Goal: Task Accomplishment & Management: Manage account settings

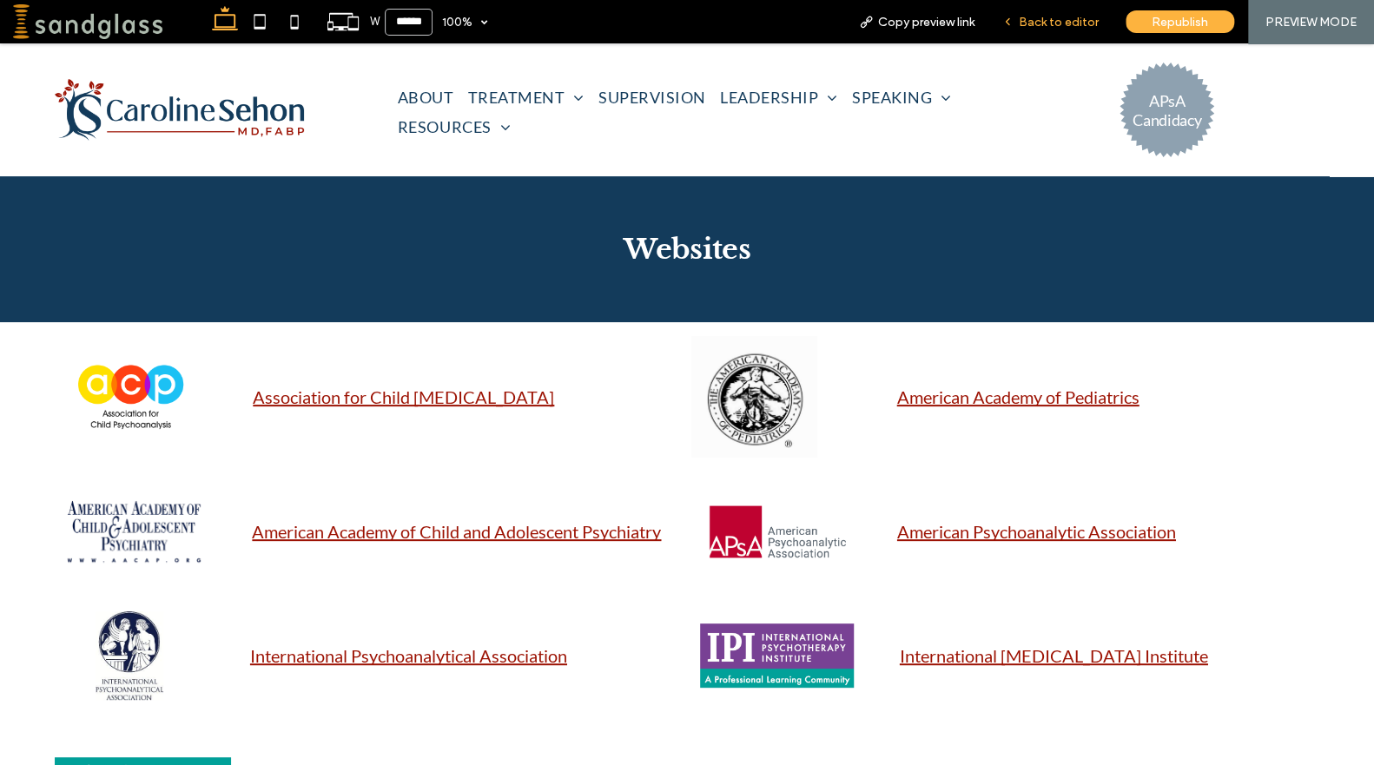
click at [1052, 11] on div "Back to editor" at bounding box center [1050, 21] width 124 height 43
click at [1050, 15] on span "Back to editor" at bounding box center [1059, 22] width 80 height 15
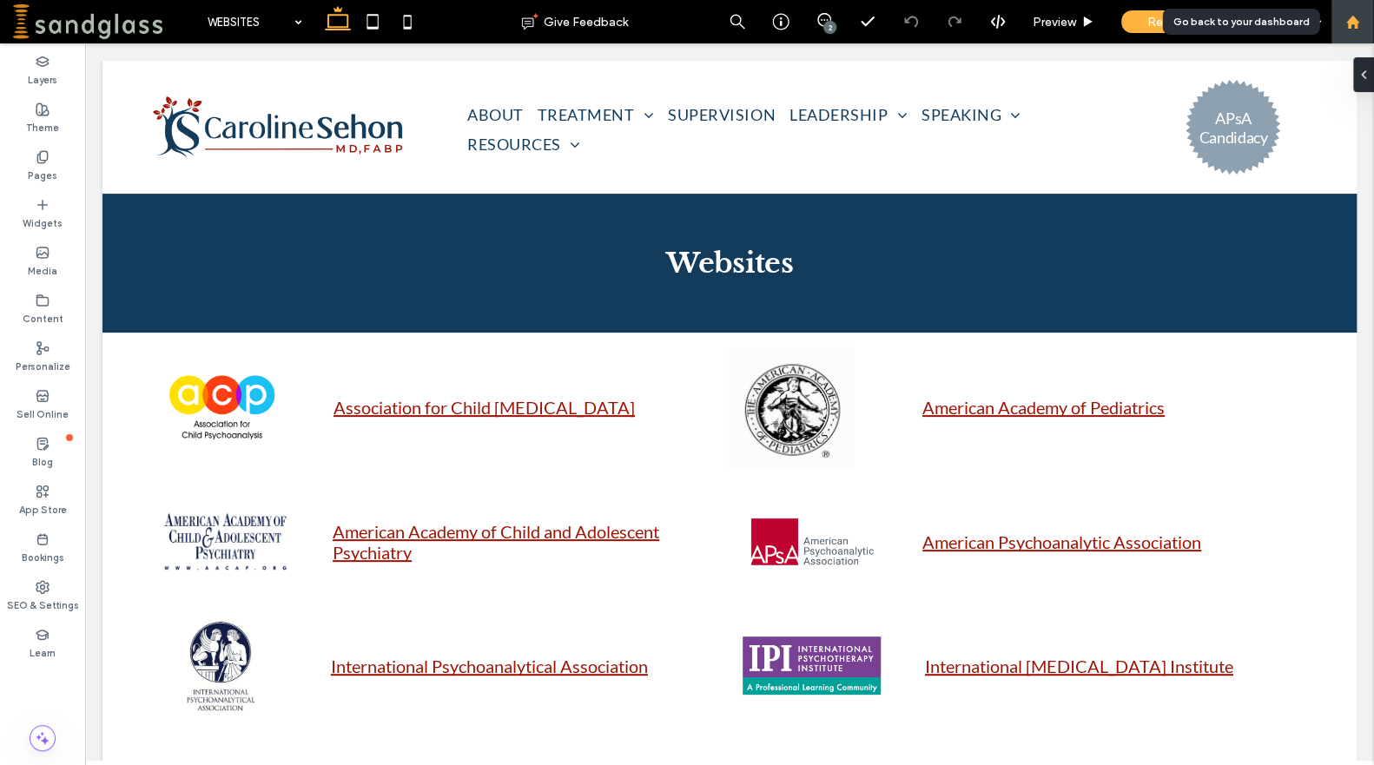
click at [1348, 23] on use at bounding box center [1351, 21] width 13 height 13
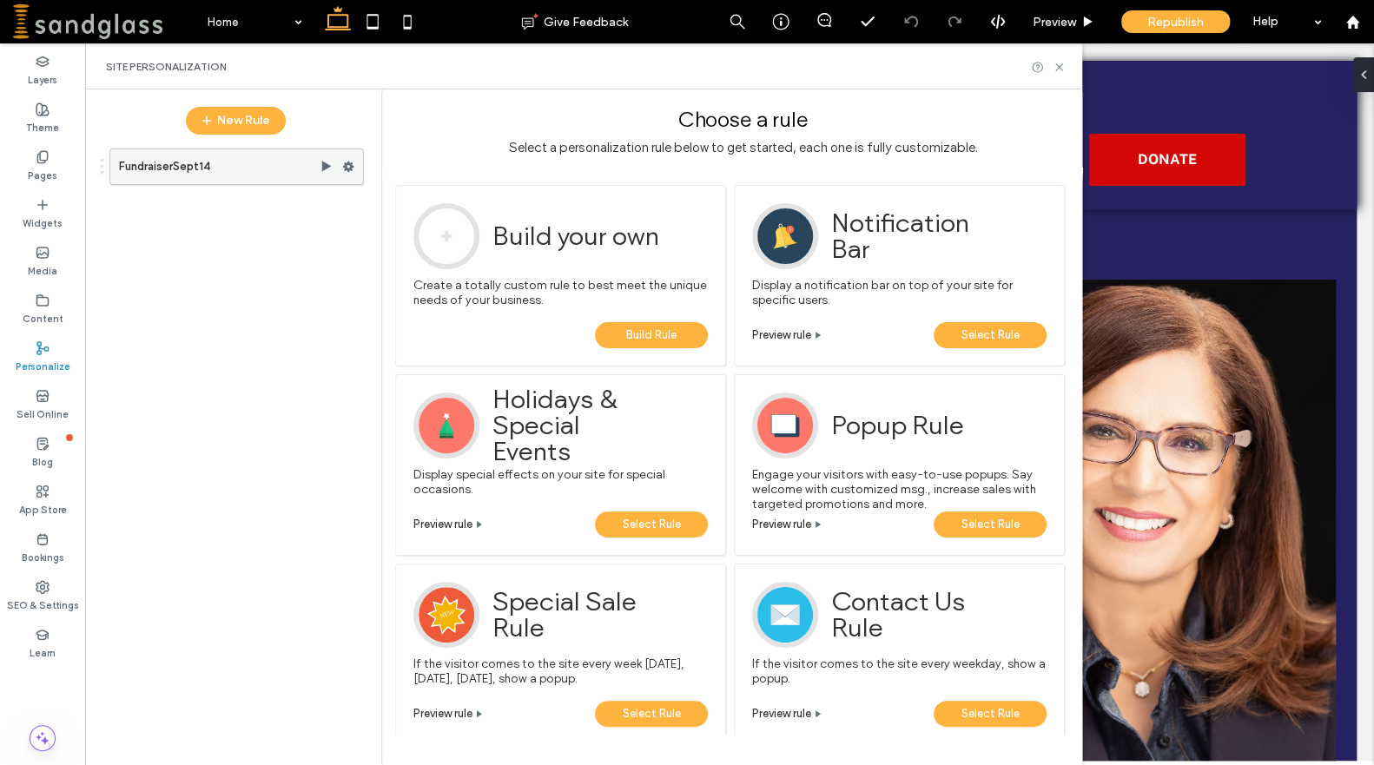
click at [251, 170] on label "FundraiserSept14" at bounding box center [219, 166] width 201 height 35
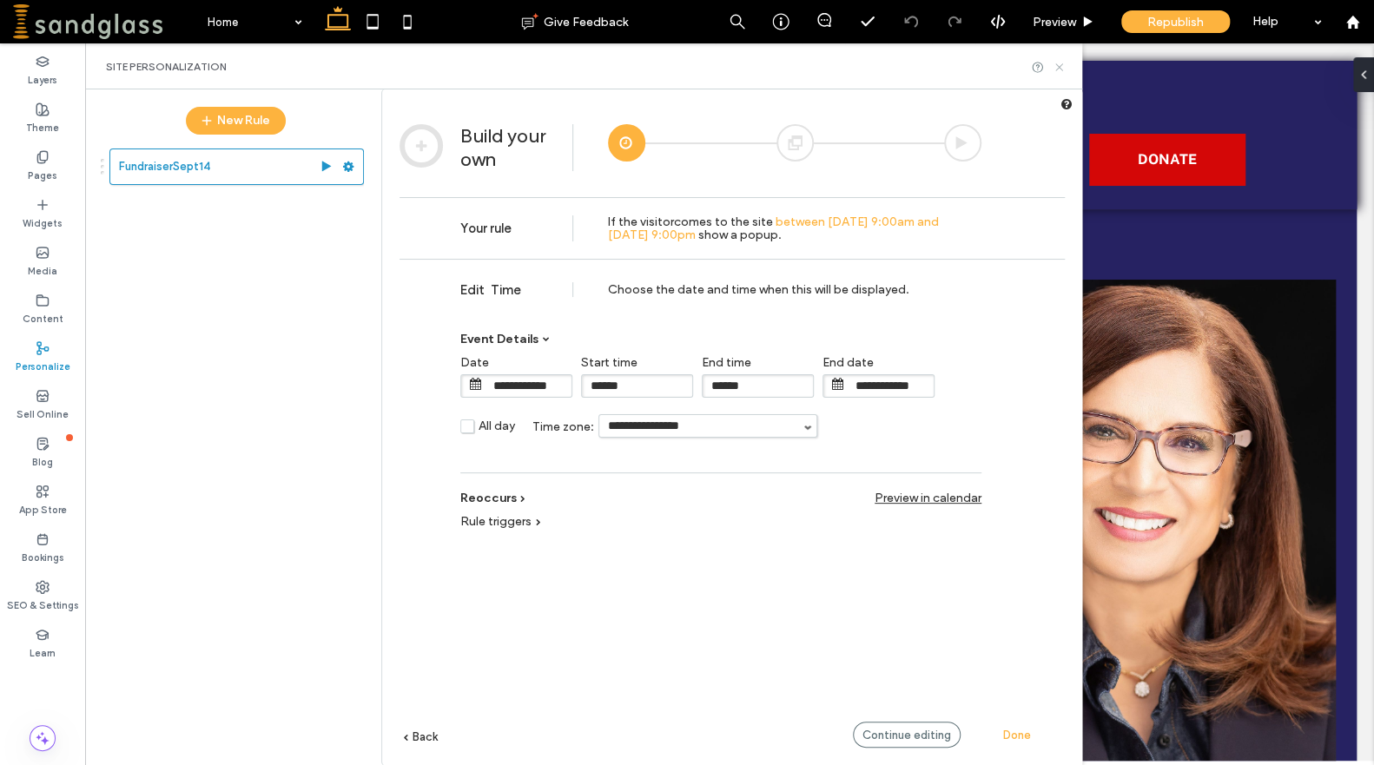
click at [1058, 68] on use at bounding box center [1058, 66] width 7 height 7
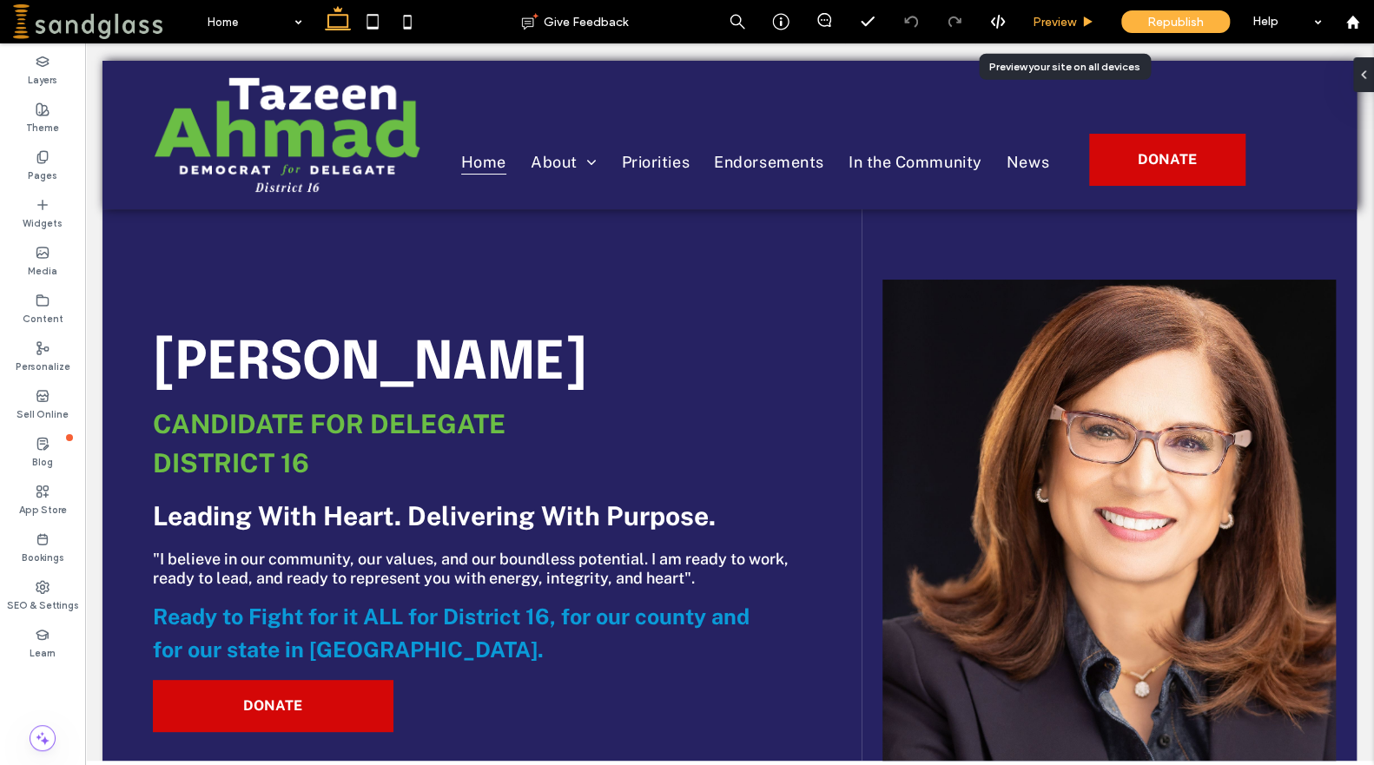
click at [1064, 22] on span "Preview" at bounding box center [1054, 22] width 43 height 15
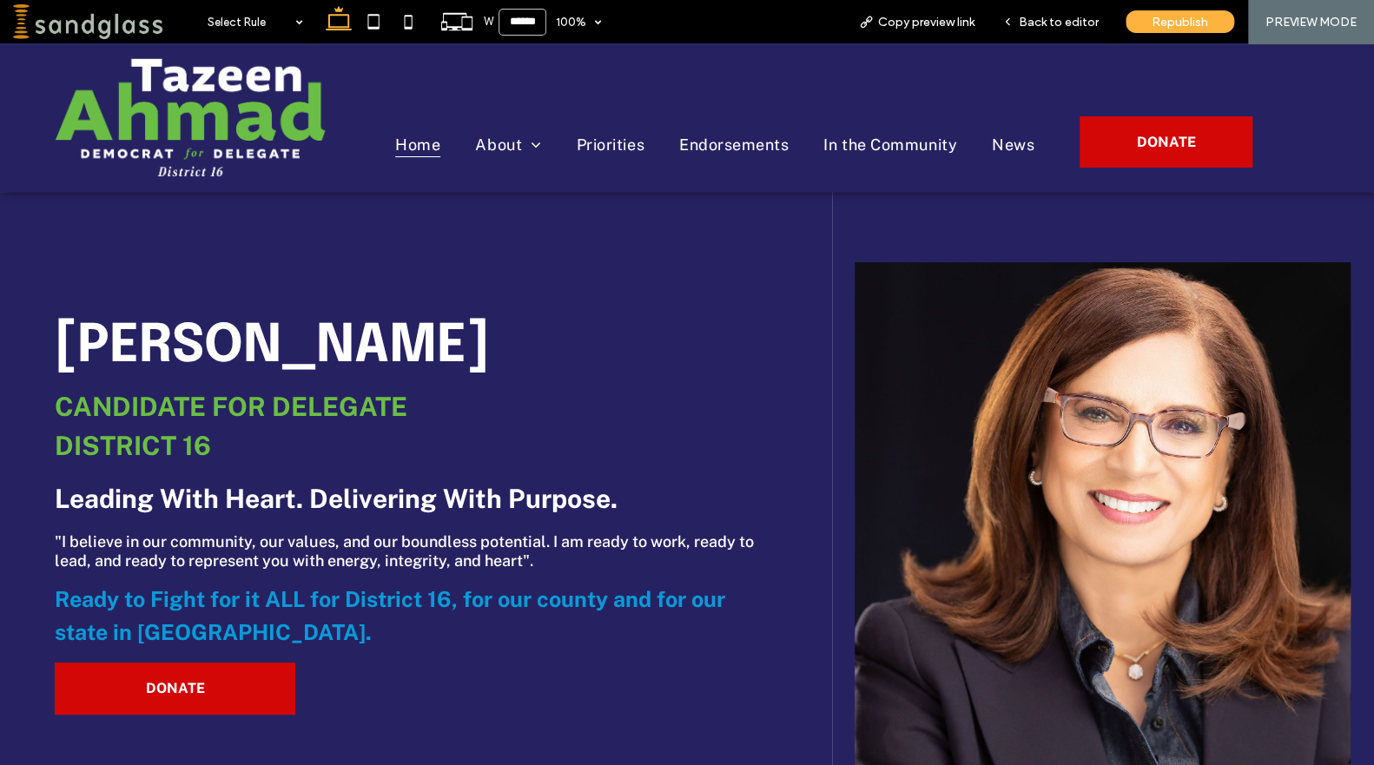
click at [1064, 23] on span "Back to editor" at bounding box center [1059, 22] width 80 height 15
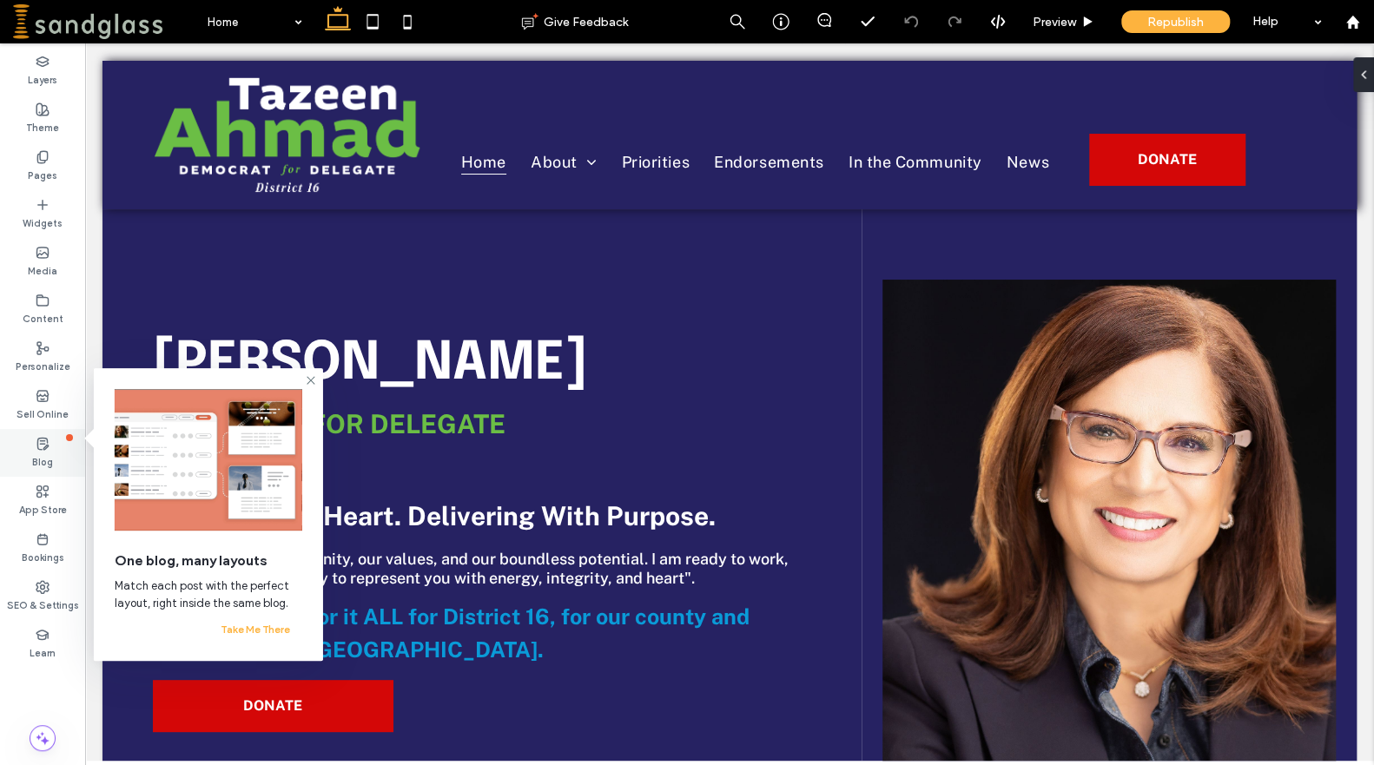
click at [40, 433] on div "Blog" at bounding box center [42, 453] width 85 height 48
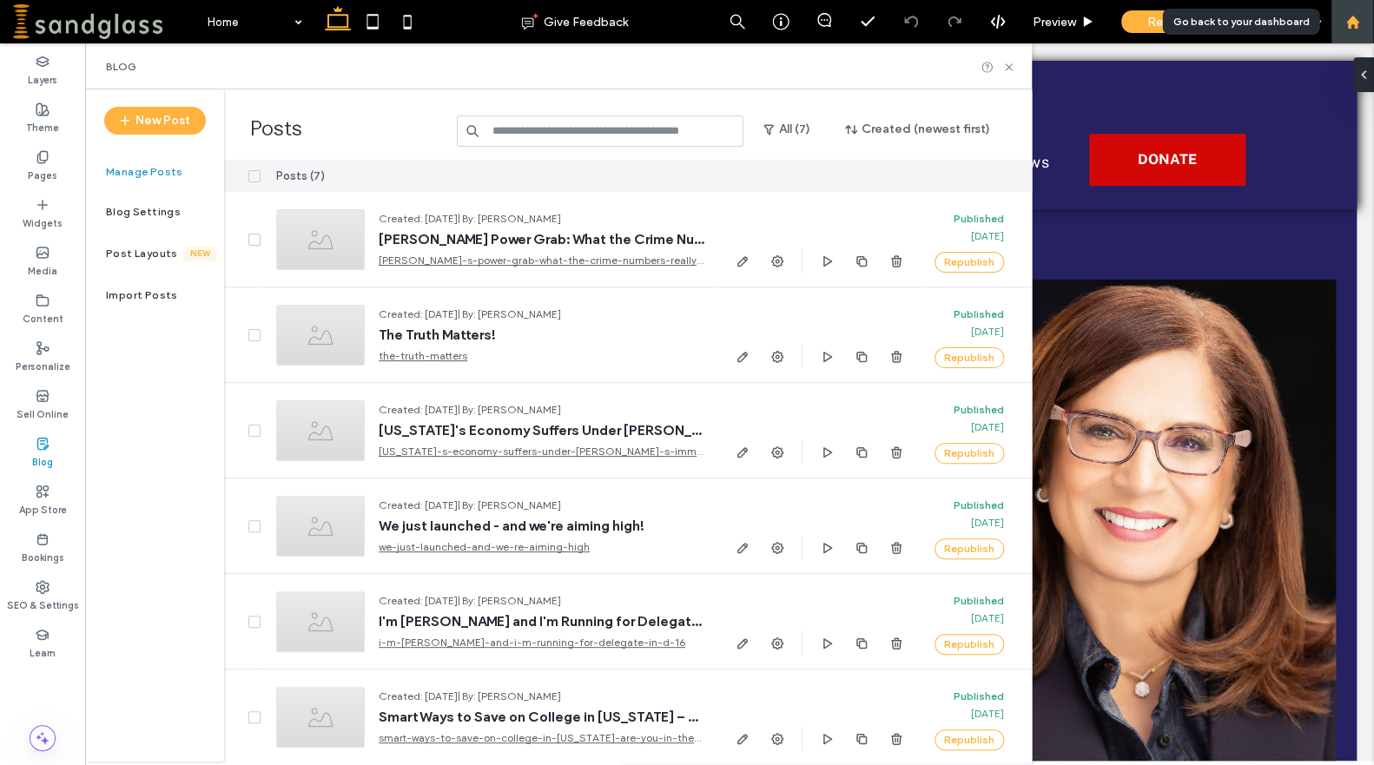
click at [1352, 23] on use at bounding box center [1351, 21] width 13 height 13
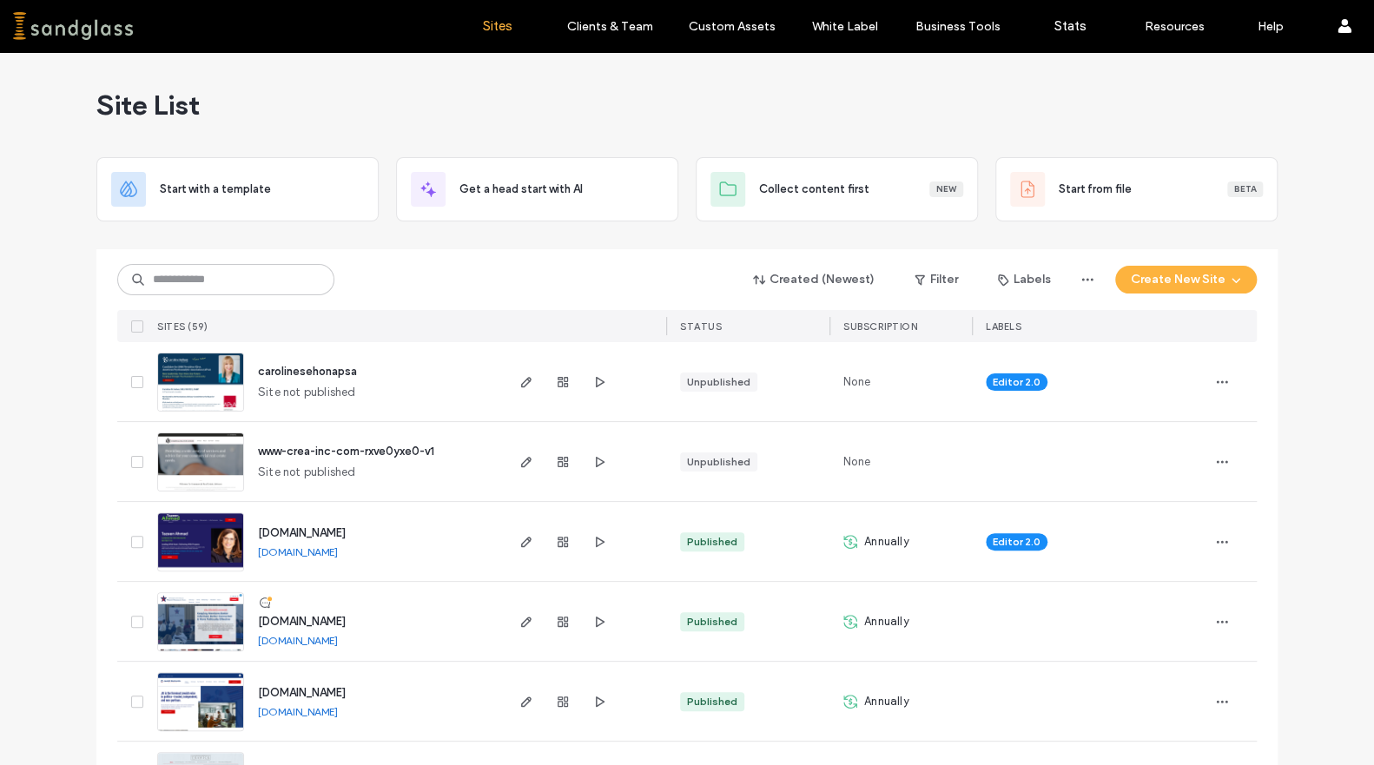
click at [287, 639] on link "[DOMAIN_NAME]" at bounding box center [298, 640] width 80 height 13
click at [519, 627] on icon "button" at bounding box center [526, 622] width 14 height 14
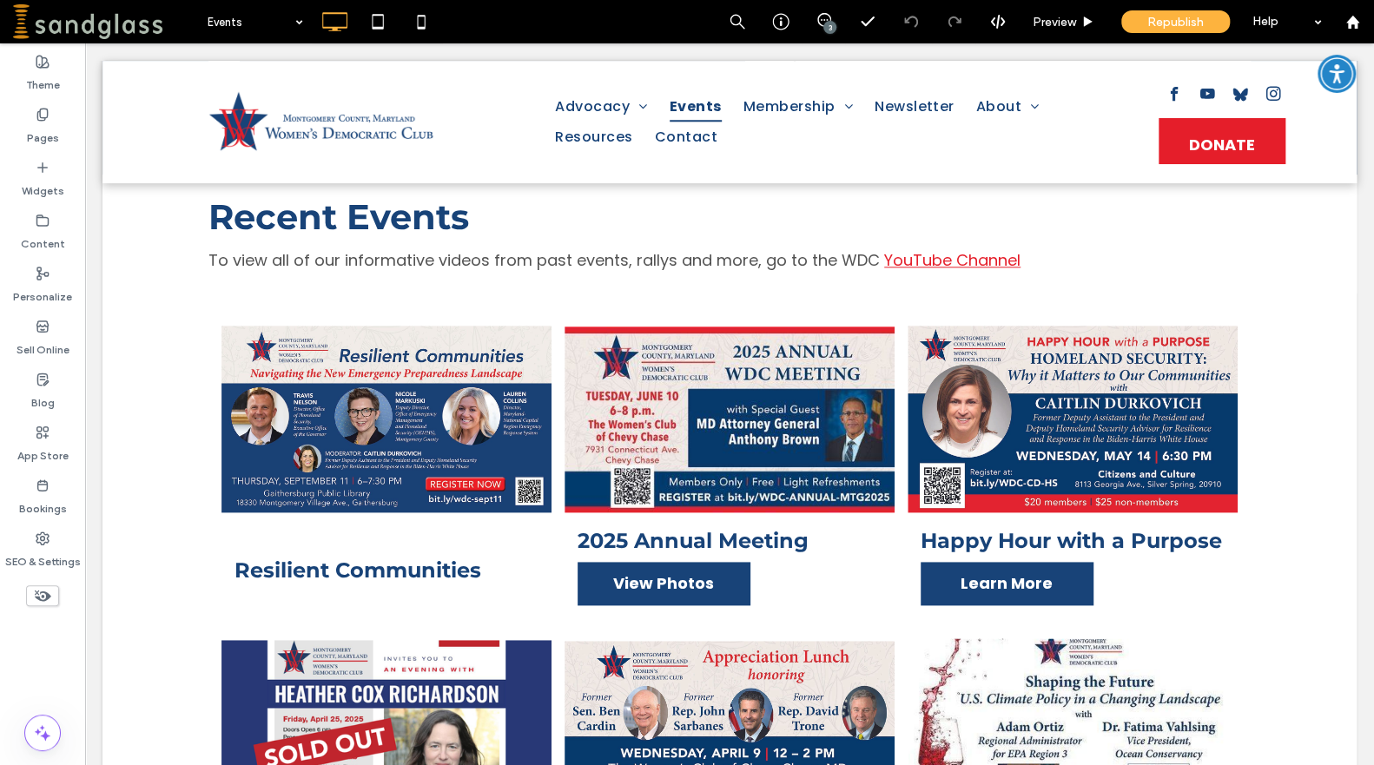
scroll to position [956, 0]
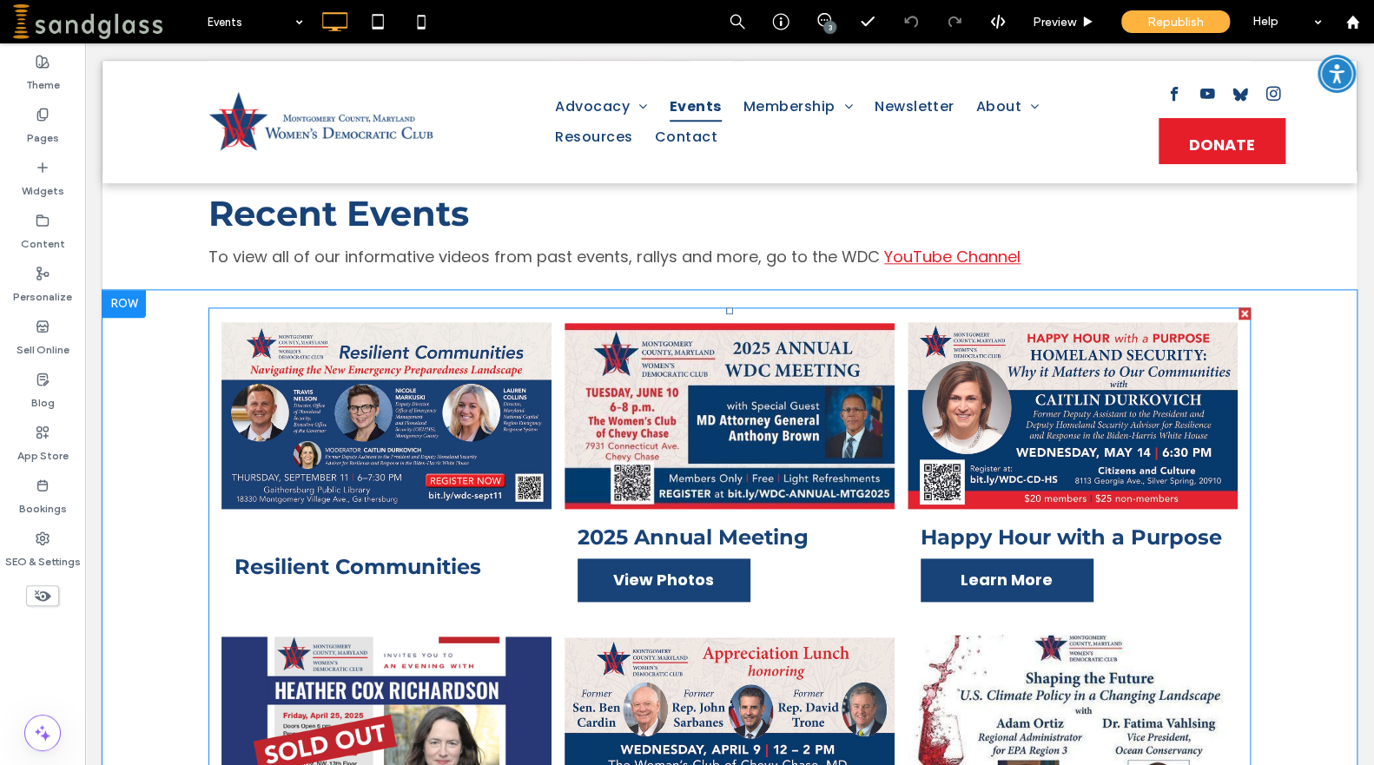
click at [410, 400] on link at bounding box center [386, 415] width 330 height 191
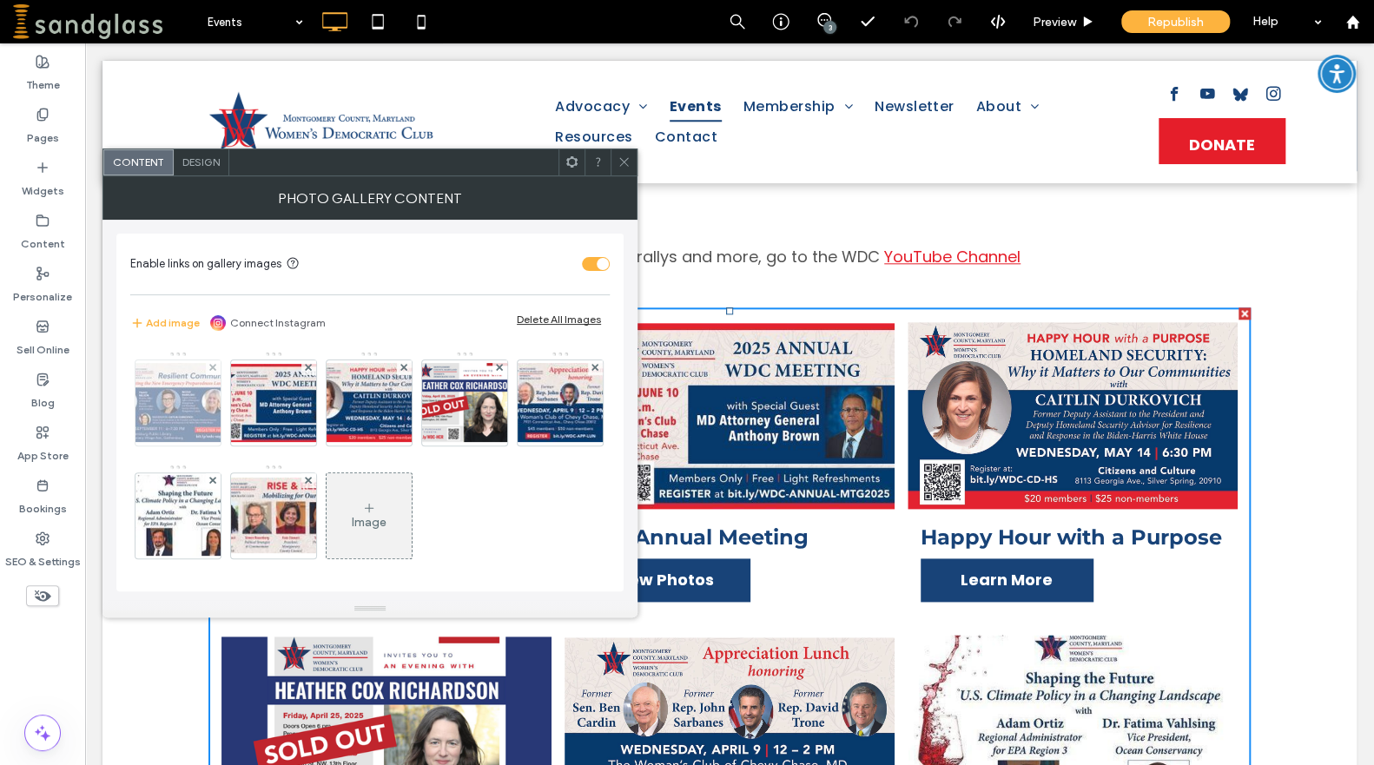
click at [187, 393] on img at bounding box center [178, 402] width 139 height 79
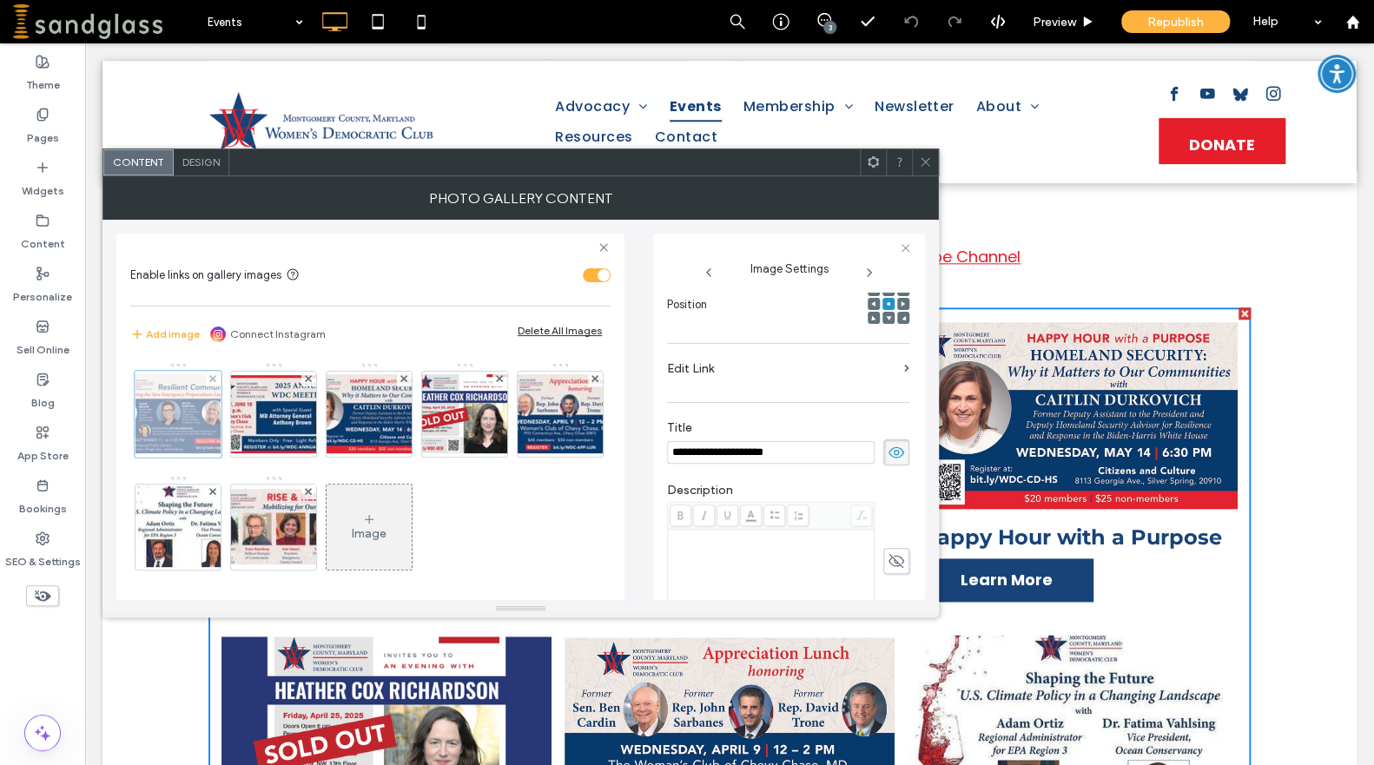
scroll to position [0, 0]
click at [888, 565] on use at bounding box center [896, 561] width 16 height 14
click at [801, 550] on div "Rich Text Editor" at bounding box center [770, 575] width 201 height 87
click at [933, 174] on div at bounding box center [925, 162] width 26 height 26
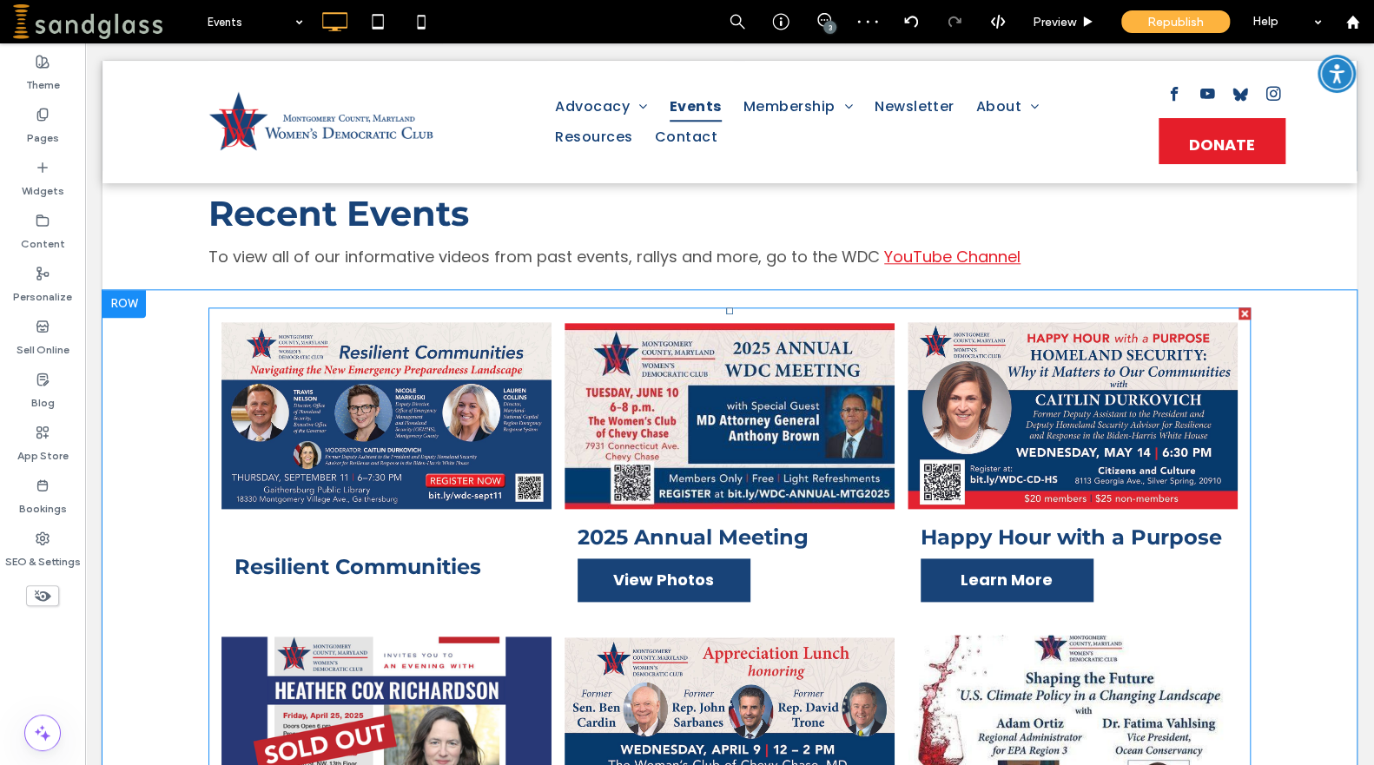
click at [430, 573] on h3 "Resilient Communities" at bounding box center [358, 566] width 247 height 25
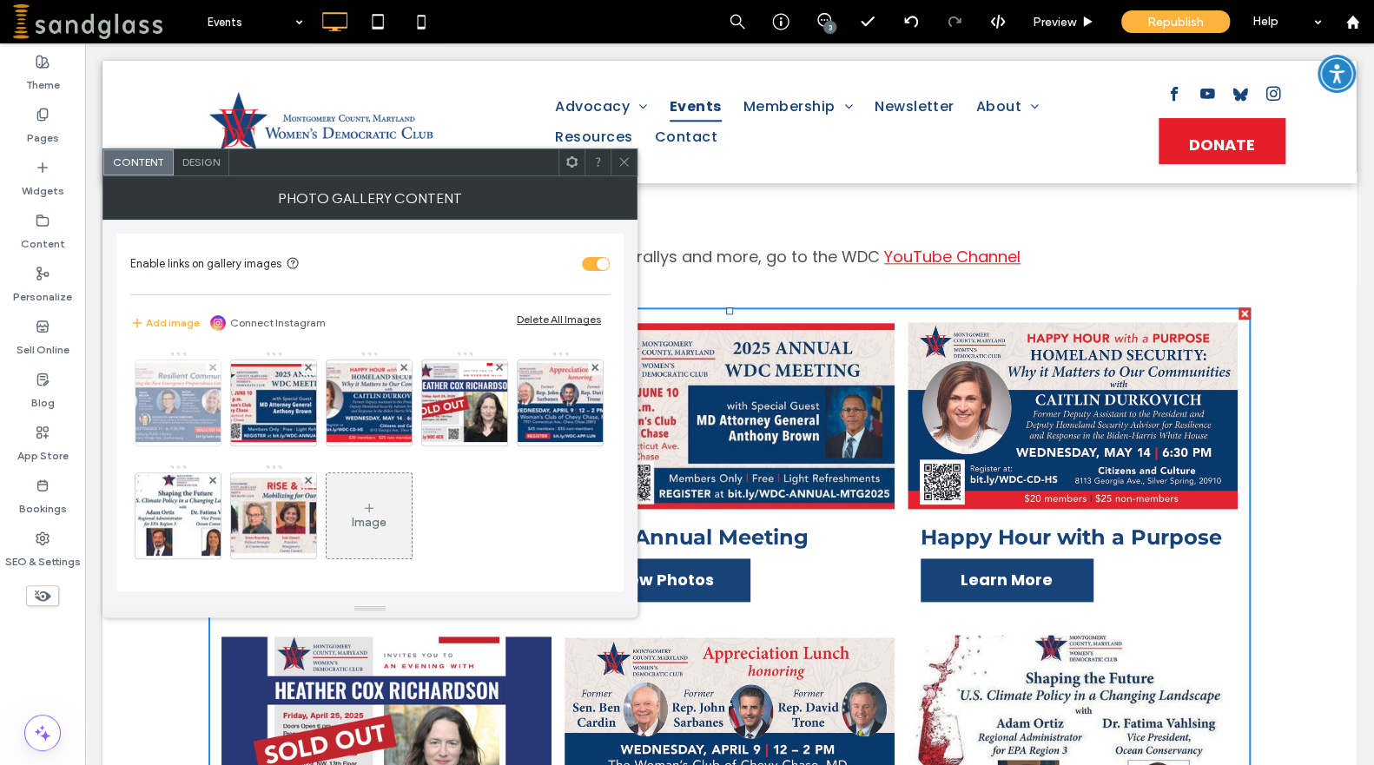
click at [200, 382] on img at bounding box center [178, 402] width 139 height 79
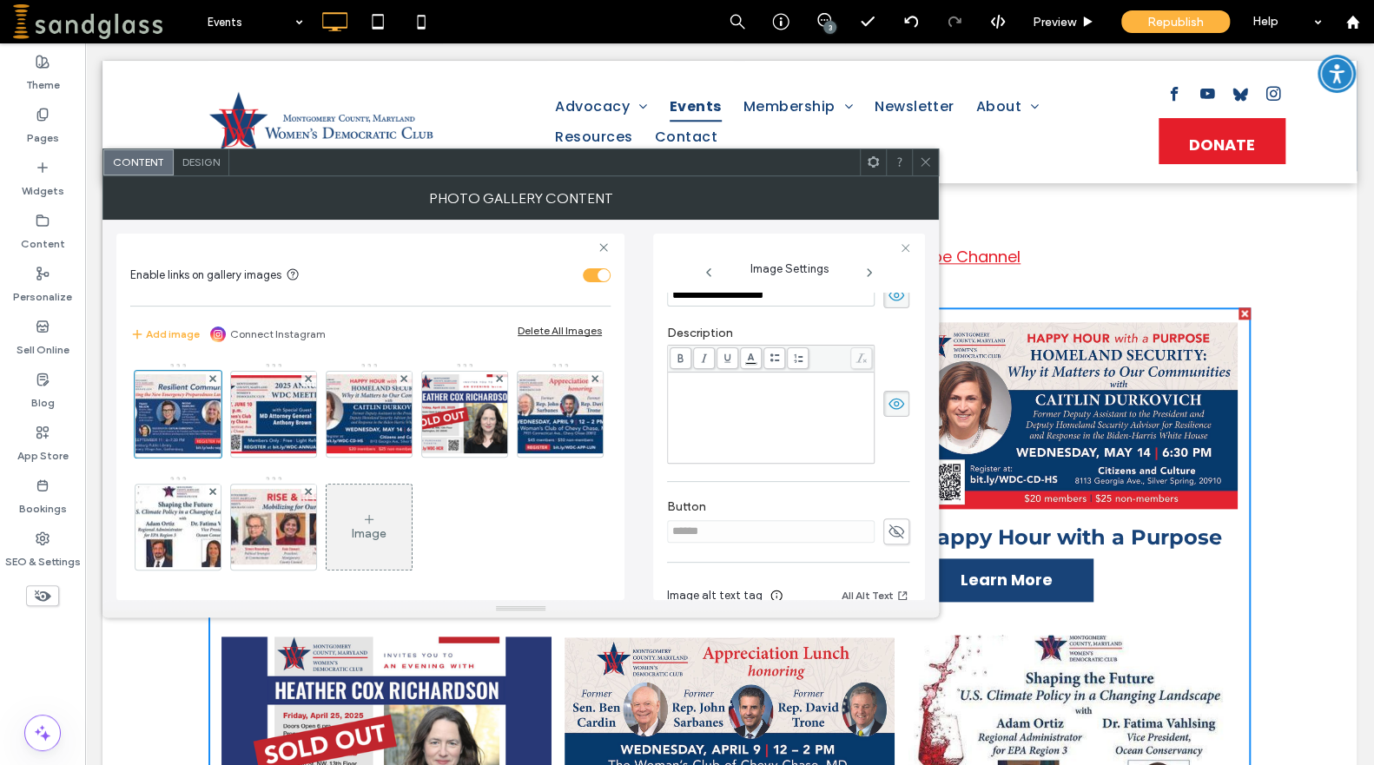
scroll to position [413, 0]
click at [892, 409] on span at bounding box center [896, 402] width 26 height 26
click at [890, 525] on icon at bounding box center [896, 529] width 17 height 19
drag, startPoint x: 724, startPoint y: 522, endPoint x: 656, endPoint y: 530, distance: 69.1
click at [656, 530] on div "**********" at bounding box center [789, 417] width 272 height 367
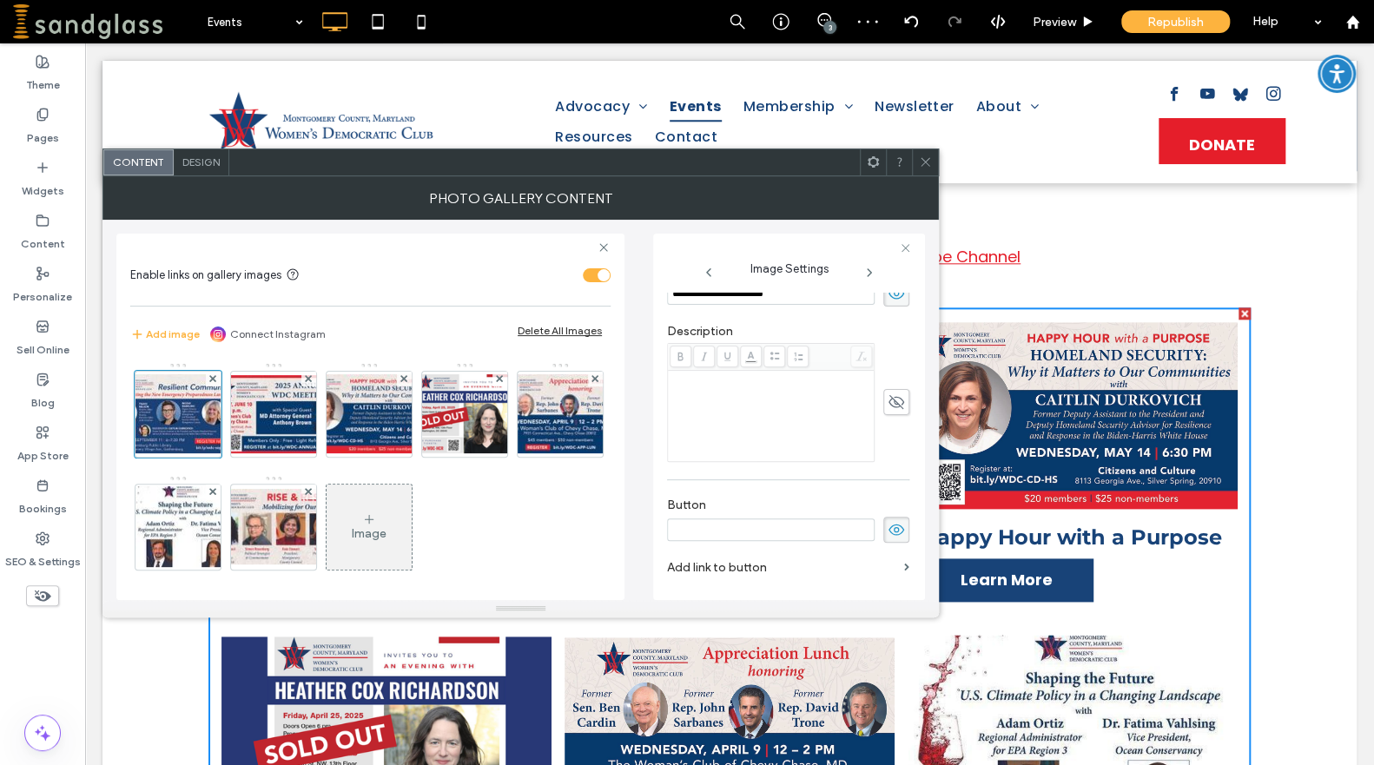
click at [923, 159] on icon at bounding box center [925, 161] width 13 height 13
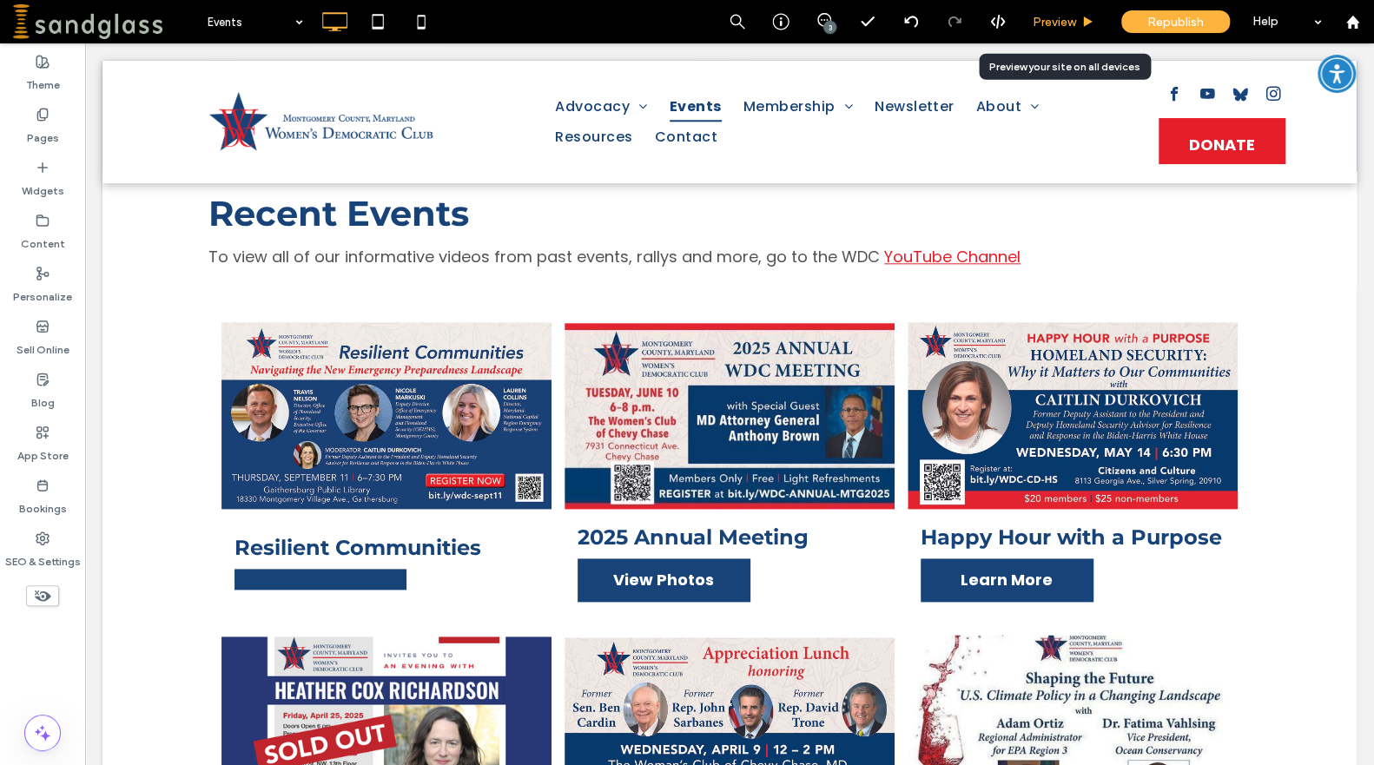
click at [1056, 18] on span "Preview" at bounding box center [1054, 22] width 43 height 15
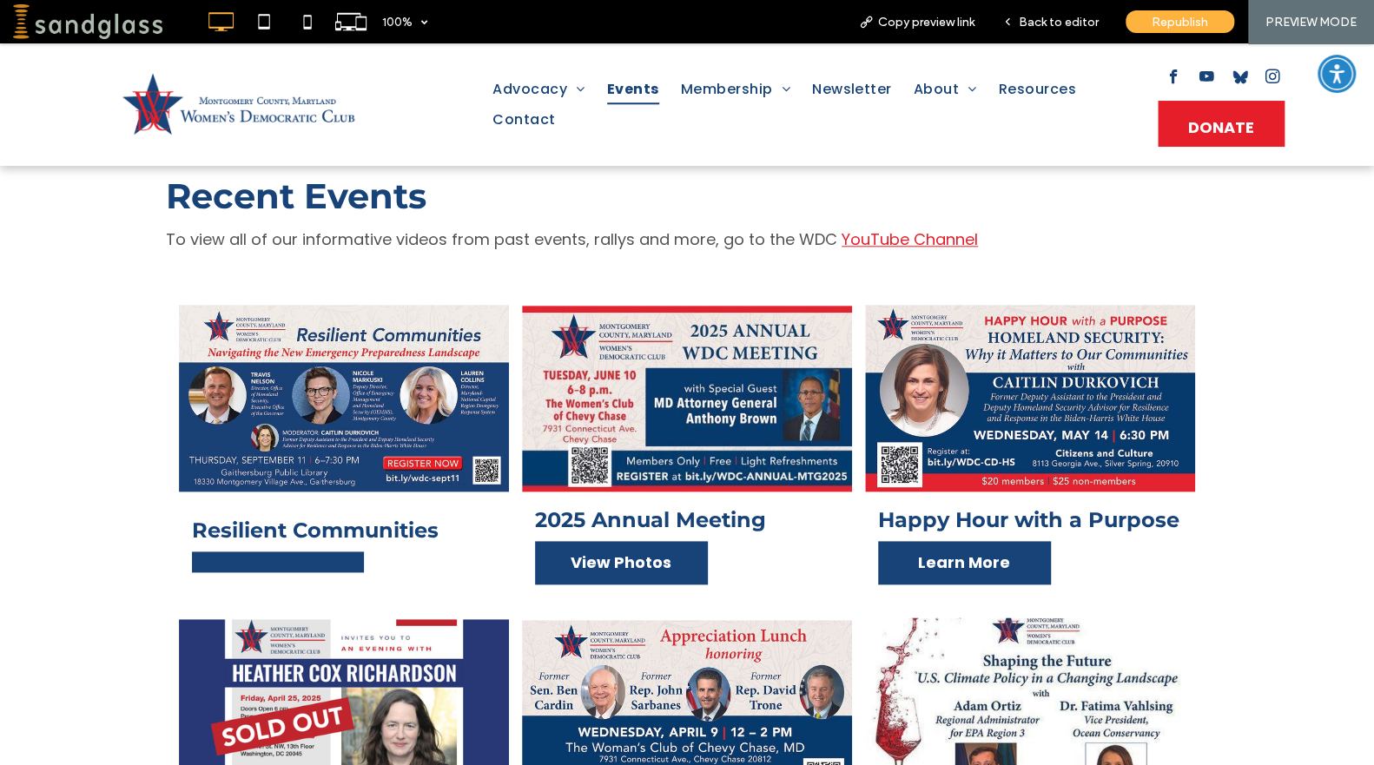
click at [1056, 18] on span "Back to editor" at bounding box center [1059, 22] width 80 height 15
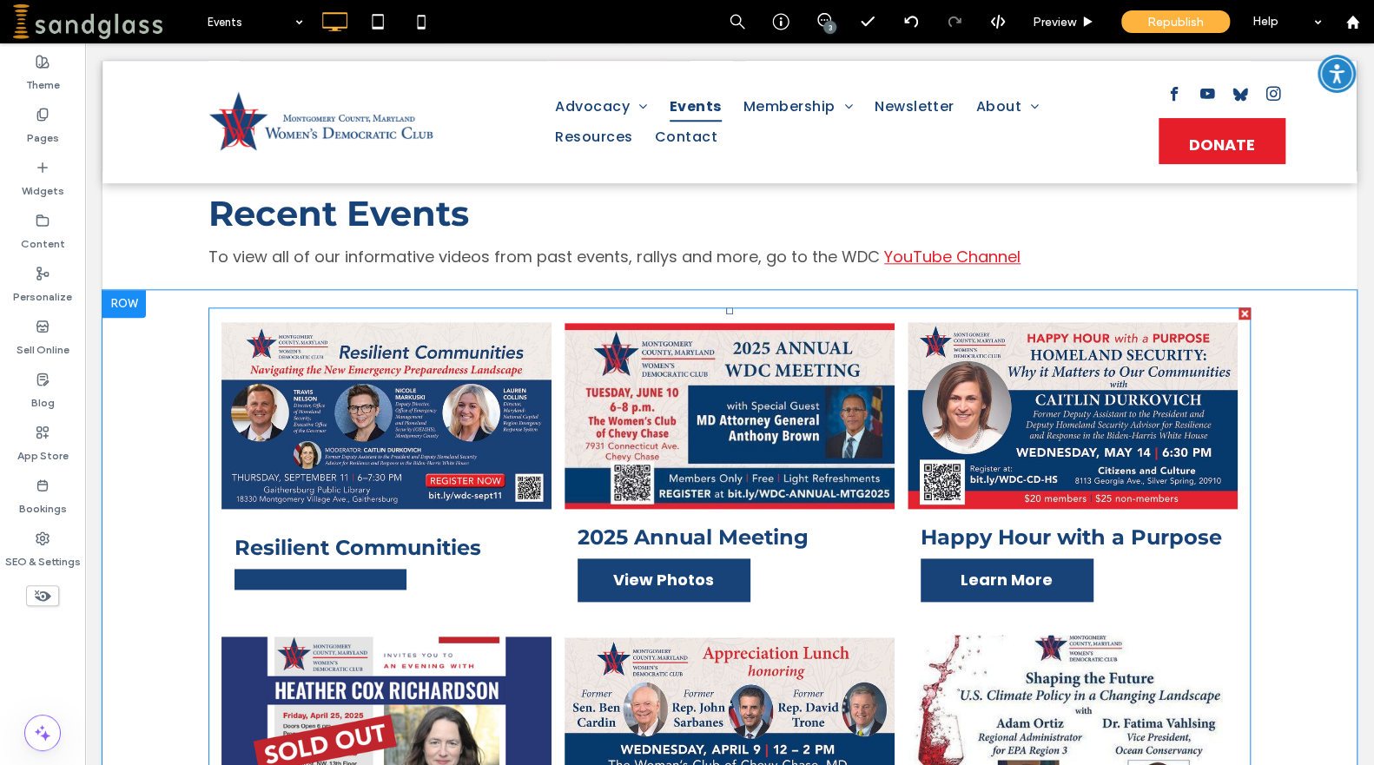
click at [332, 589] on link at bounding box center [321, 579] width 172 height 21
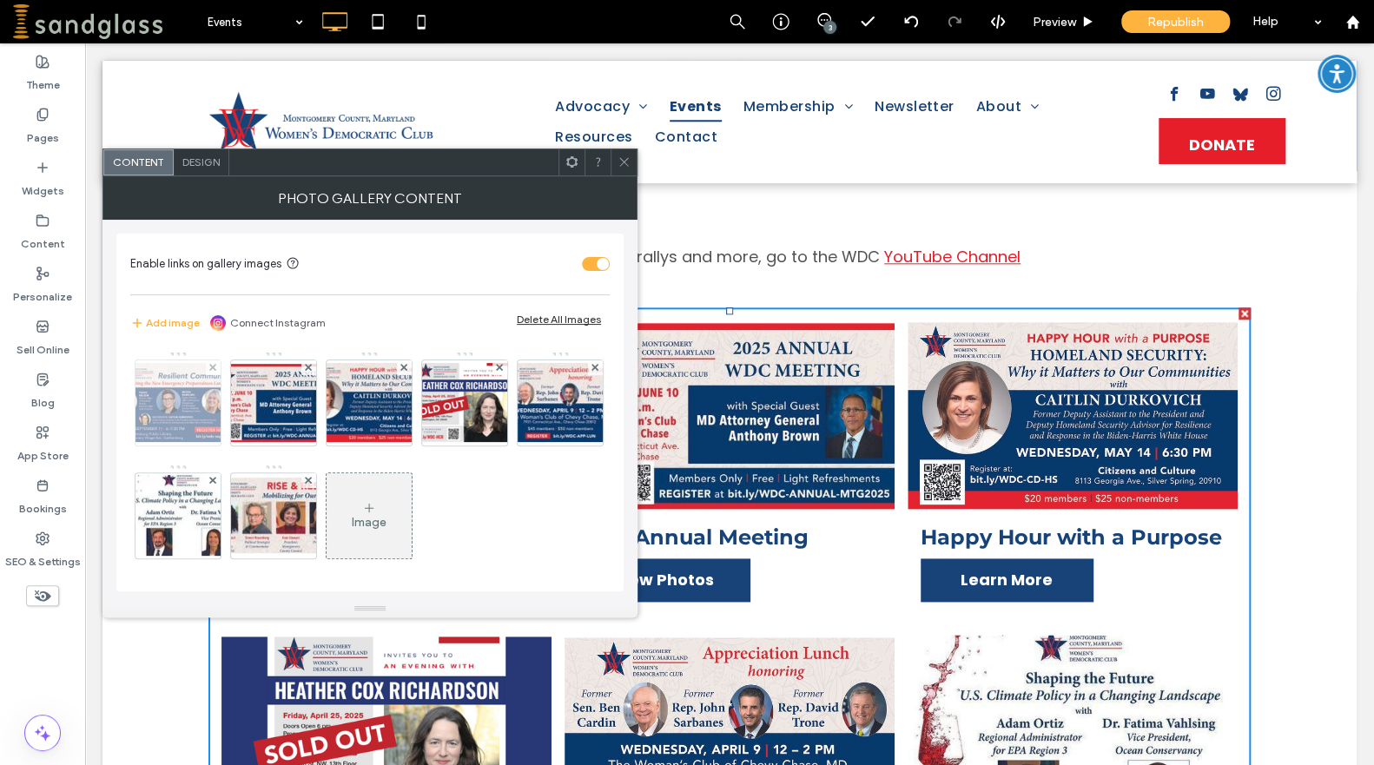
click at [169, 402] on img at bounding box center [178, 402] width 139 height 79
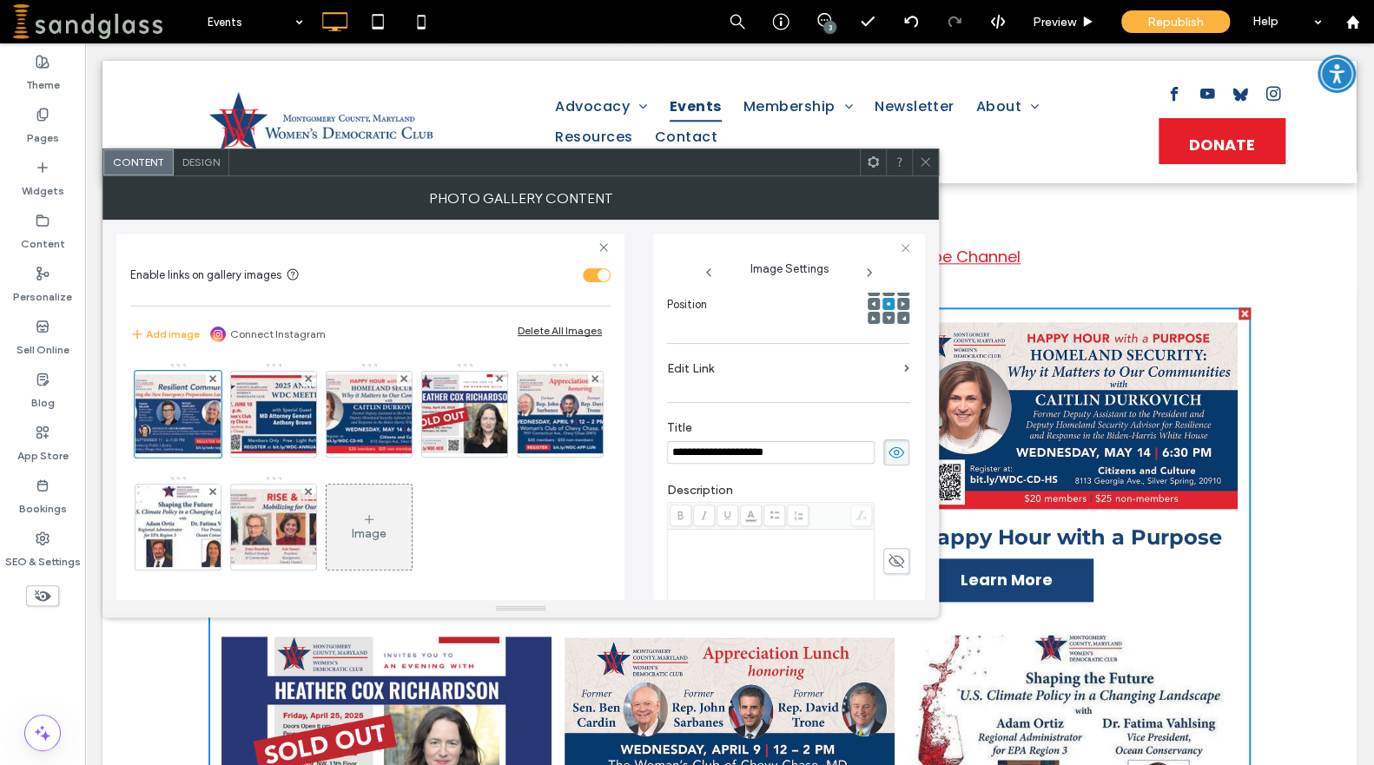
click at [919, 392] on div "**********" at bounding box center [789, 417] width 272 height 367
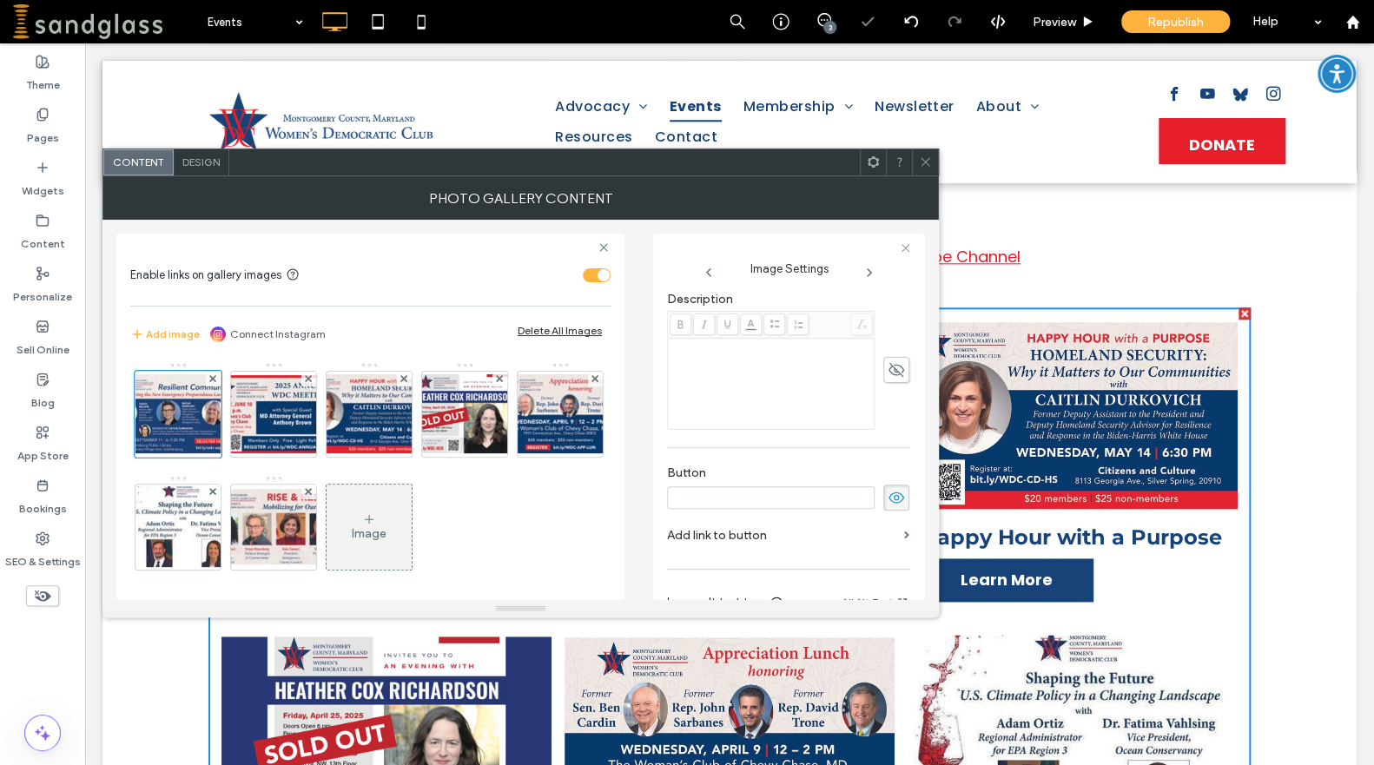
scroll to position [533, 0]
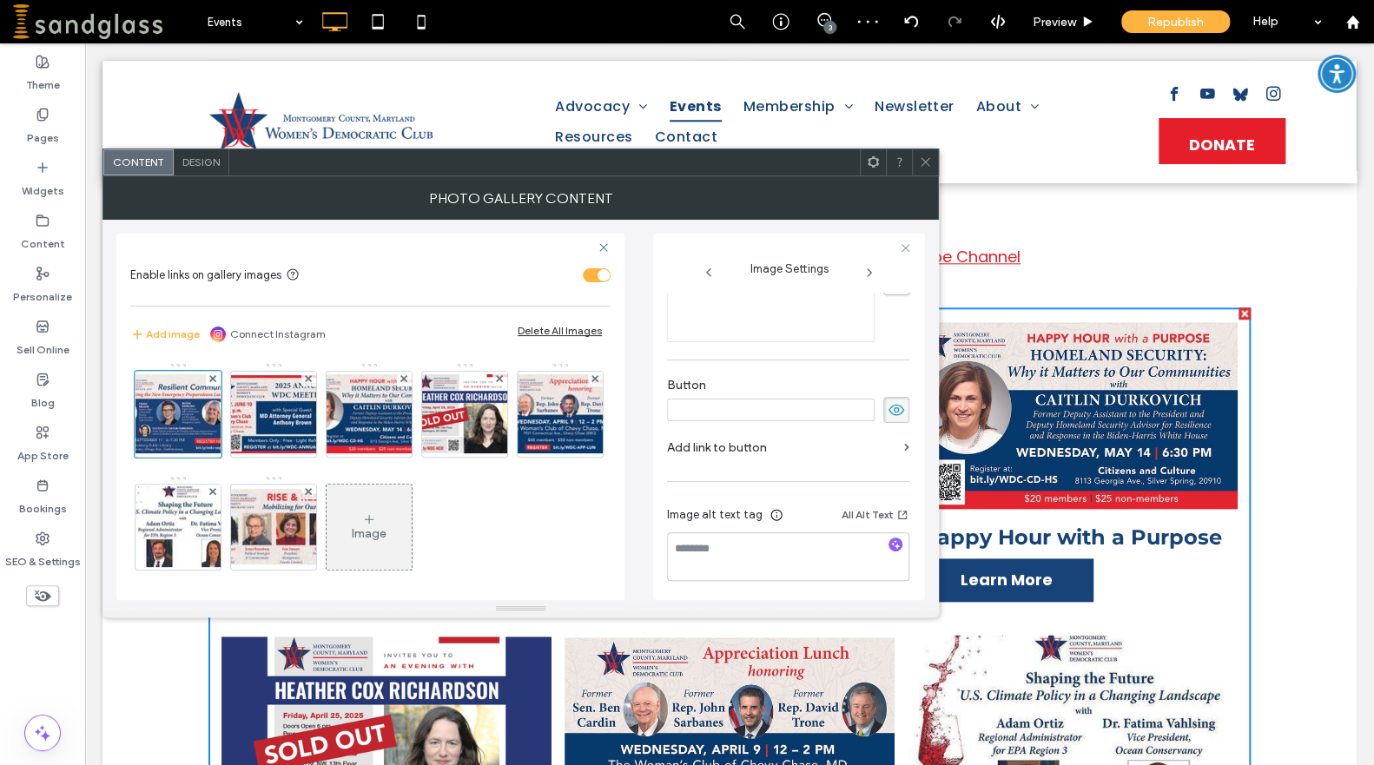
click at [889, 406] on use at bounding box center [896, 409] width 16 height 11
click at [287, 417] on img at bounding box center [273, 414] width 139 height 78
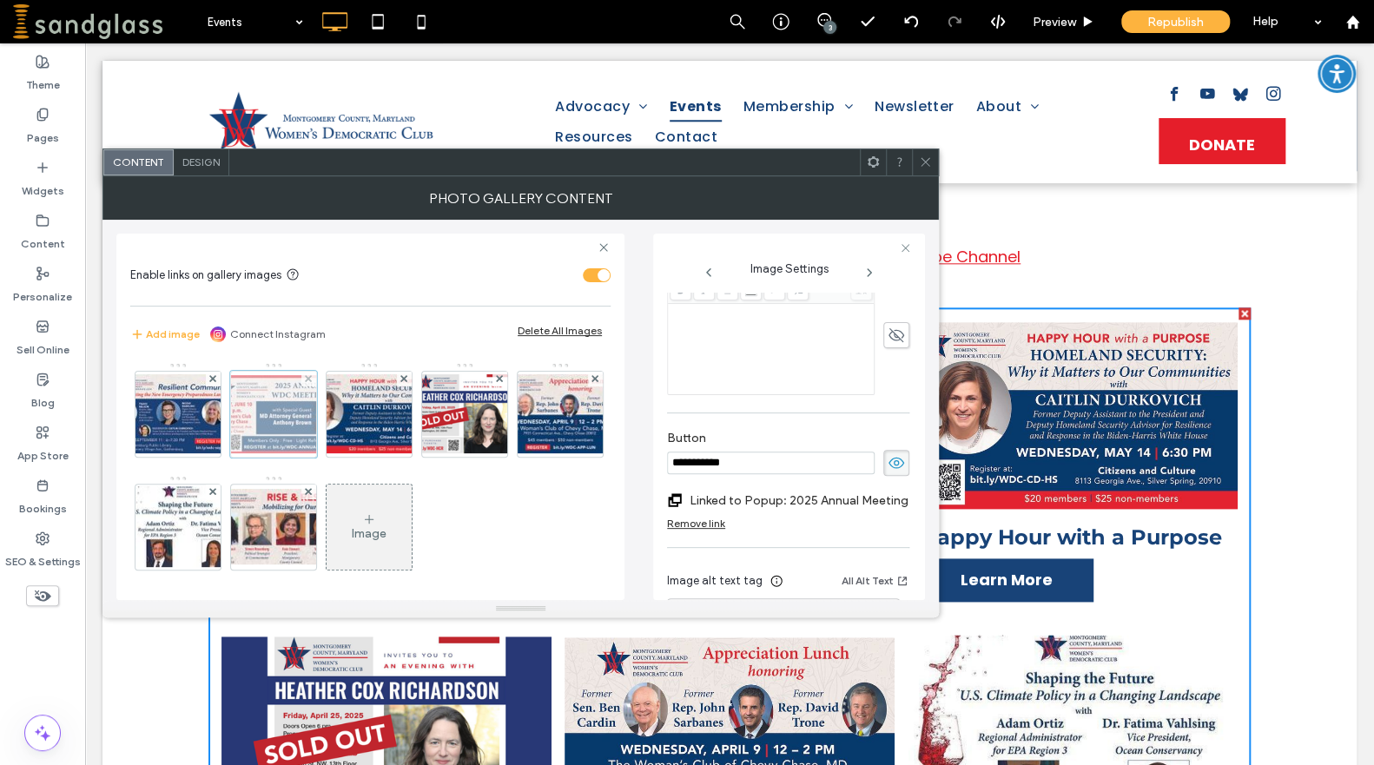
scroll to position [277, 0]
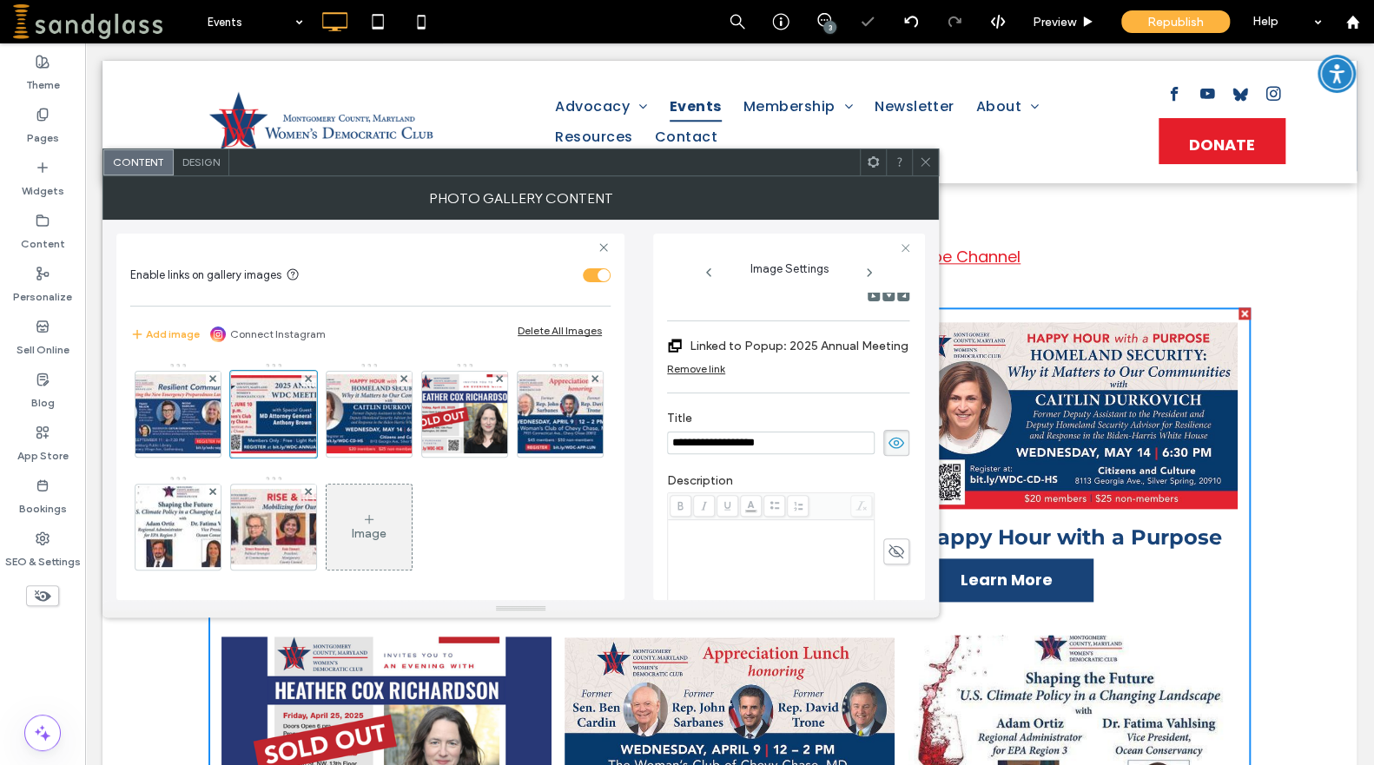
click at [933, 348] on div "**********" at bounding box center [520, 410] width 836 height 380
click at [911, 356] on div "**********" at bounding box center [789, 417] width 272 height 367
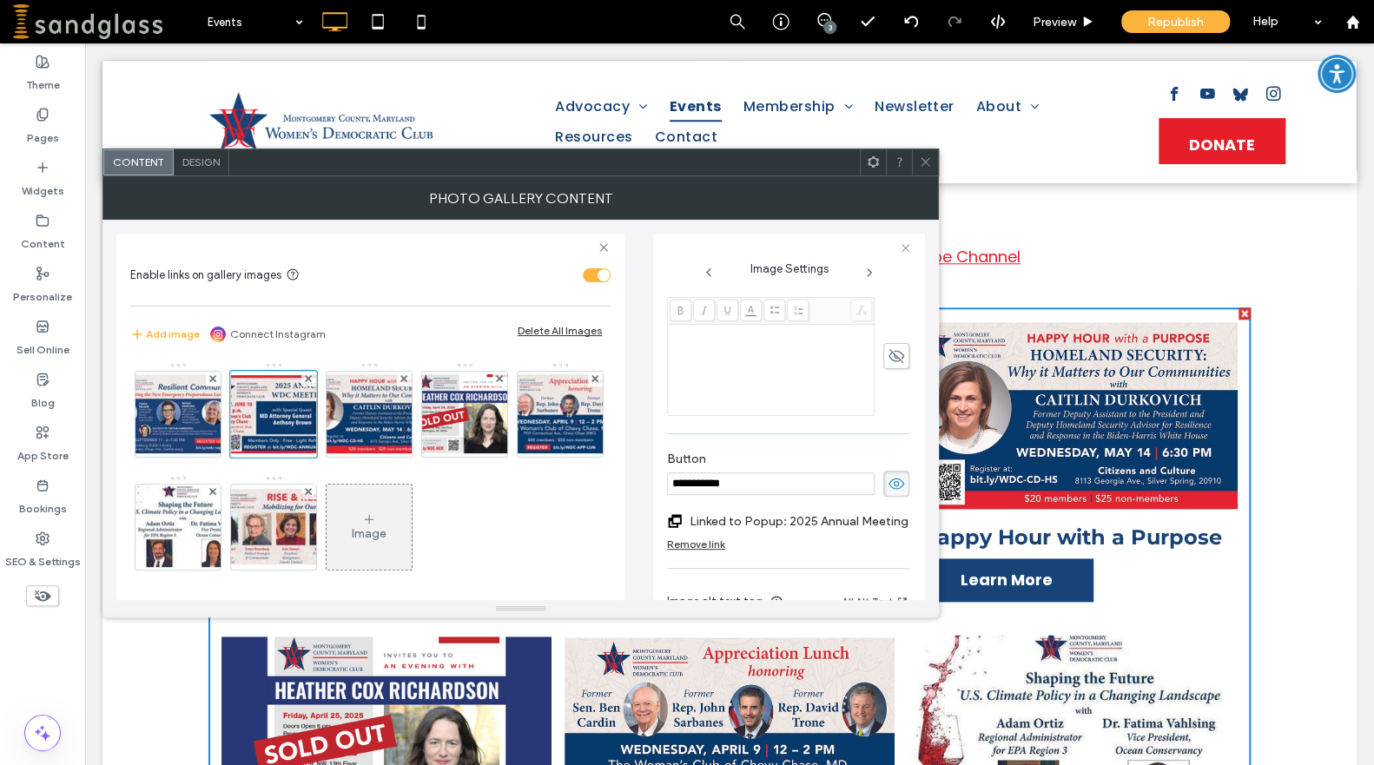
scroll to position [475, 0]
click at [189, 408] on img at bounding box center [178, 413] width 139 height 79
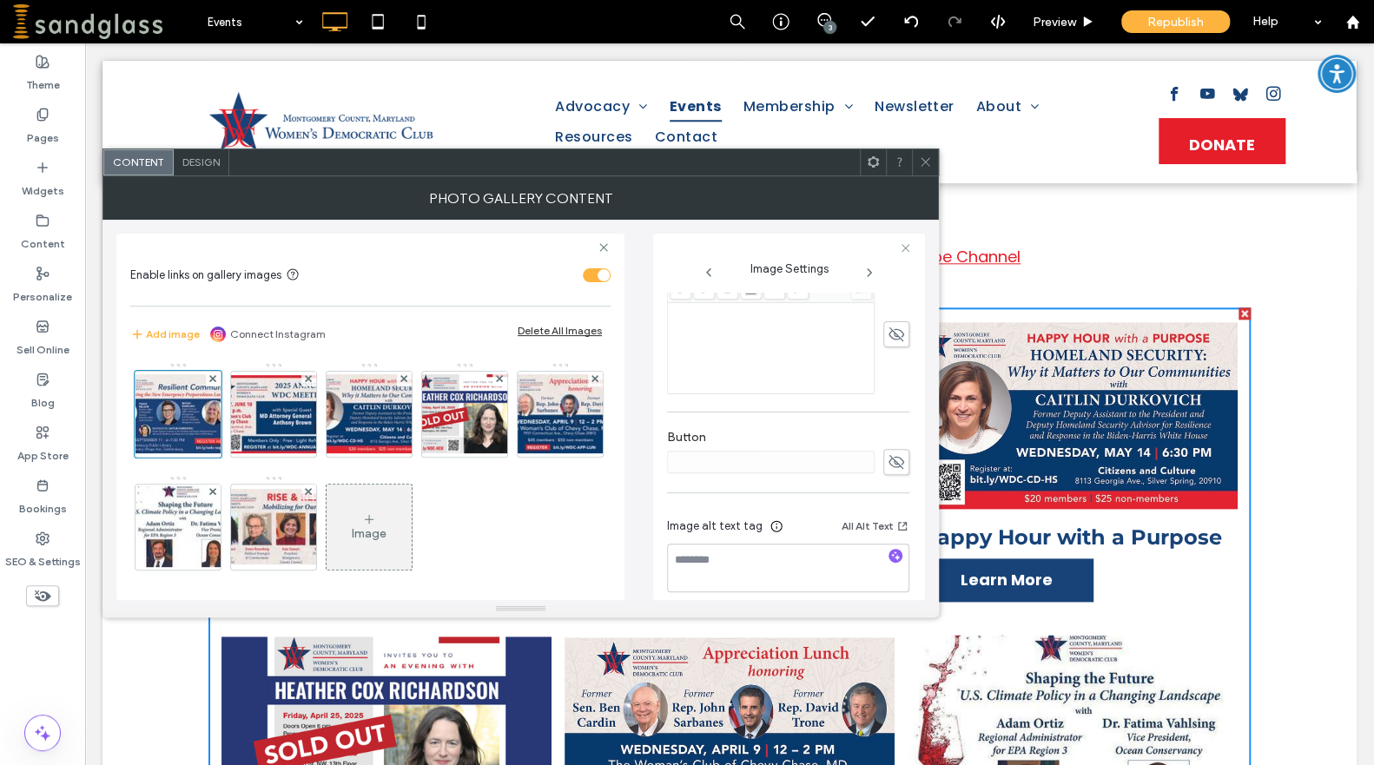
scroll to position [493, 0]
click at [891, 538] on use "button" at bounding box center [896, 543] width 10 height 10
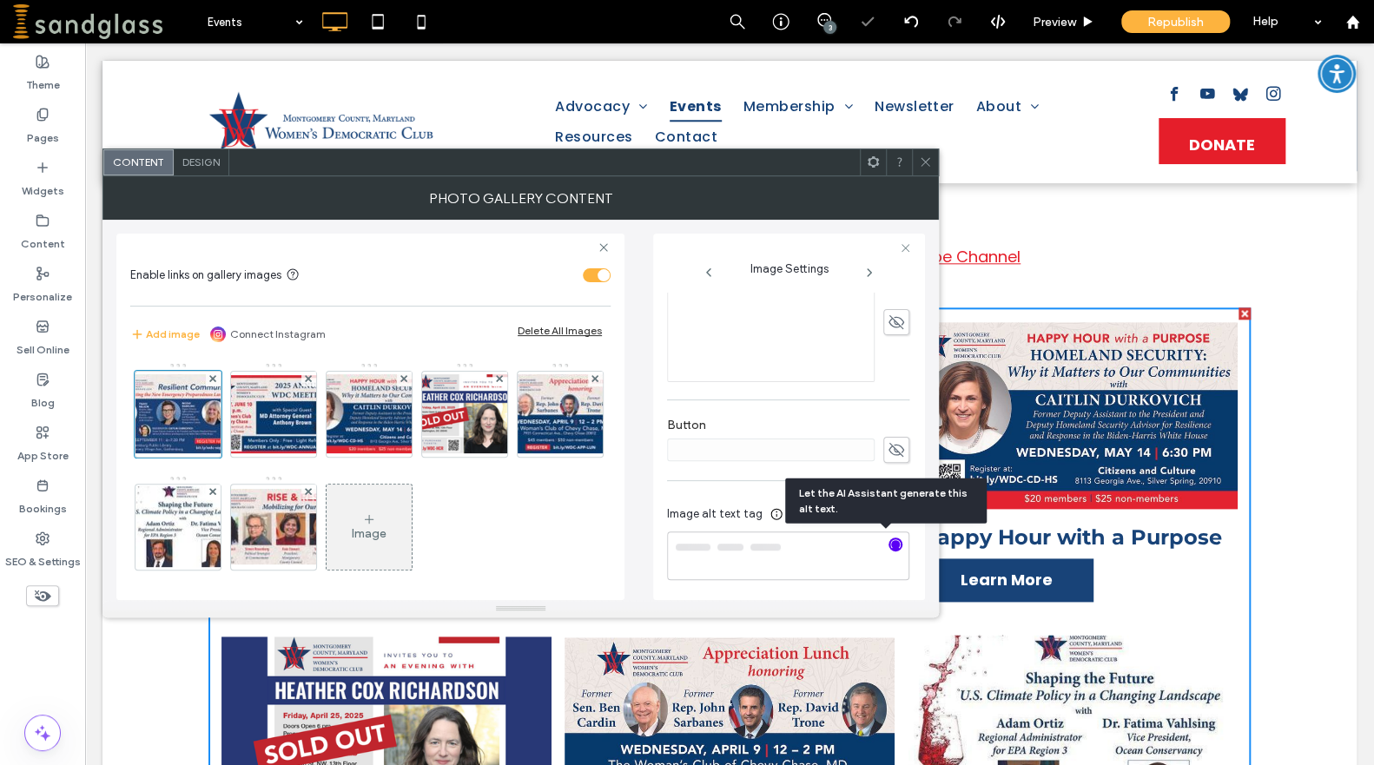
type textarea "**********"
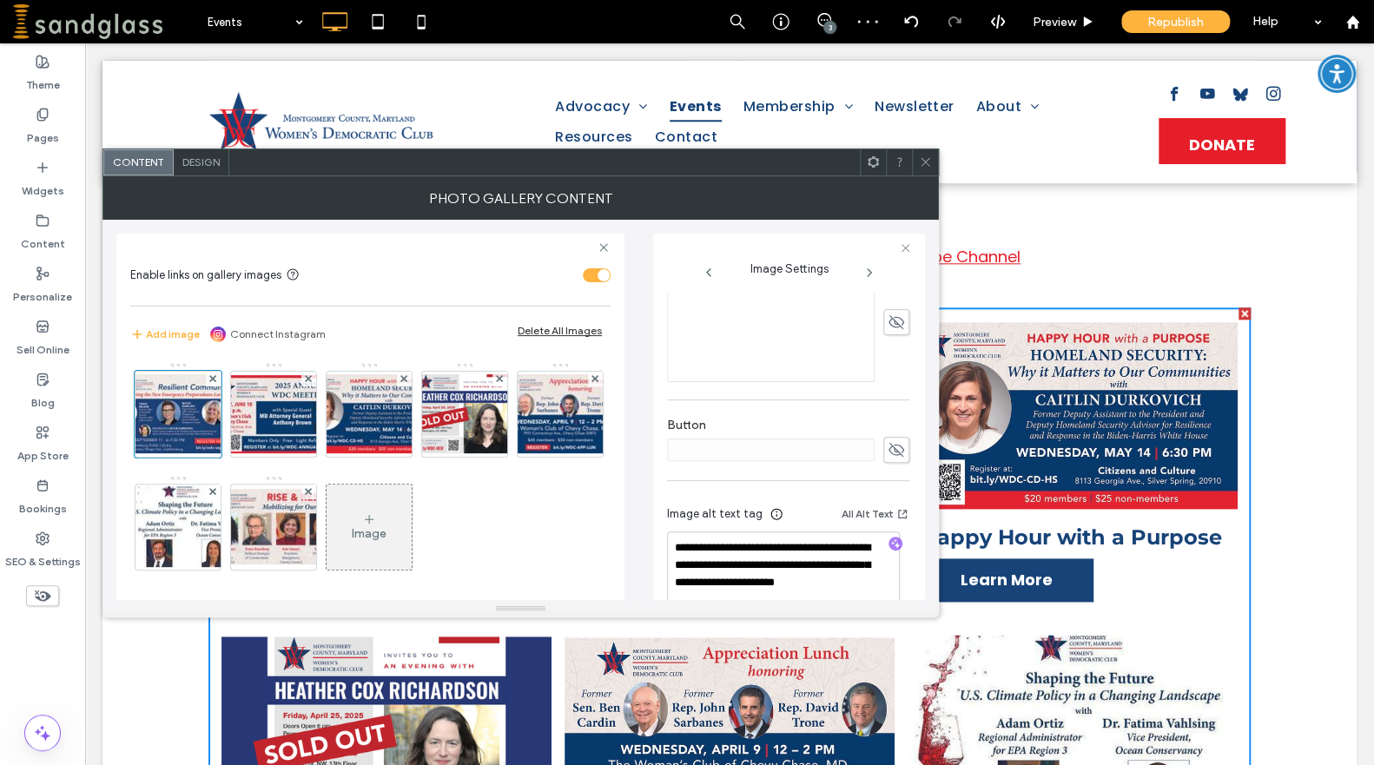
click at [922, 160] on icon at bounding box center [925, 161] width 13 height 13
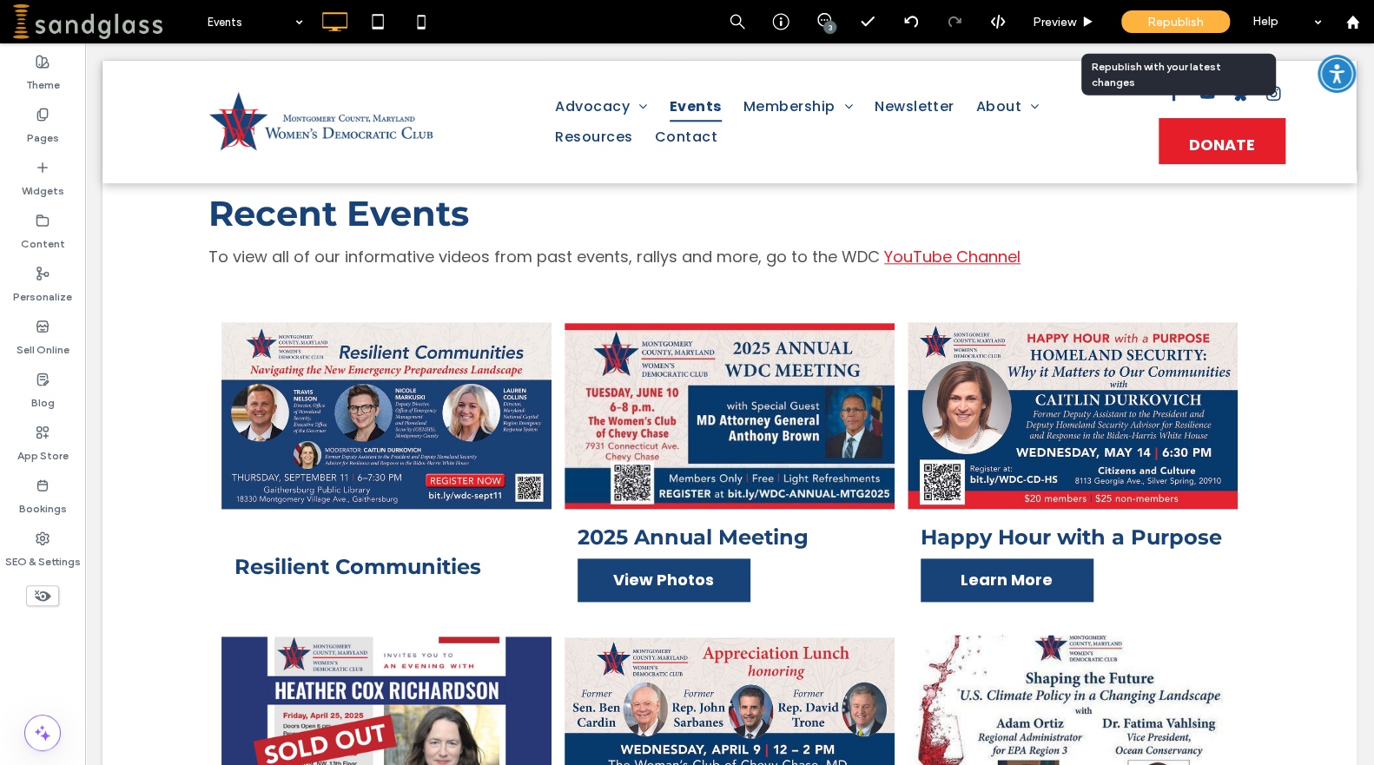
click at [1153, 19] on span "Republish" at bounding box center [1175, 22] width 56 height 15
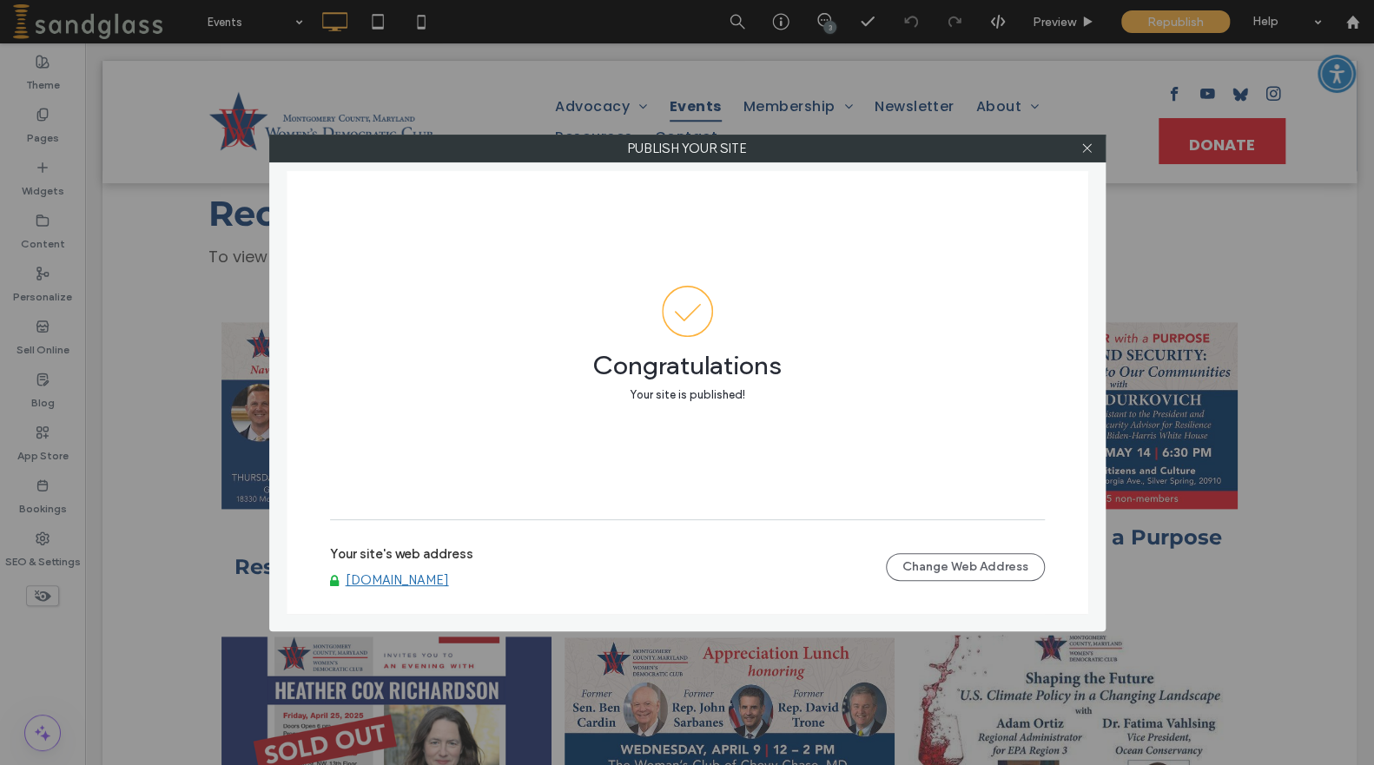
drag, startPoint x: 1096, startPoint y: 148, endPoint x: 1100, endPoint y: 124, distance: 23.8
click at [1096, 147] on div at bounding box center [1087, 148] width 26 height 26
click at [1082, 153] on icon at bounding box center [1086, 148] width 13 height 13
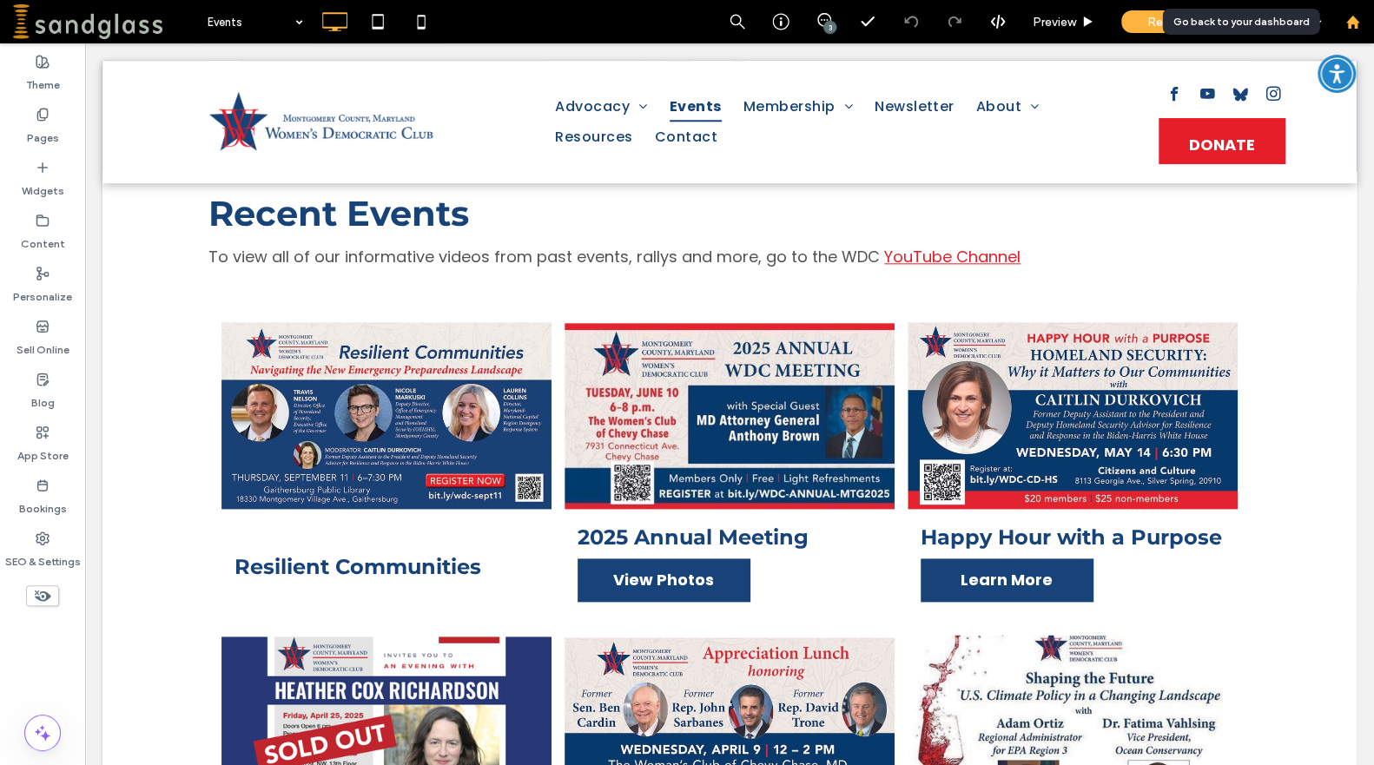
click at [1355, 23] on use at bounding box center [1351, 21] width 13 height 13
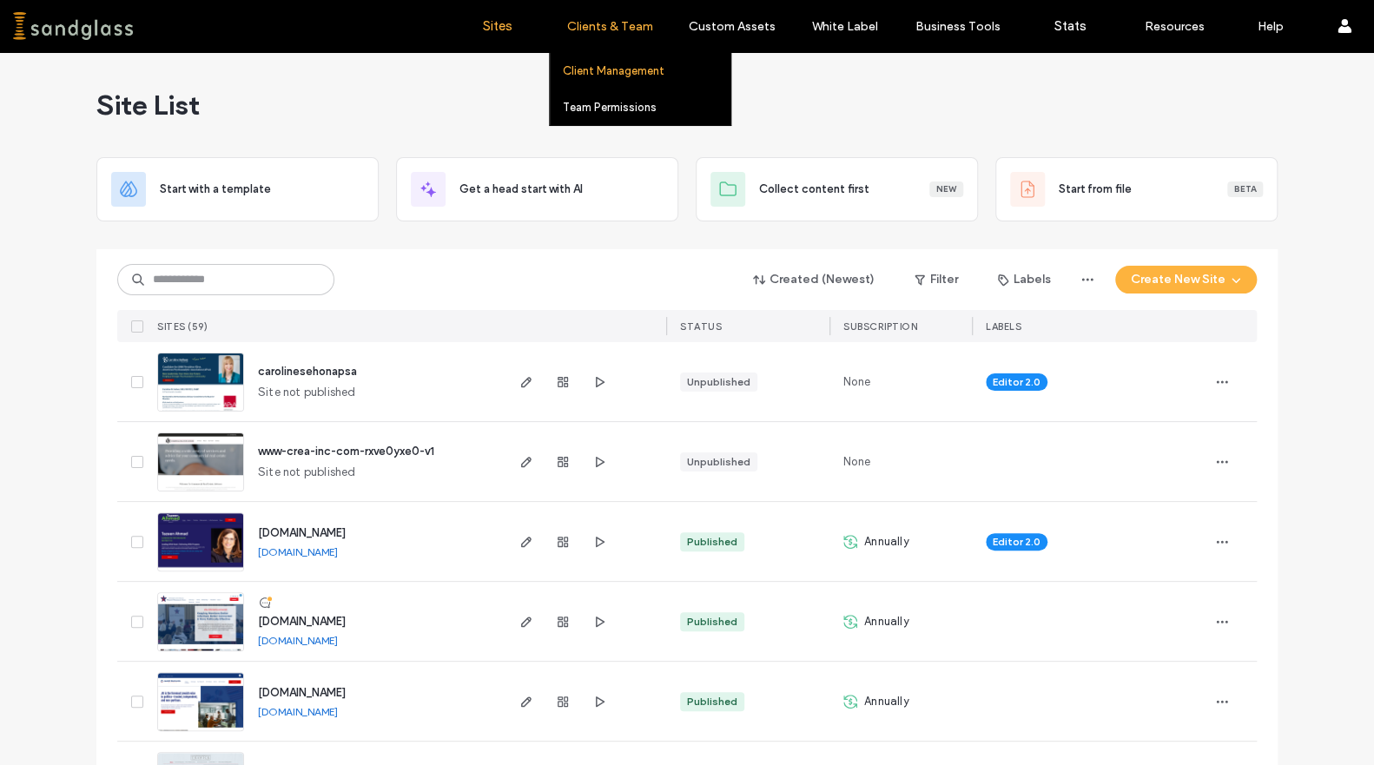
click at [625, 72] on label "Client Management" at bounding box center [614, 70] width 102 height 13
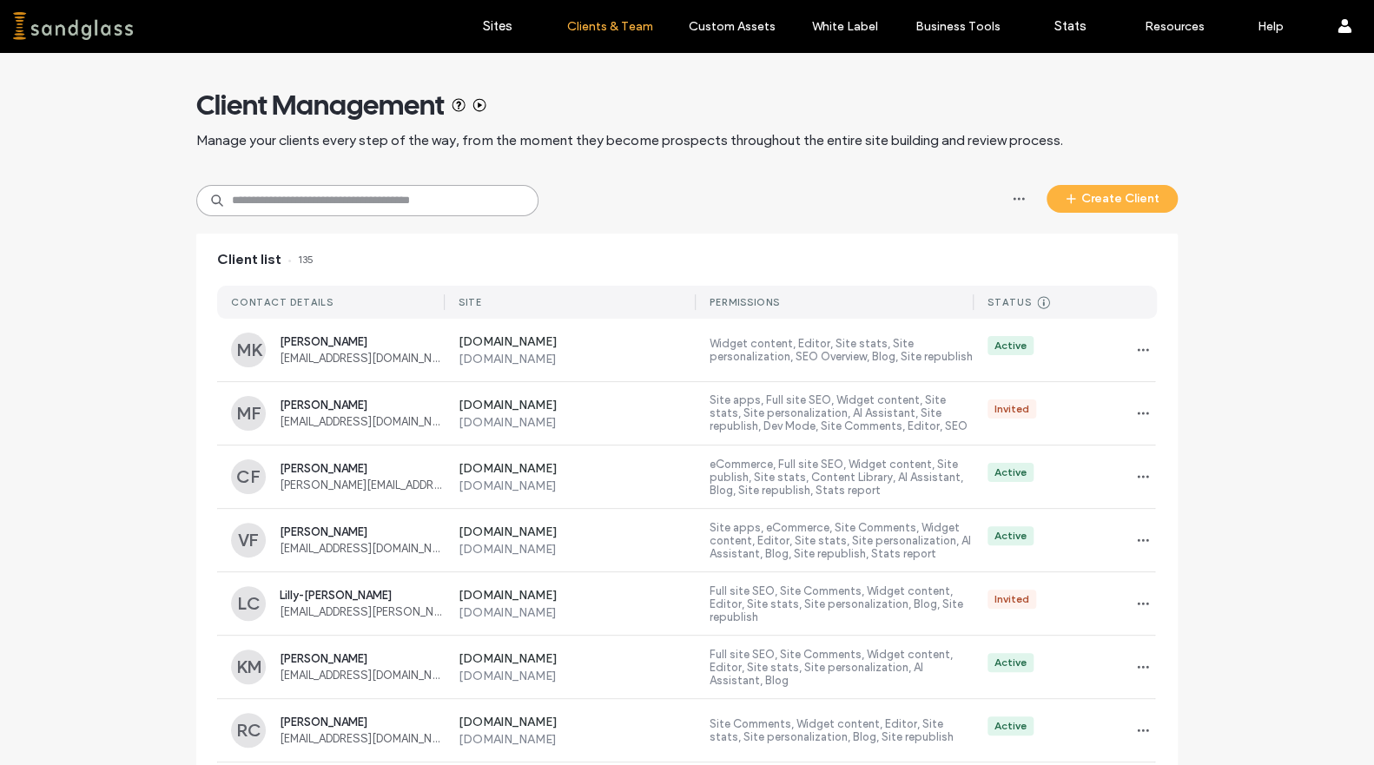
click at [387, 195] on input at bounding box center [367, 200] width 342 height 31
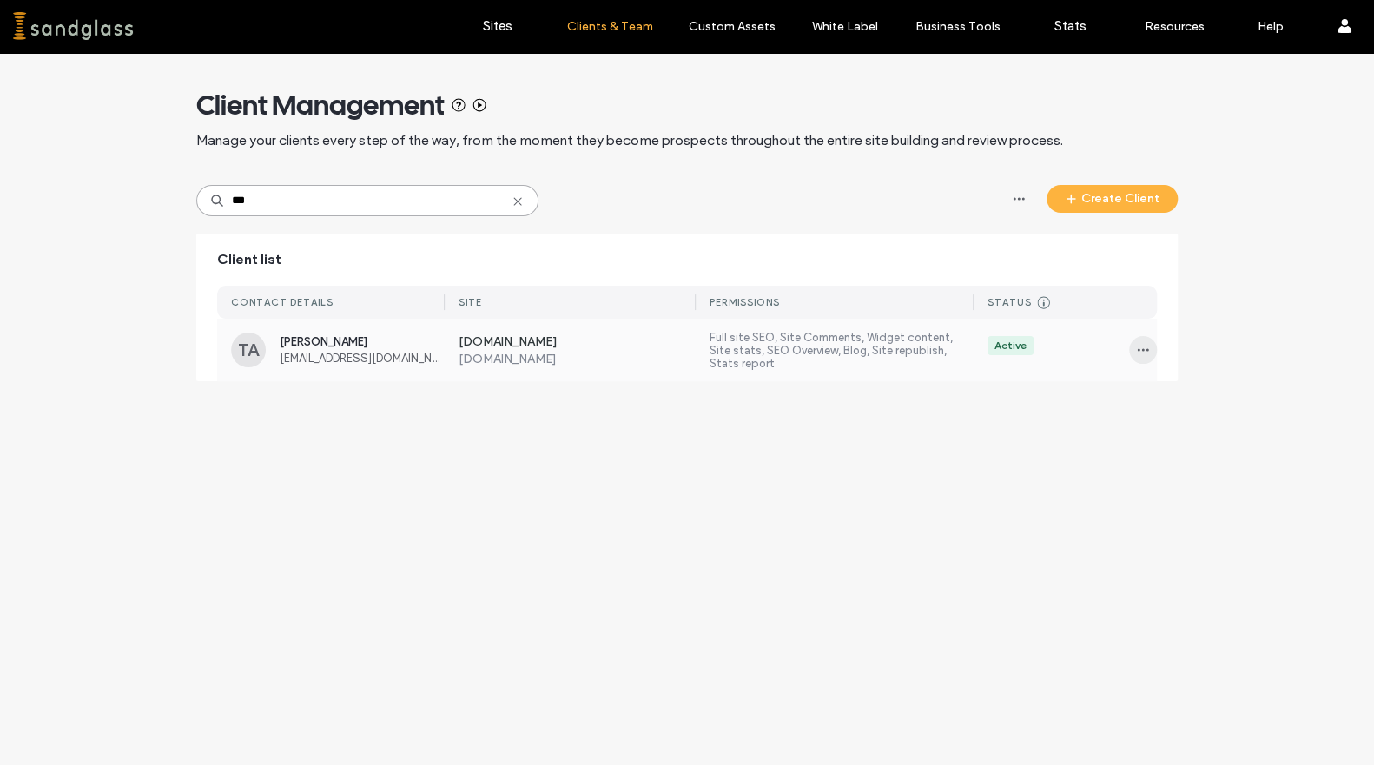
type input "***"
click at [1146, 347] on icon "button" at bounding box center [1143, 350] width 14 height 14
click at [1178, 392] on span "Sites & Permissions" at bounding box center [1214, 394] width 98 height 17
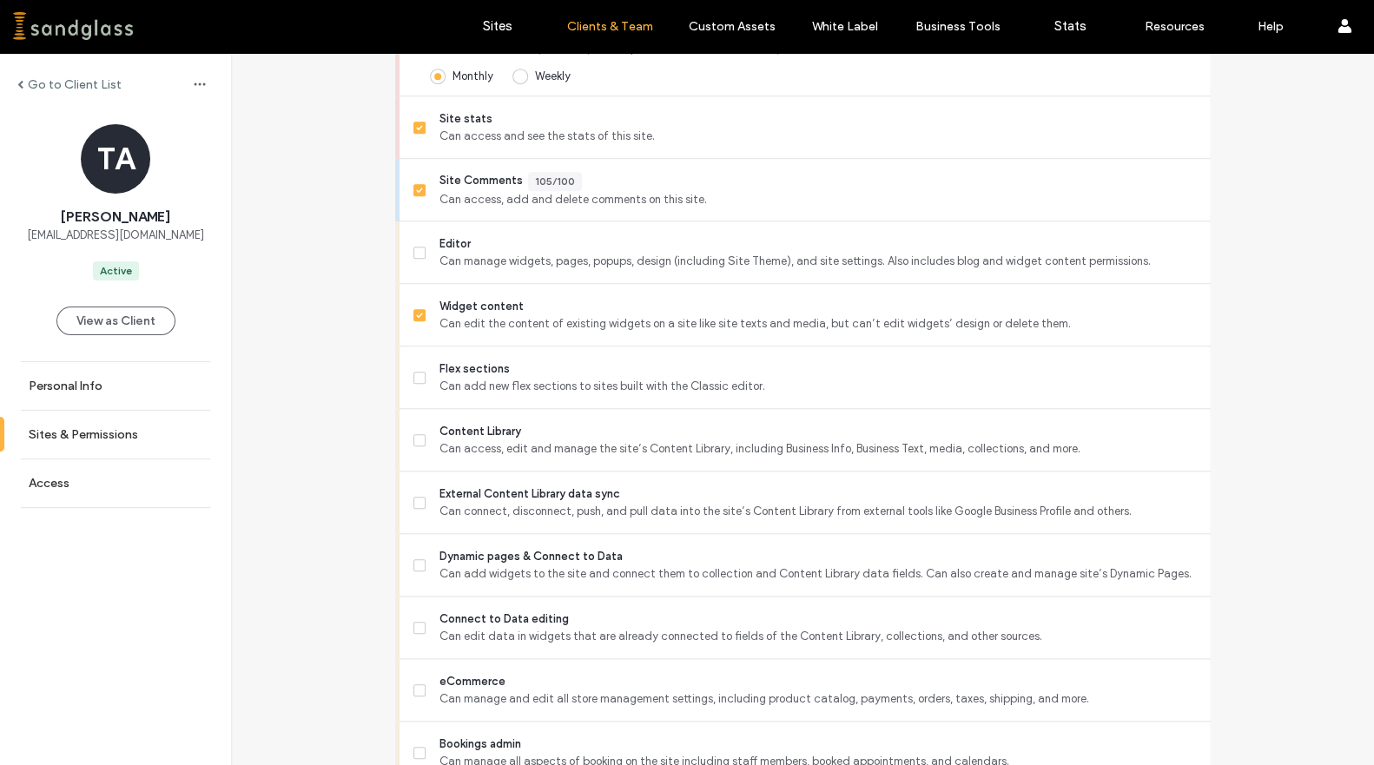
scroll to position [576, 0]
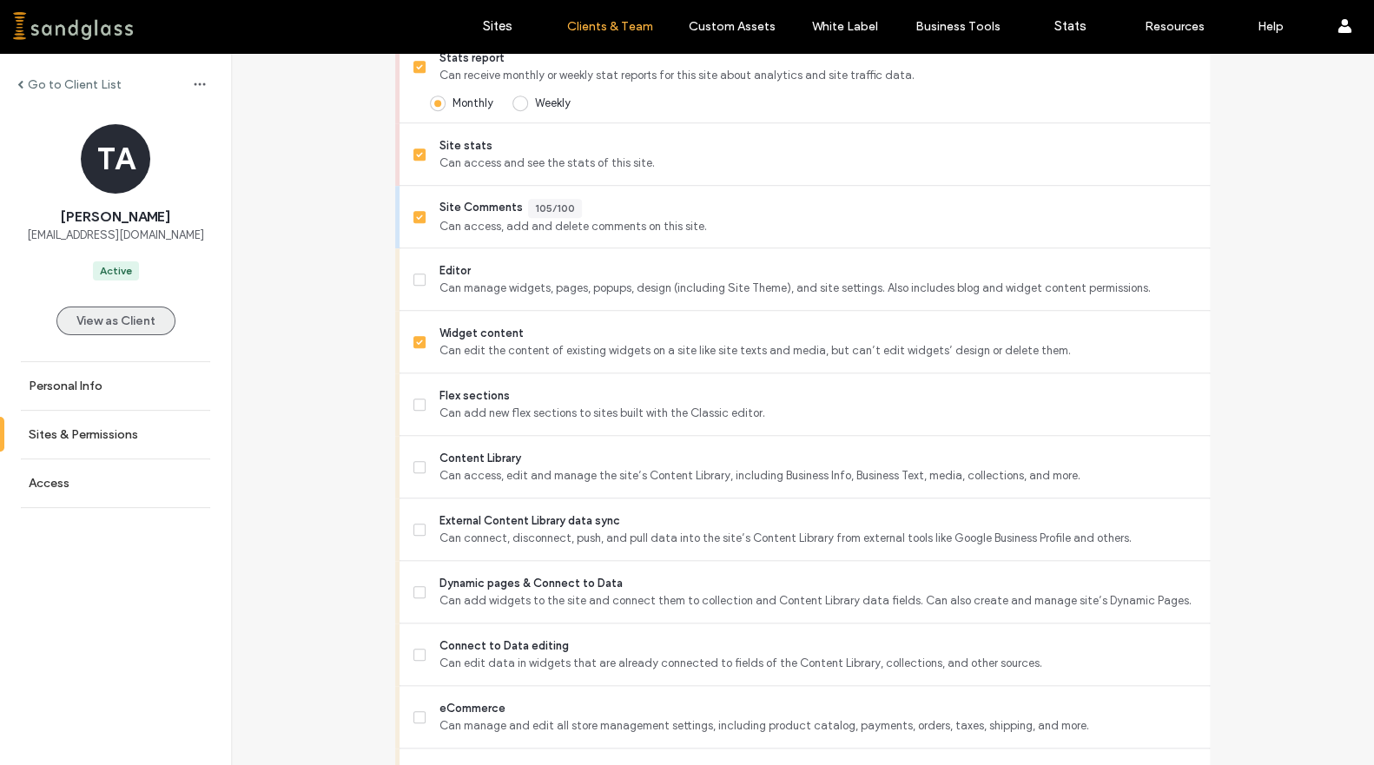
click at [152, 322] on button "View as Client" at bounding box center [115, 321] width 119 height 29
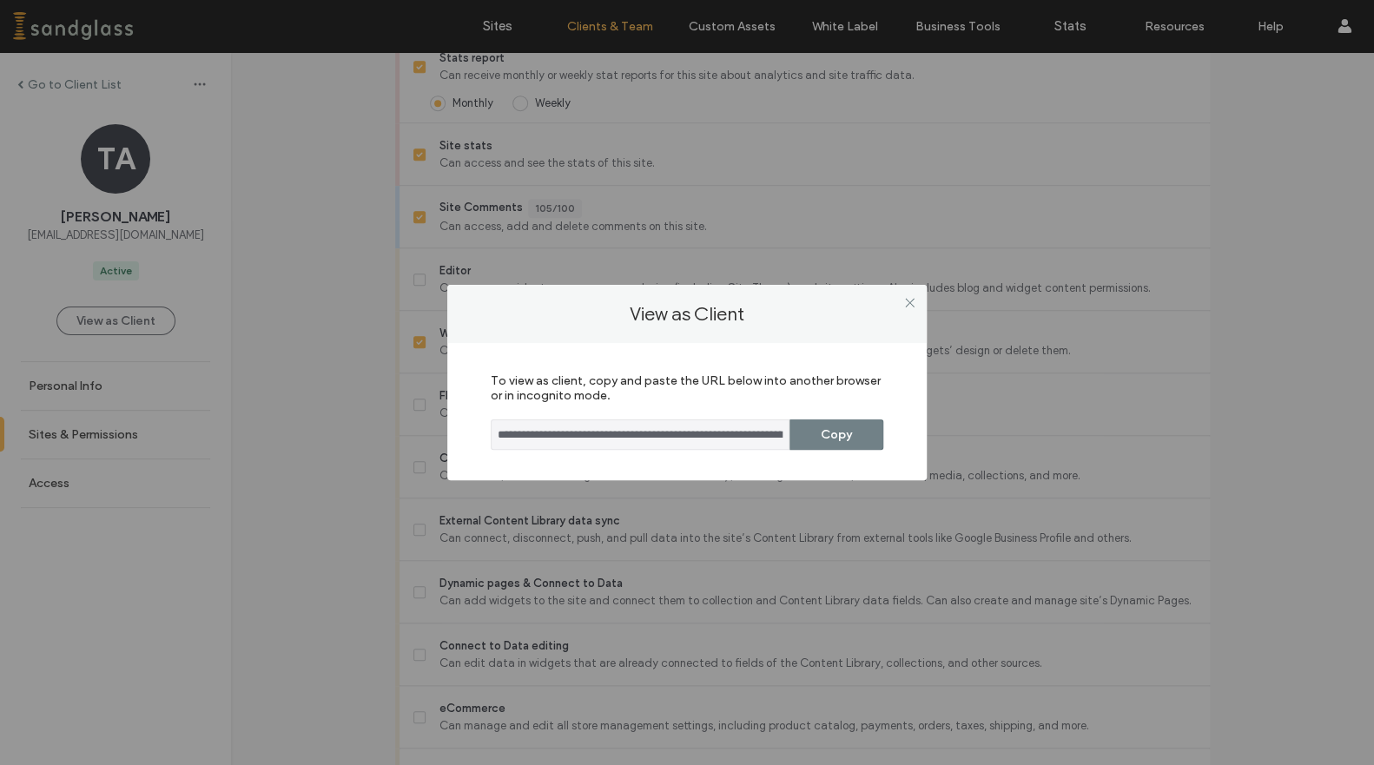
click at [852, 430] on button "Copy" at bounding box center [836, 434] width 94 height 30
click at [911, 301] on icon at bounding box center [909, 302] width 13 height 13
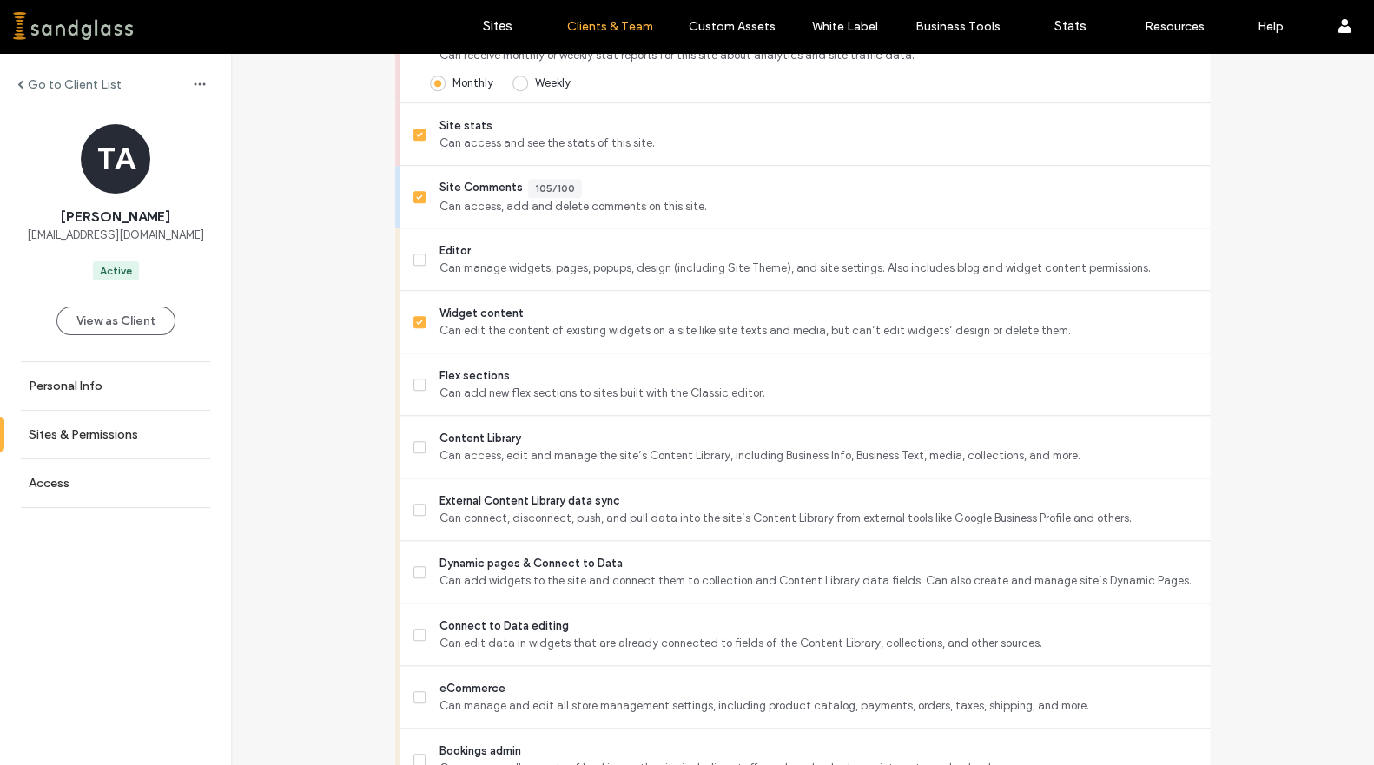
scroll to position [585, 0]
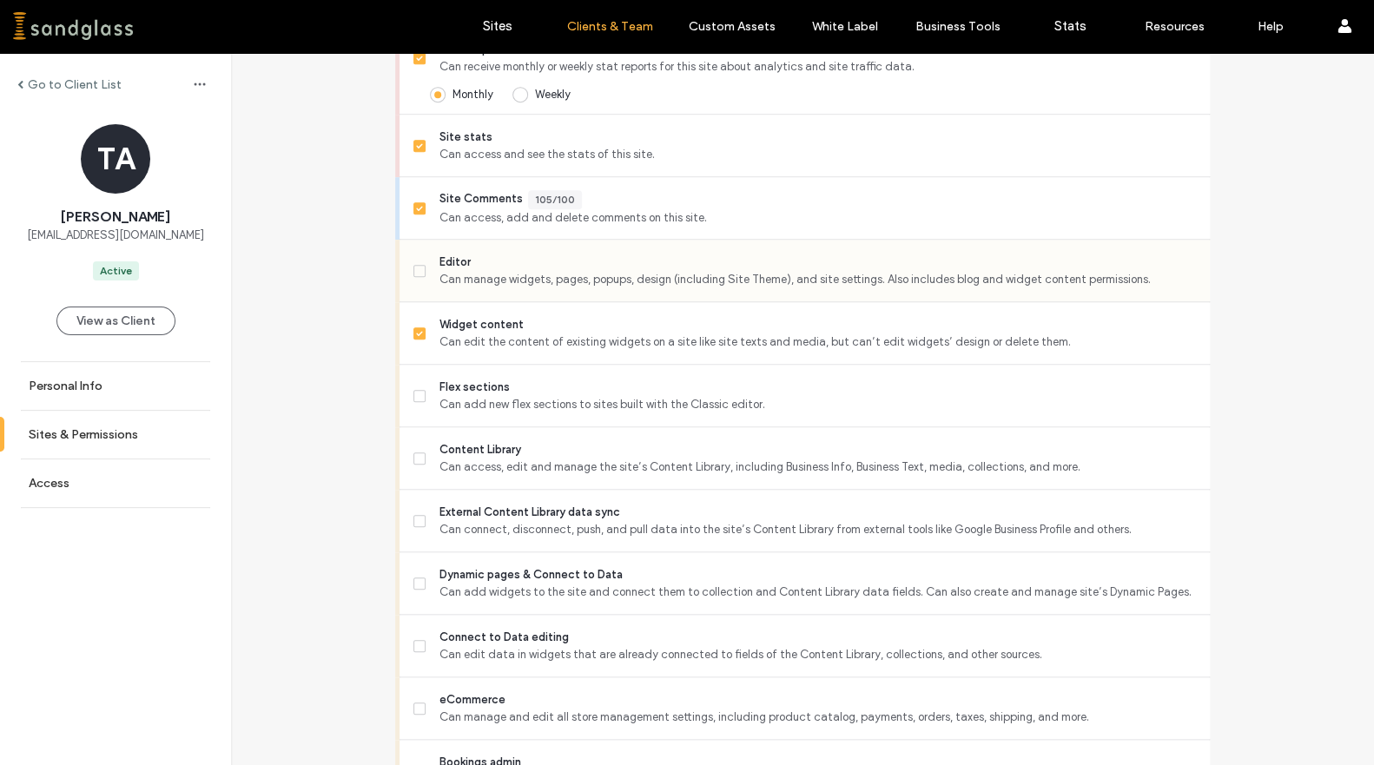
click at [416, 273] on span at bounding box center [419, 271] width 12 height 12
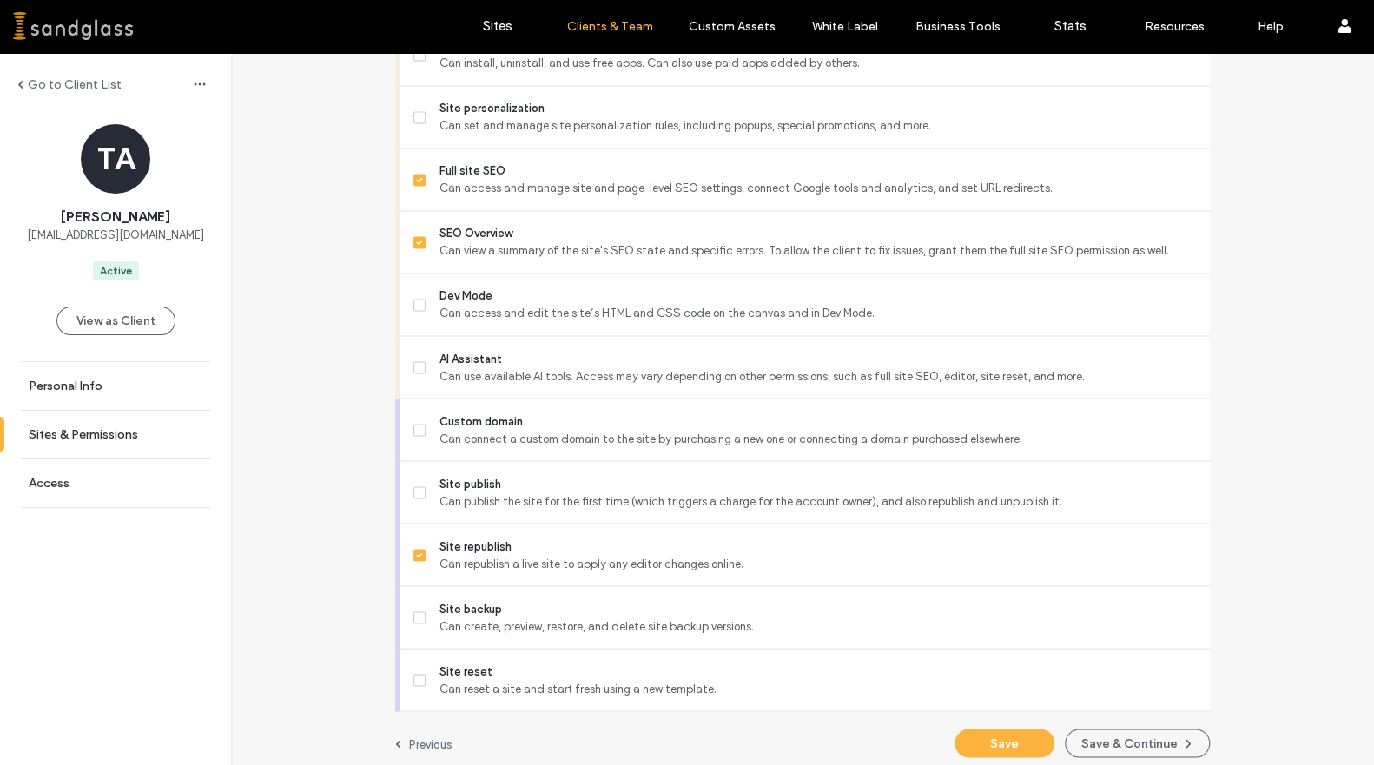
scroll to position [1496, 0]
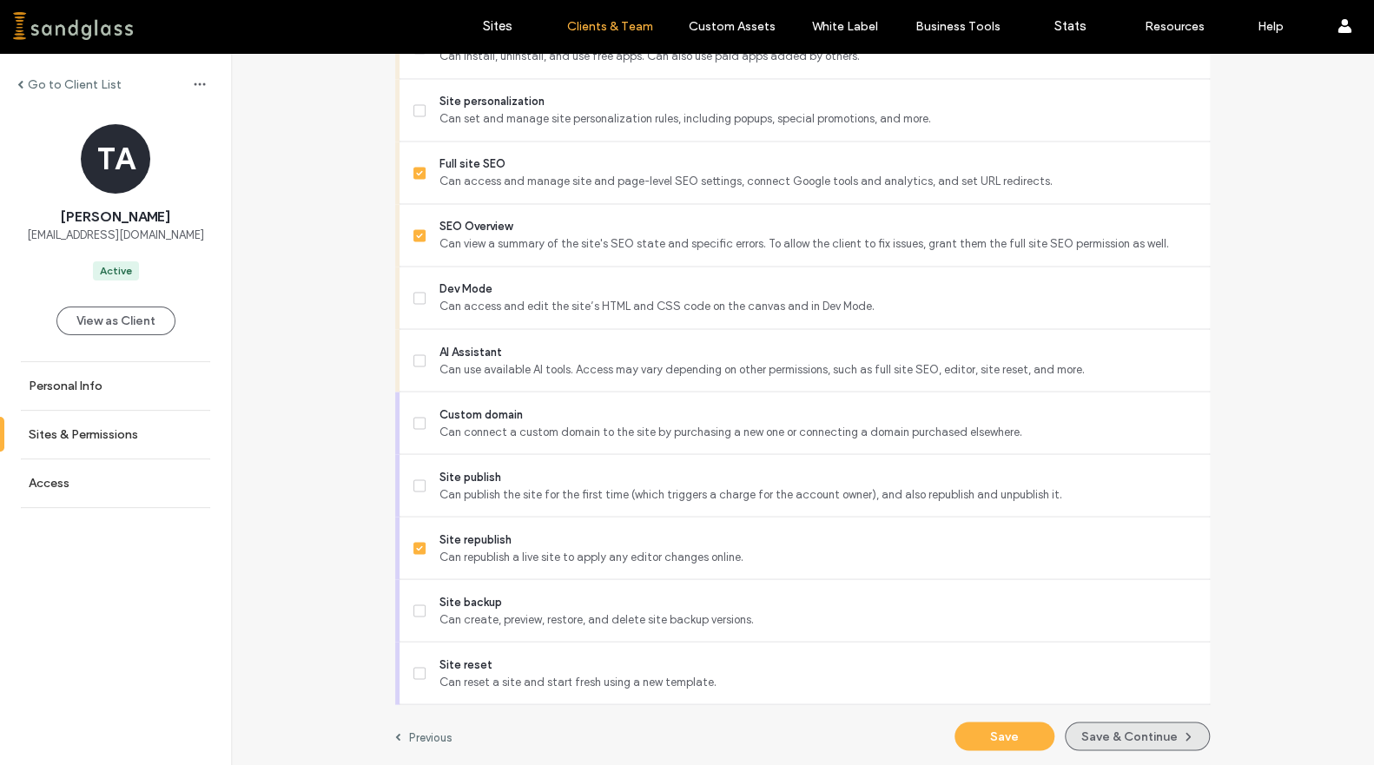
click at [1080, 735] on button "Save & Continue" at bounding box center [1137, 736] width 145 height 29
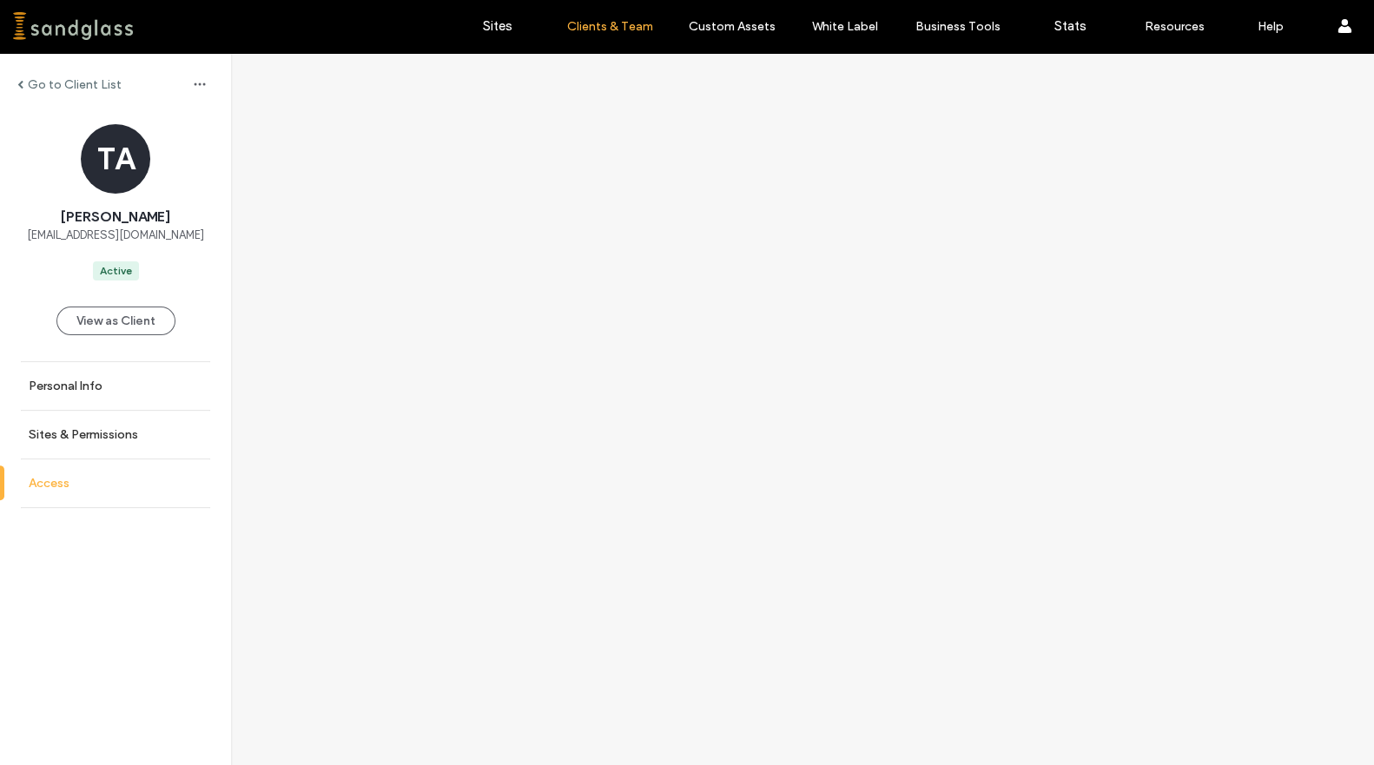
click at [49, 488] on label "Access" at bounding box center [49, 483] width 41 height 15
click at [50, 479] on label "Access" at bounding box center [49, 483] width 41 height 15
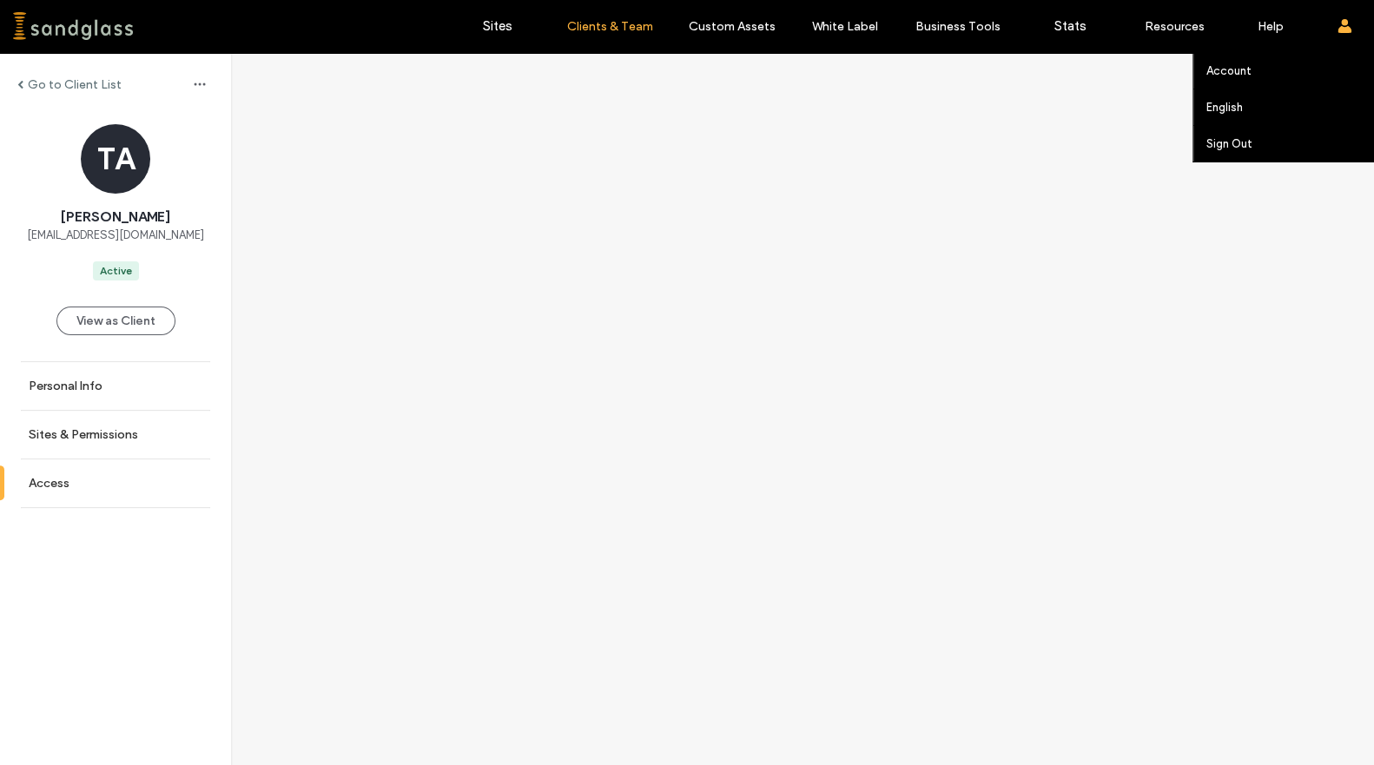
click at [1348, 29] on use at bounding box center [1344, 26] width 14 height 14
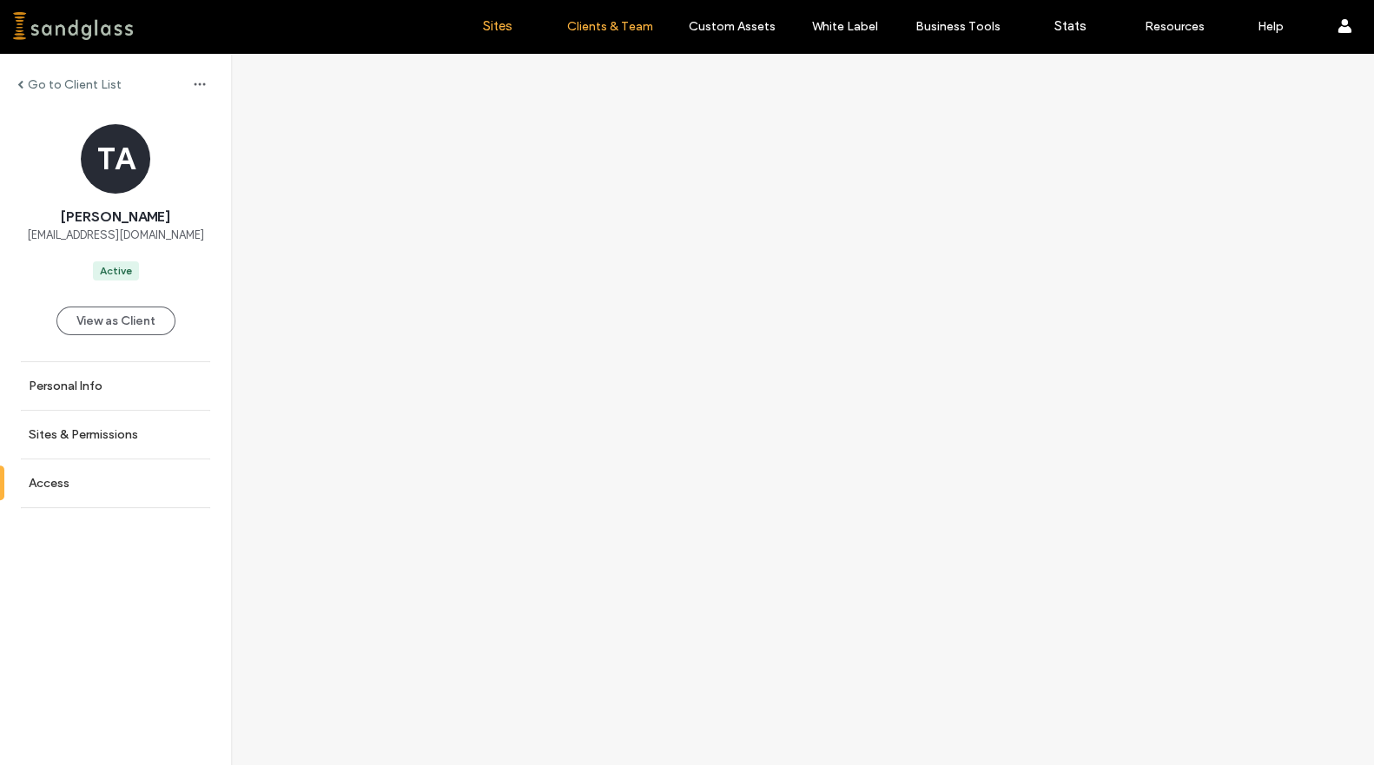
click at [492, 32] on label "Sites" at bounding box center [498, 26] width 30 height 16
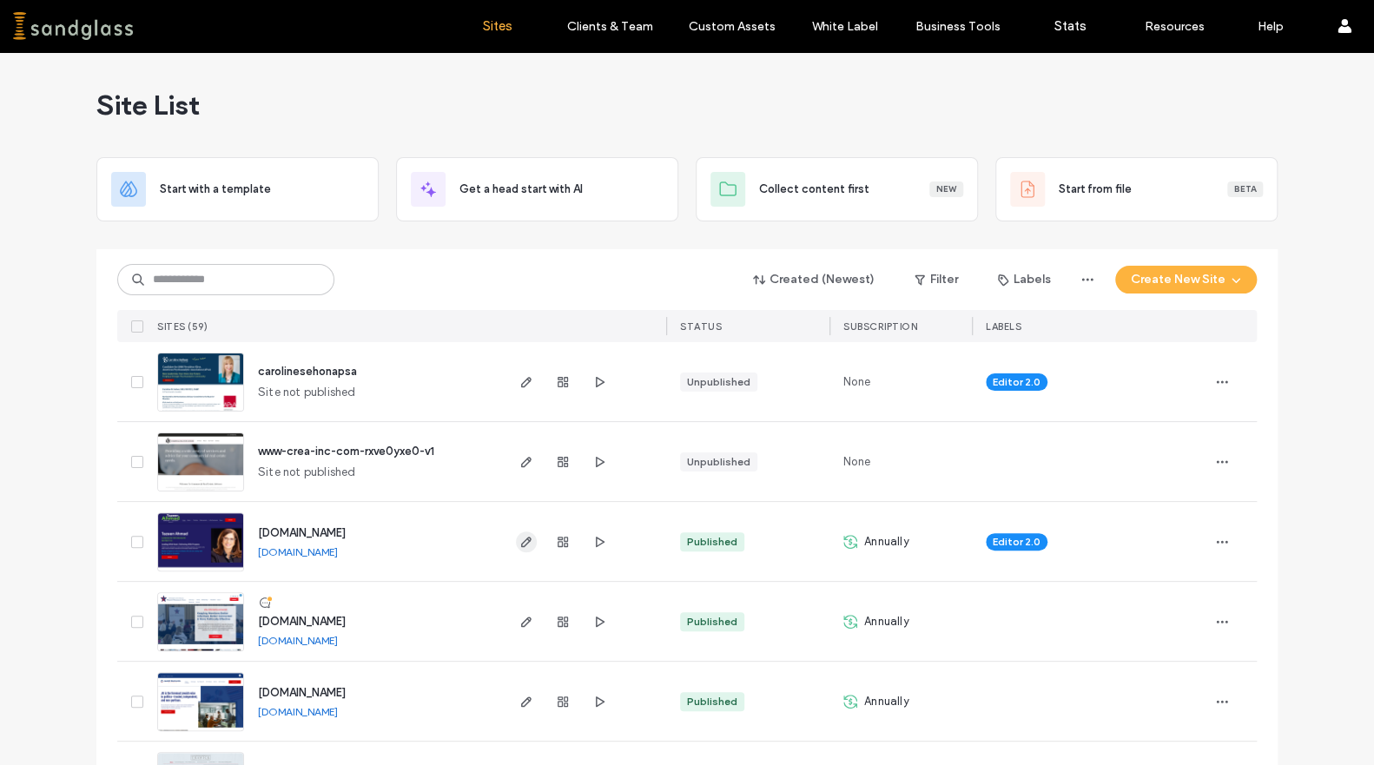
click at [520, 545] on icon "button" at bounding box center [526, 542] width 14 height 14
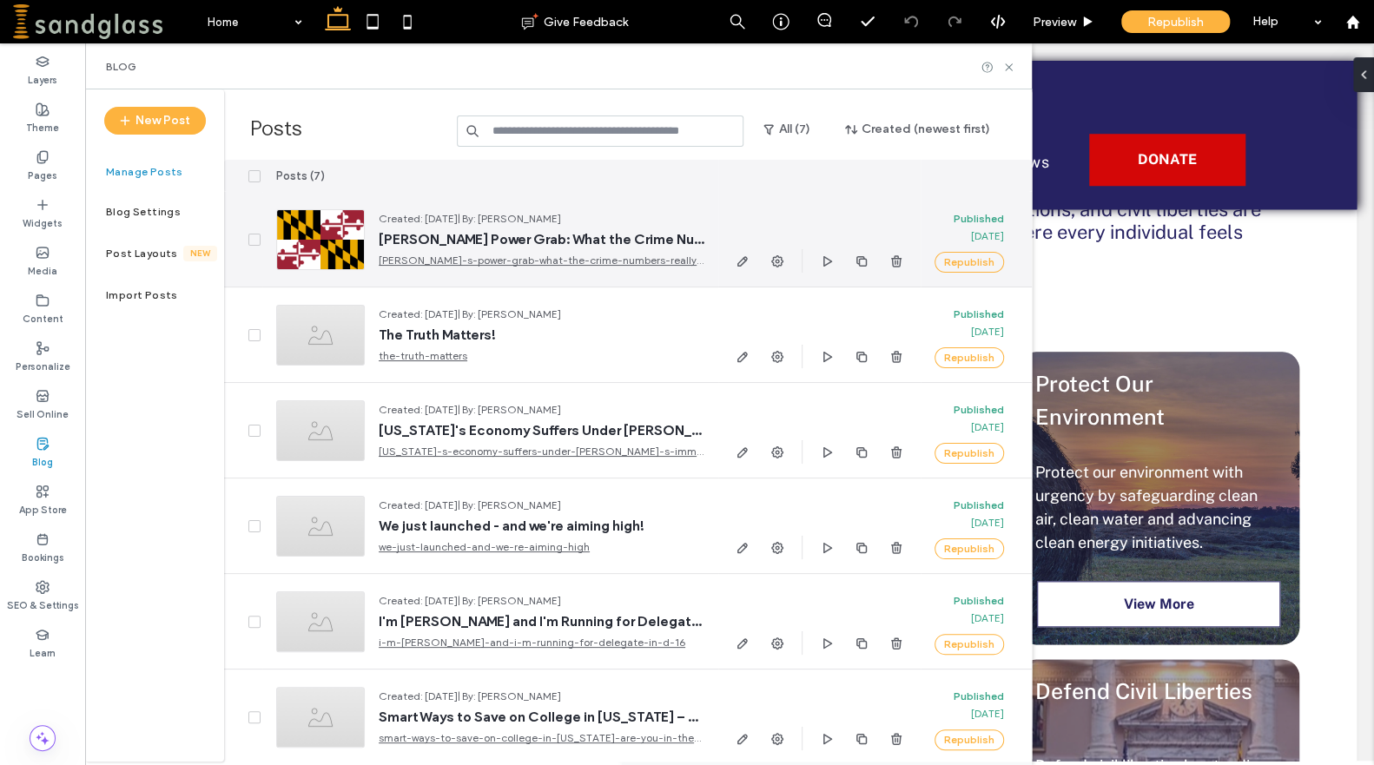
scroll to position [765, 0]
click at [740, 262] on icon "button" at bounding box center [743, 261] width 14 height 14
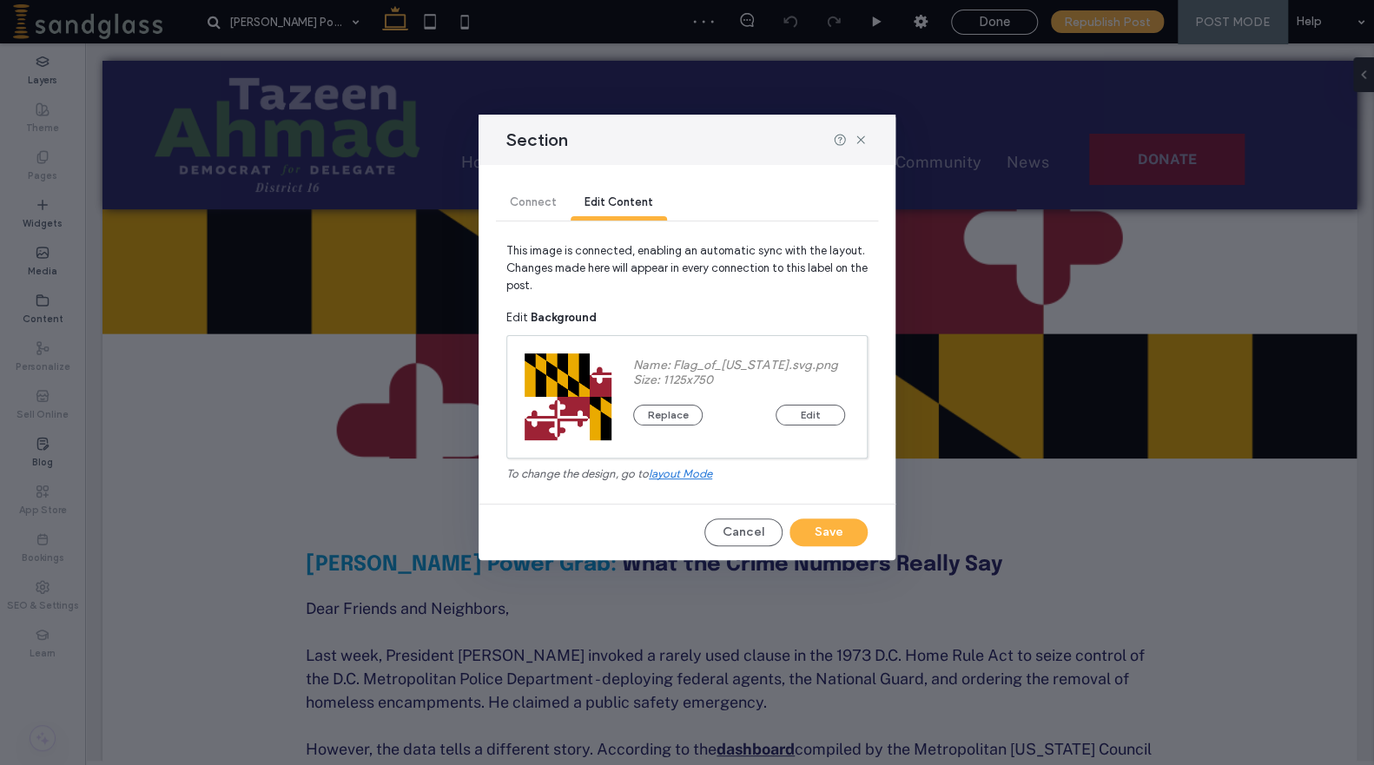
click at [663, 472] on span "layout mode" at bounding box center [680, 473] width 63 height 13
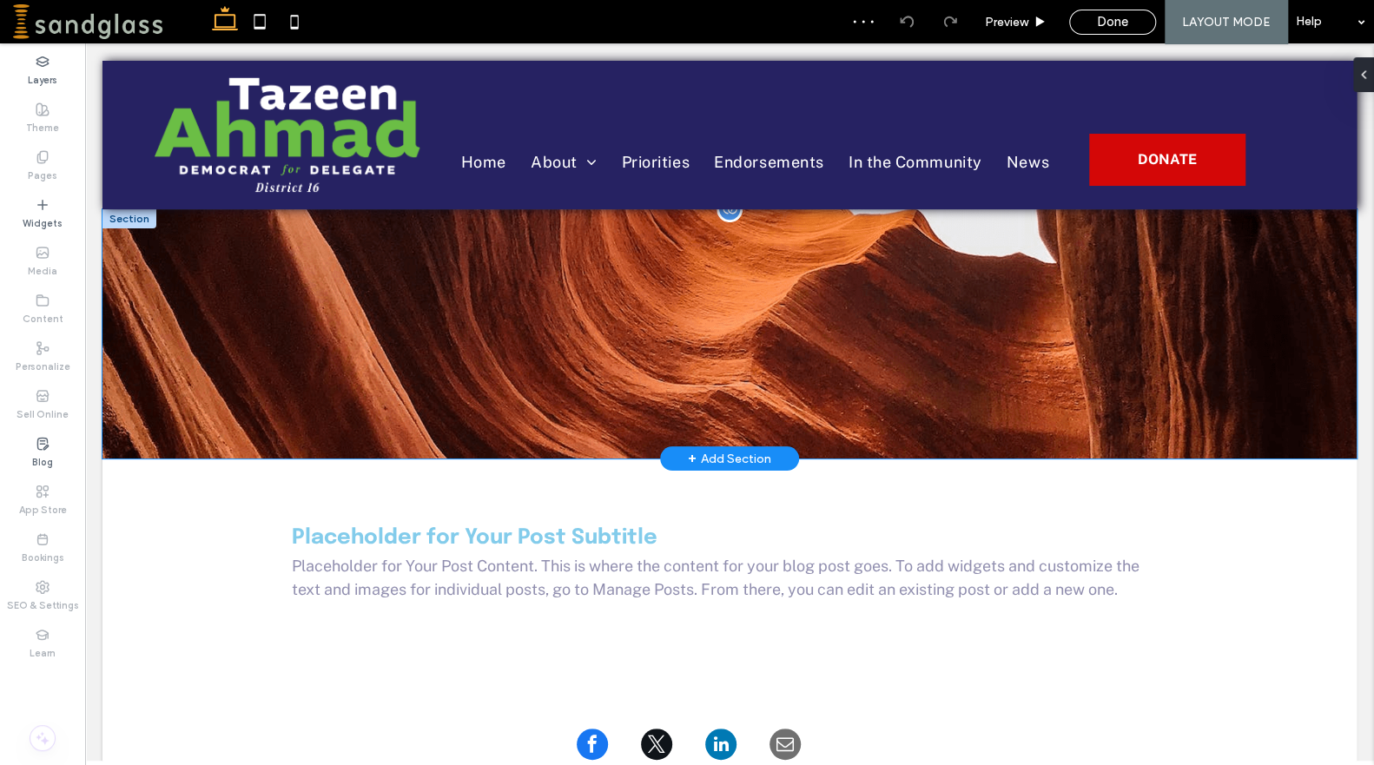
click at [163, 416] on div at bounding box center [729, 333] width 1254 height 249
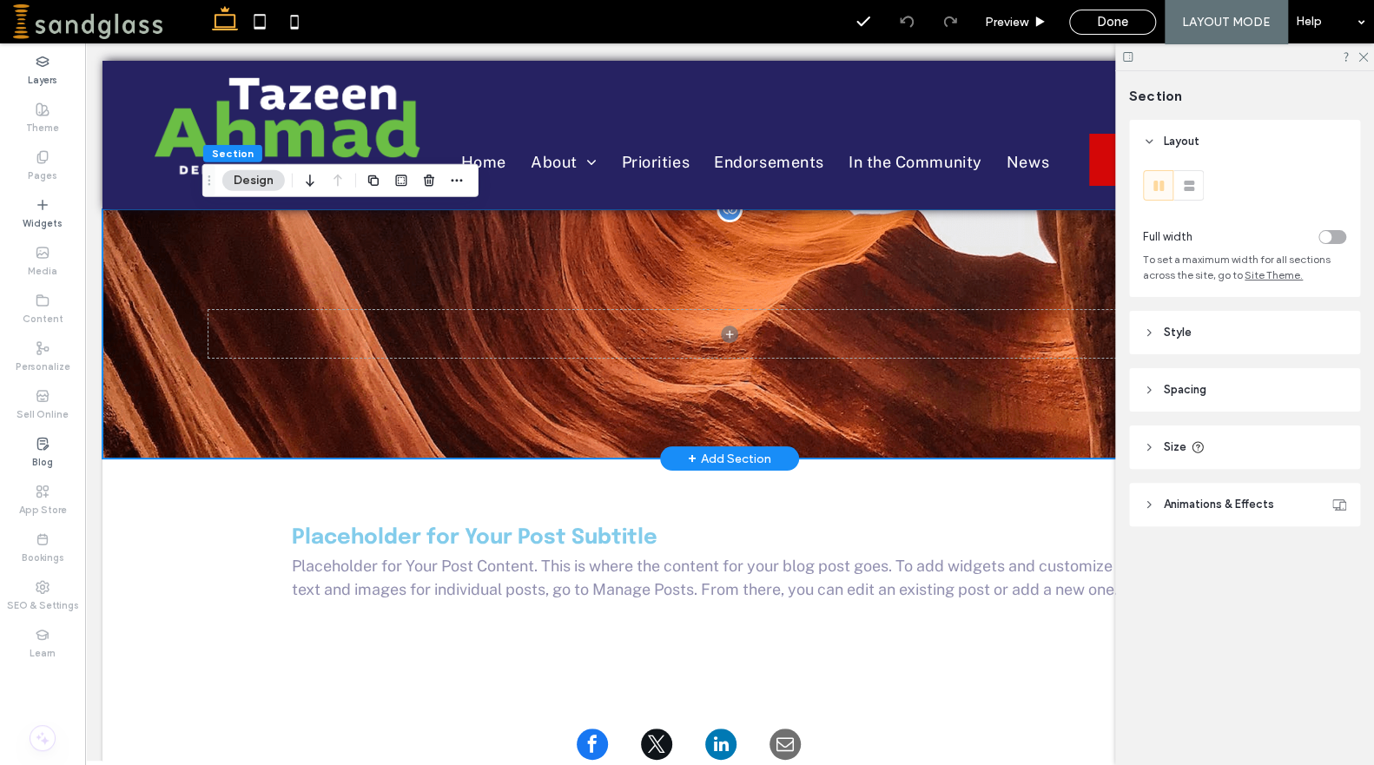
scroll to position [209, 0]
type input "*"
click at [425, 183] on use "button" at bounding box center [429, 180] width 10 height 11
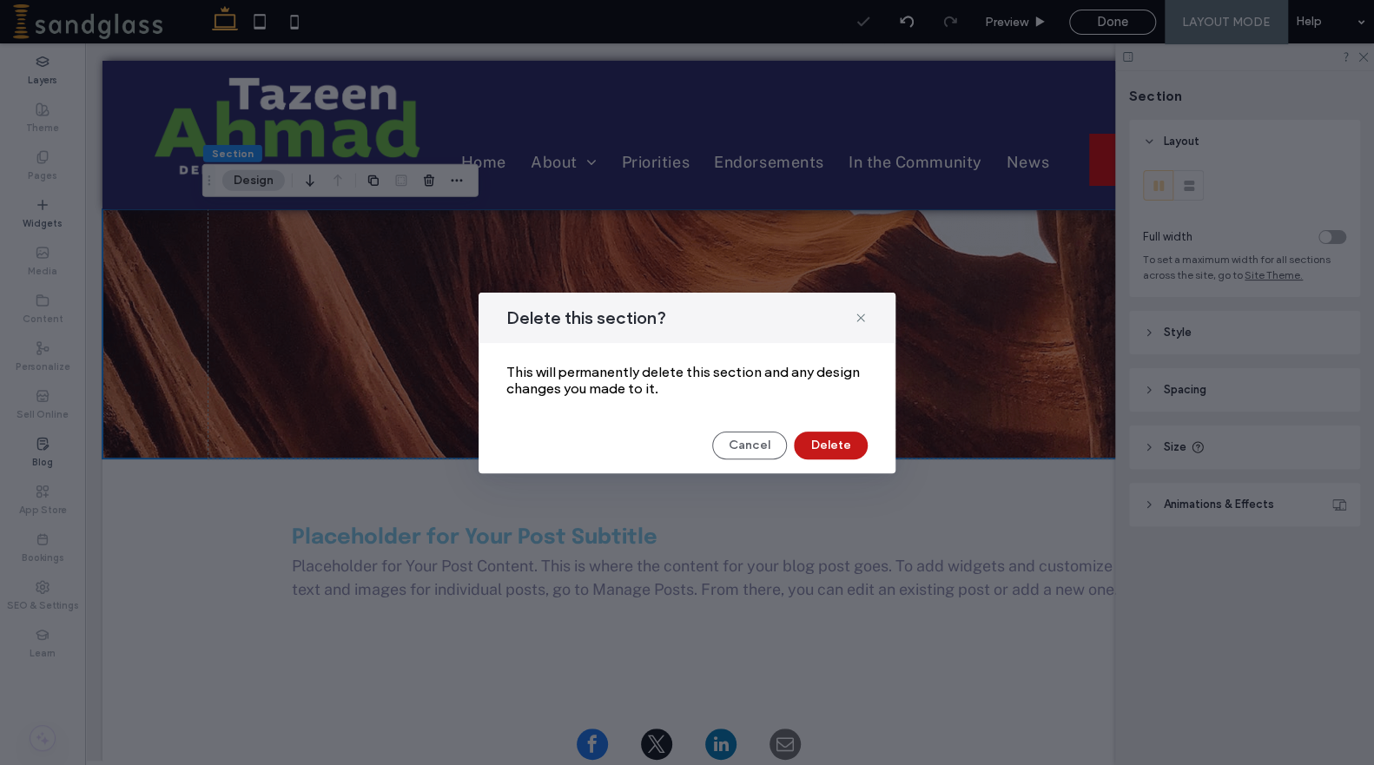
click at [838, 452] on button "Delete" at bounding box center [831, 446] width 74 height 28
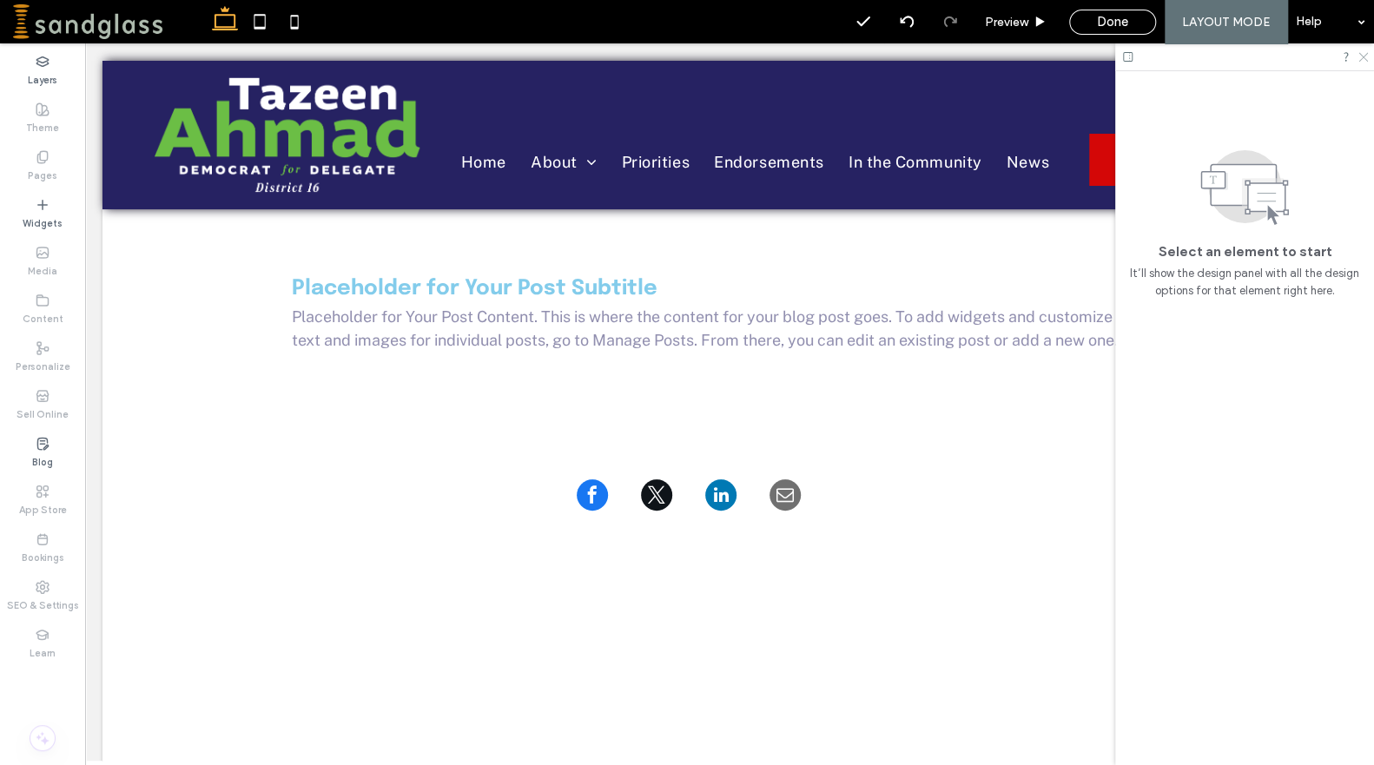
click at [1357, 60] on icon at bounding box center [1362, 55] width 11 height 11
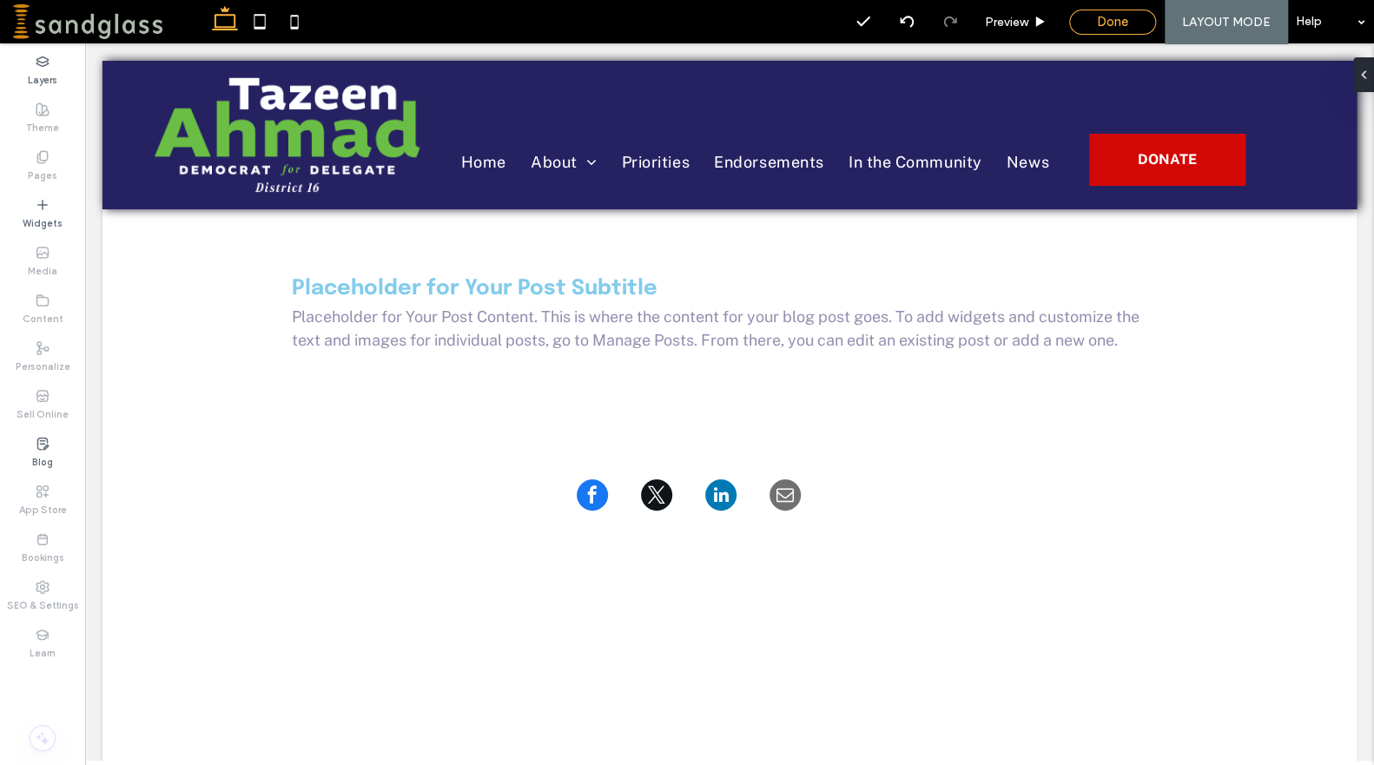
click at [1107, 24] on span "Done" at bounding box center [1112, 22] width 31 height 16
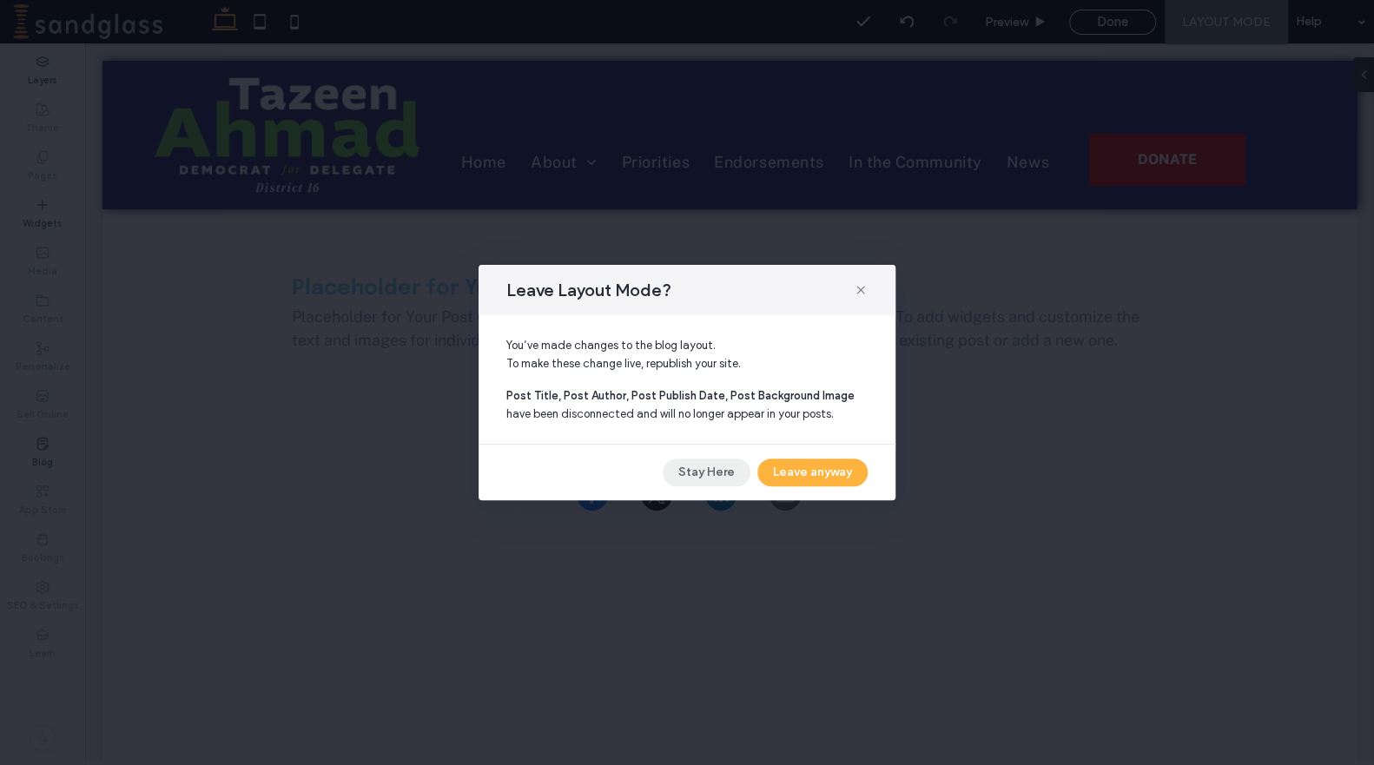
click at [717, 481] on button "Stay Here" at bounding box center [707, 473] width 88 height 28
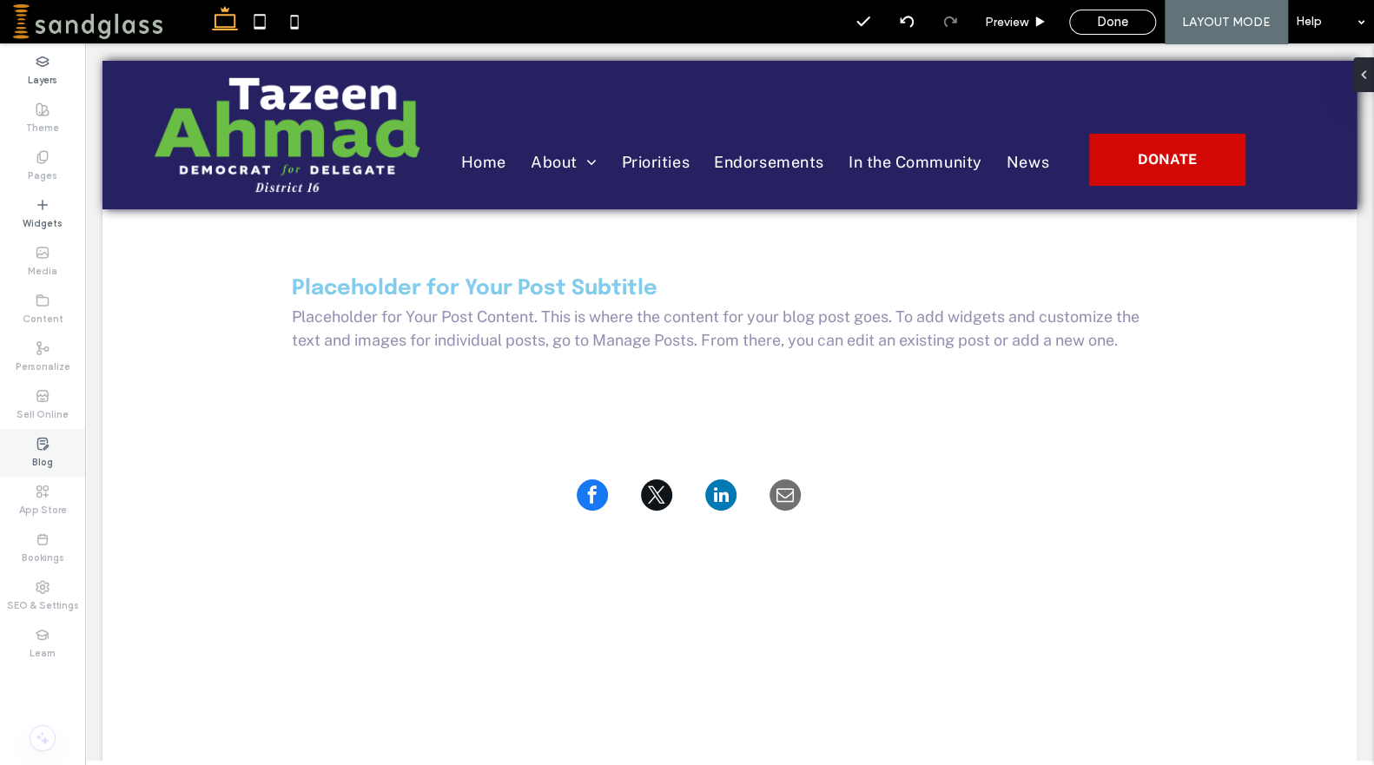
click at [37, 442] on use at bounding box center [42, 443] width 10 height 11
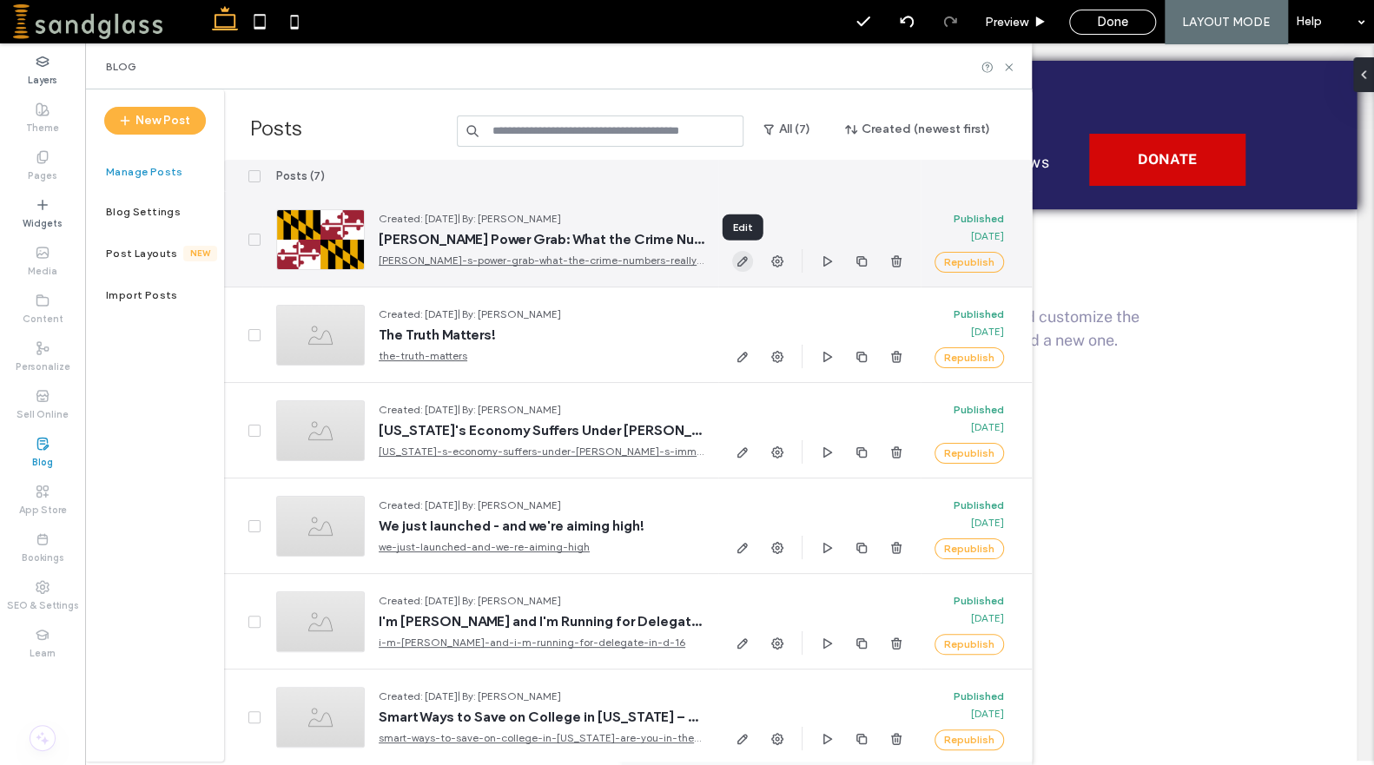
click at [748, 267] on icon "button" at bounding box center [743, 261] width 14 height 14
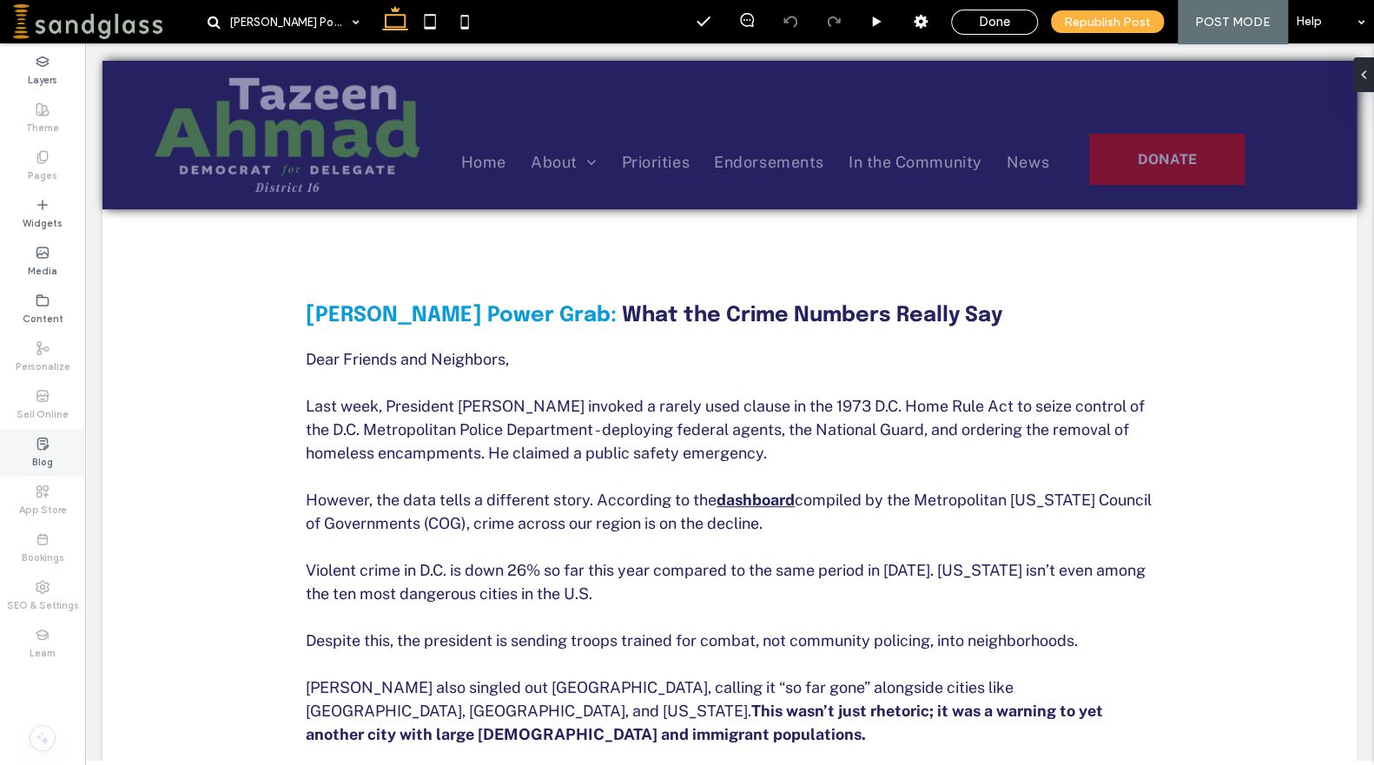
click at [52, 452] on label "Blog" at bounding box center [42, 460] width 21 height 19
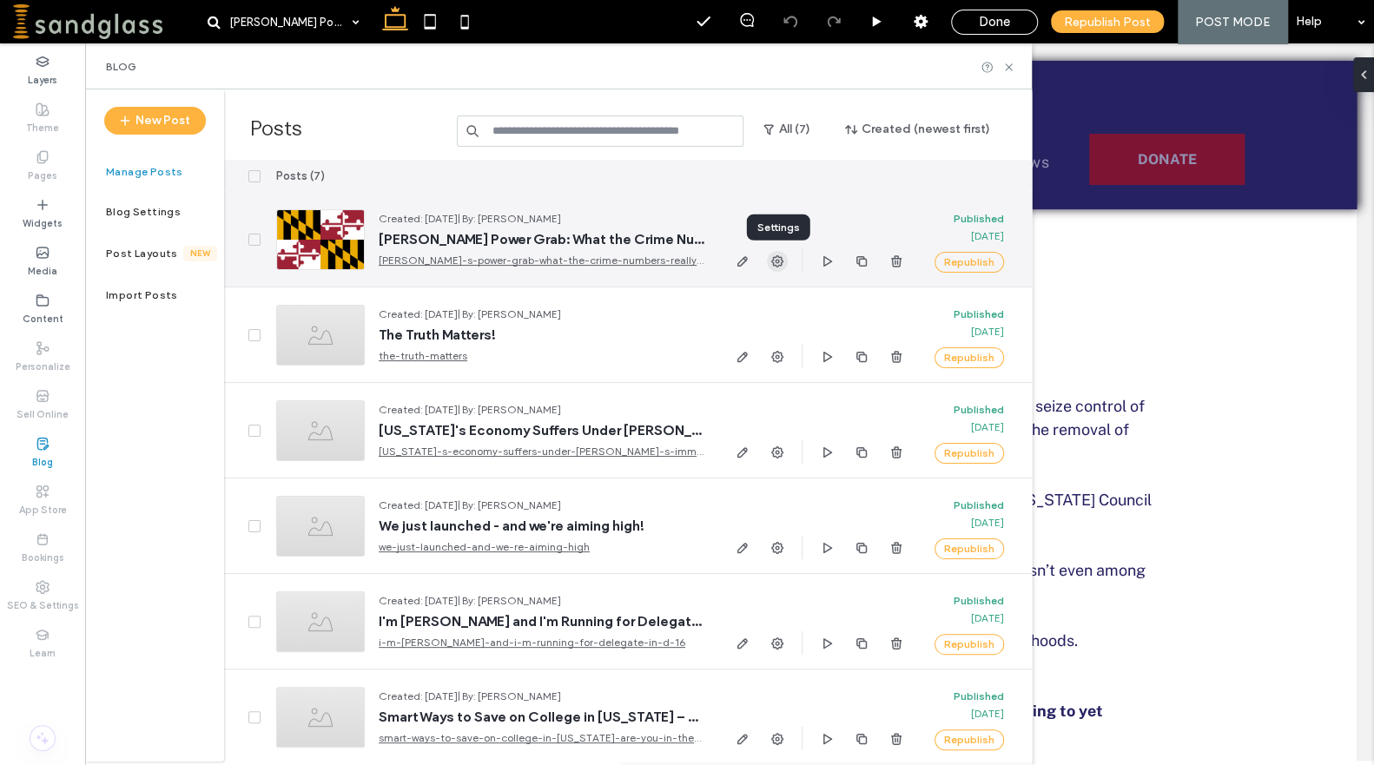
click at [776, 264] on icon "button" at bounding box center [777, 261] width 14 height 14
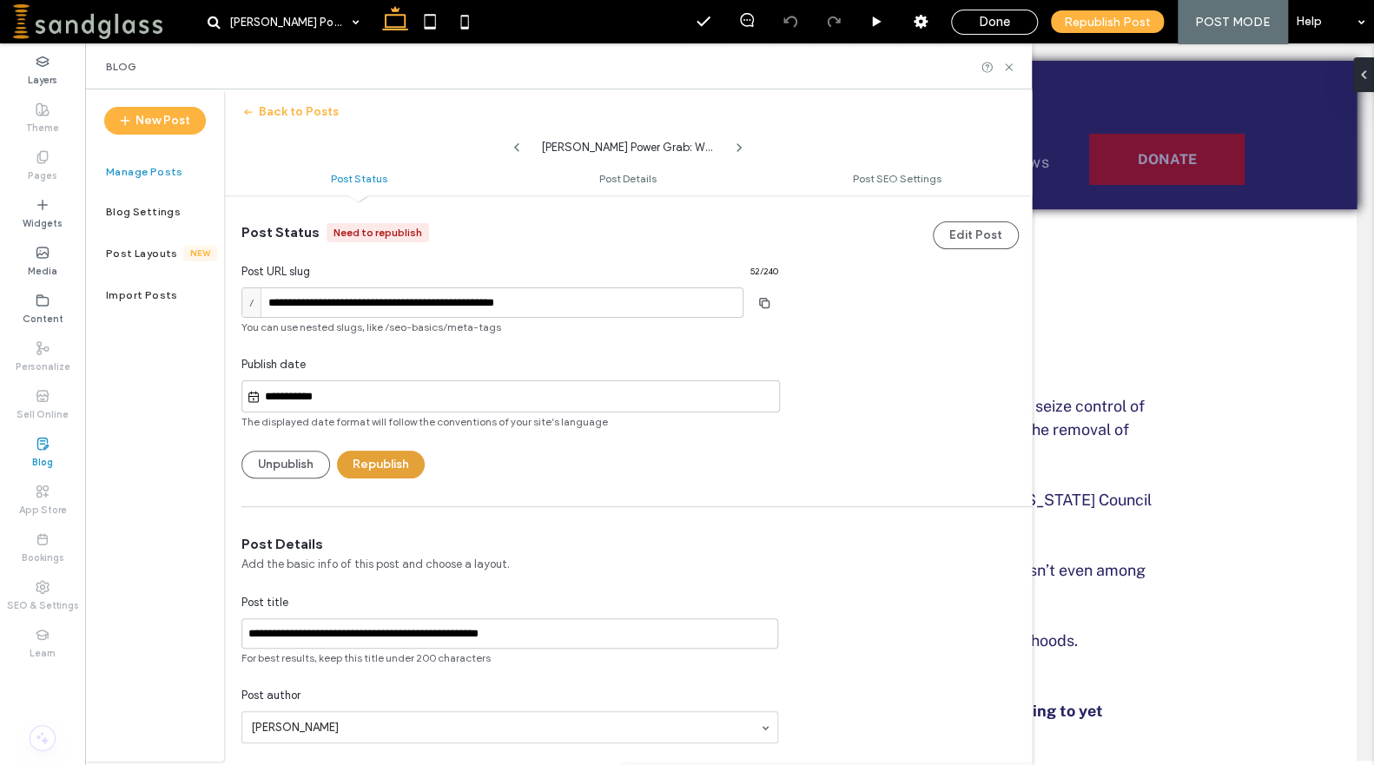
click at [347, 465] on button "Republish" at bounding box center [381, 465] width 88 height 28
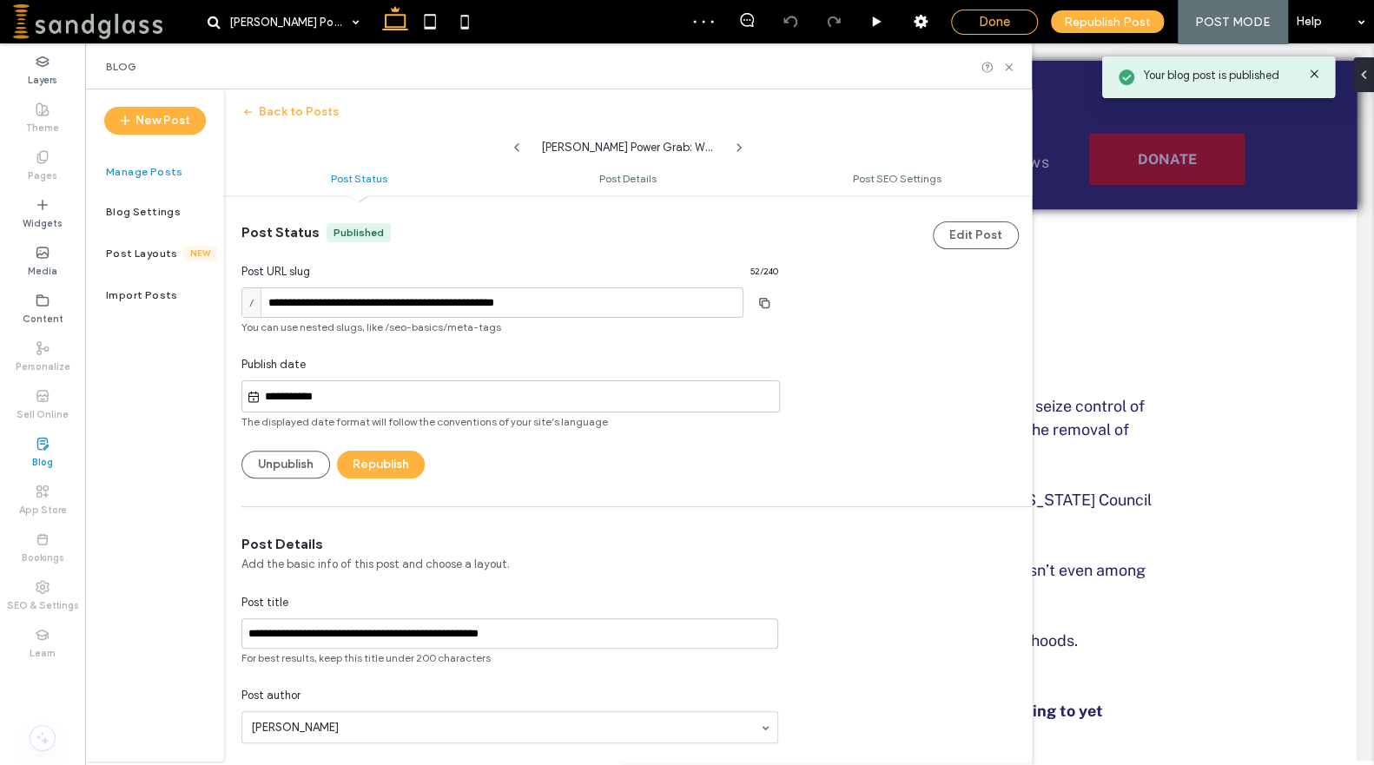
click at [985, 31] on div "Done" at bounding box center [994, 22] width 87 height 25
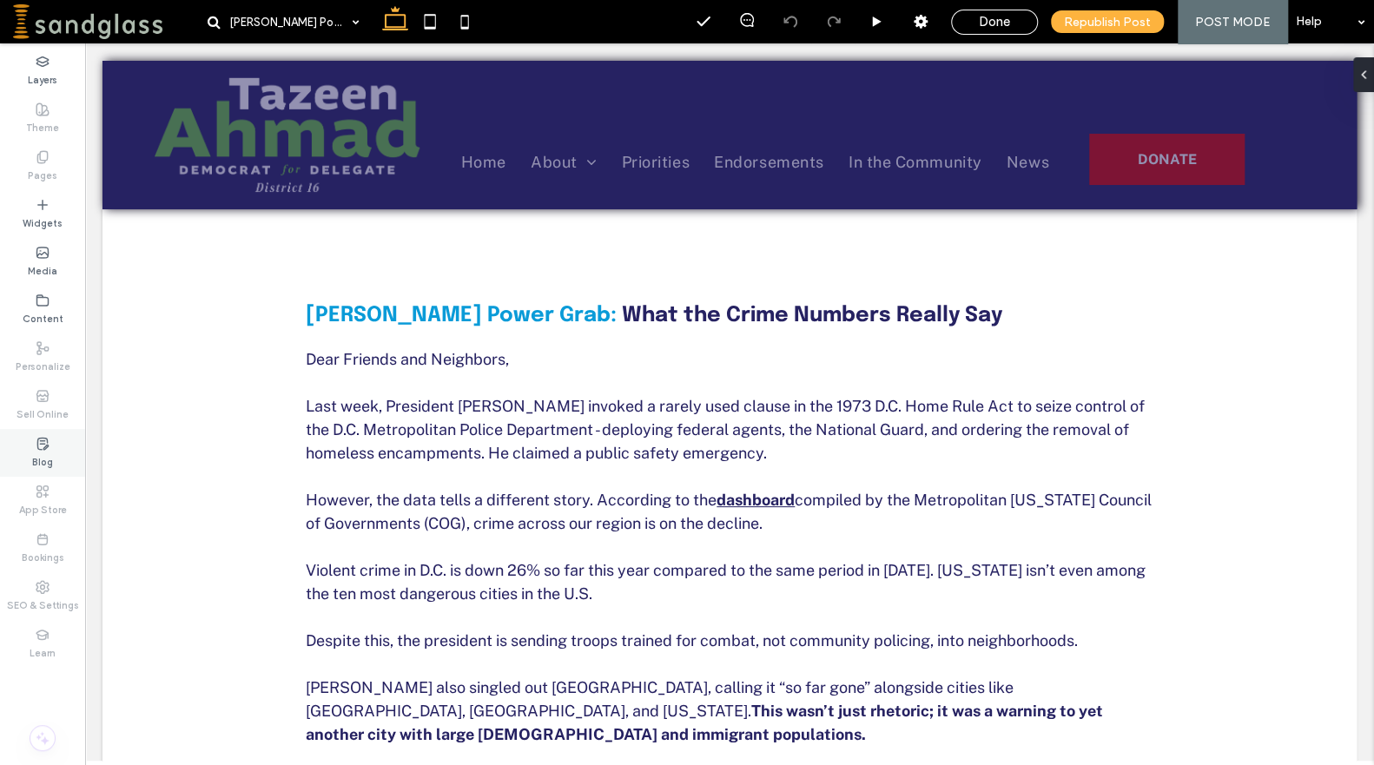
click at [46, 457] on label "Blog" at bounding box center [42, 460] width 21 height 19
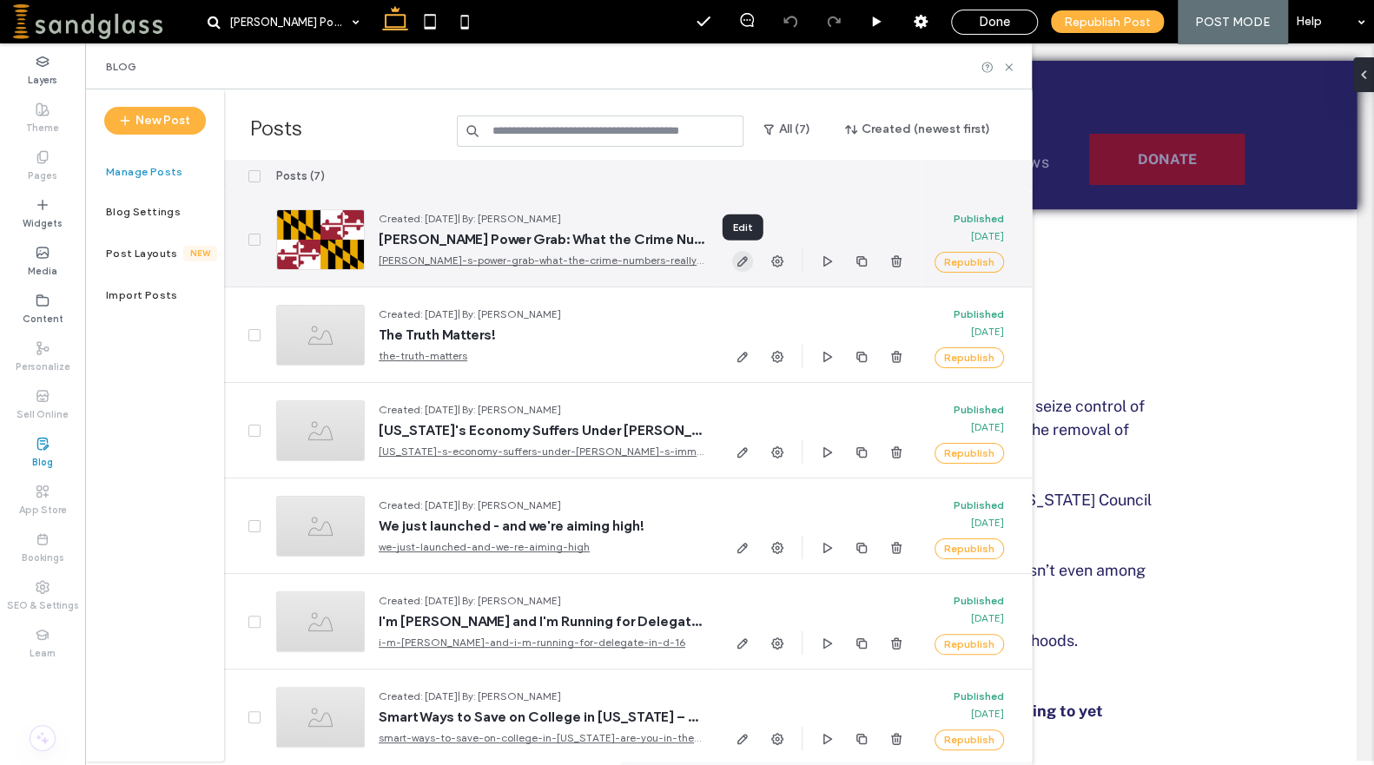
click at [744, 258] on use "button" at bounding box center [742, 261] width 10 height 10
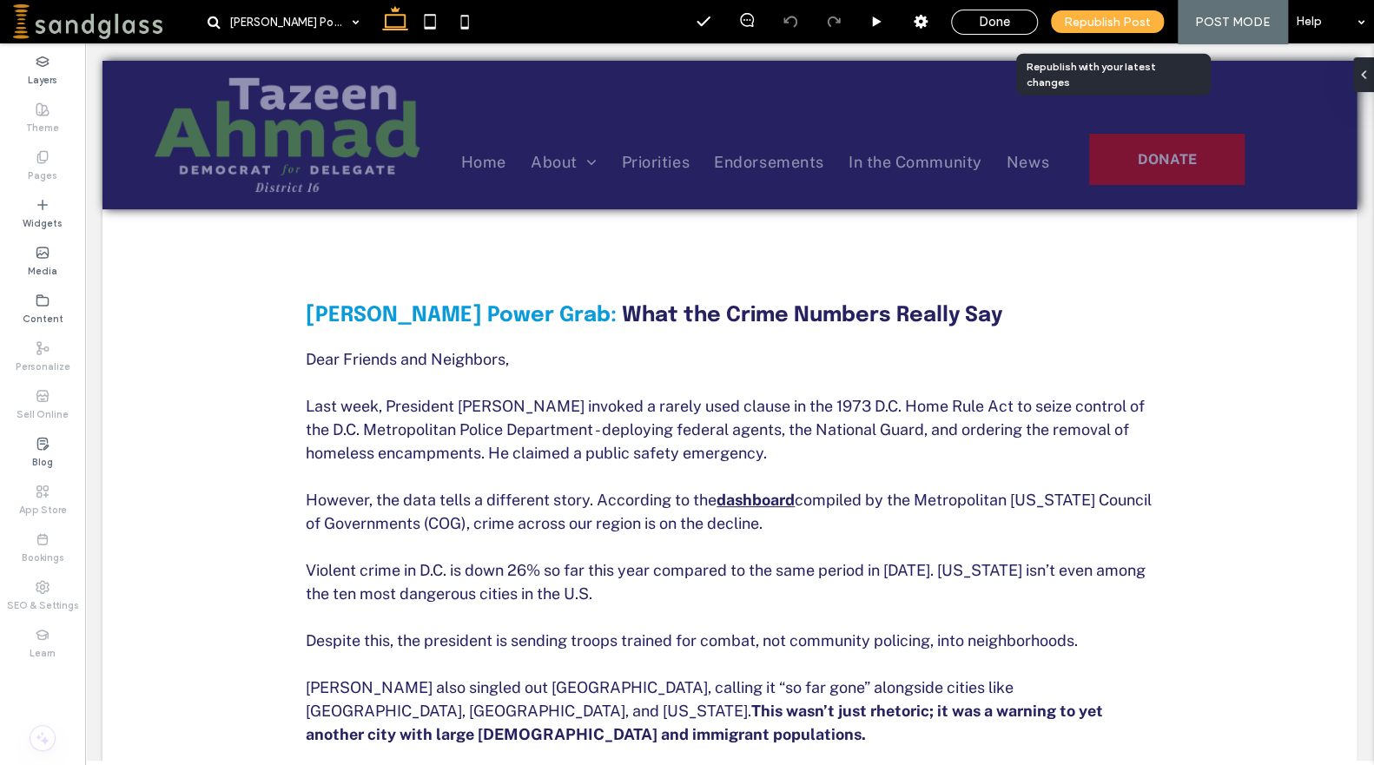
click at [1095, 20] on span "Republish Post" at bounding box center [1107, 22] width 87 height 15
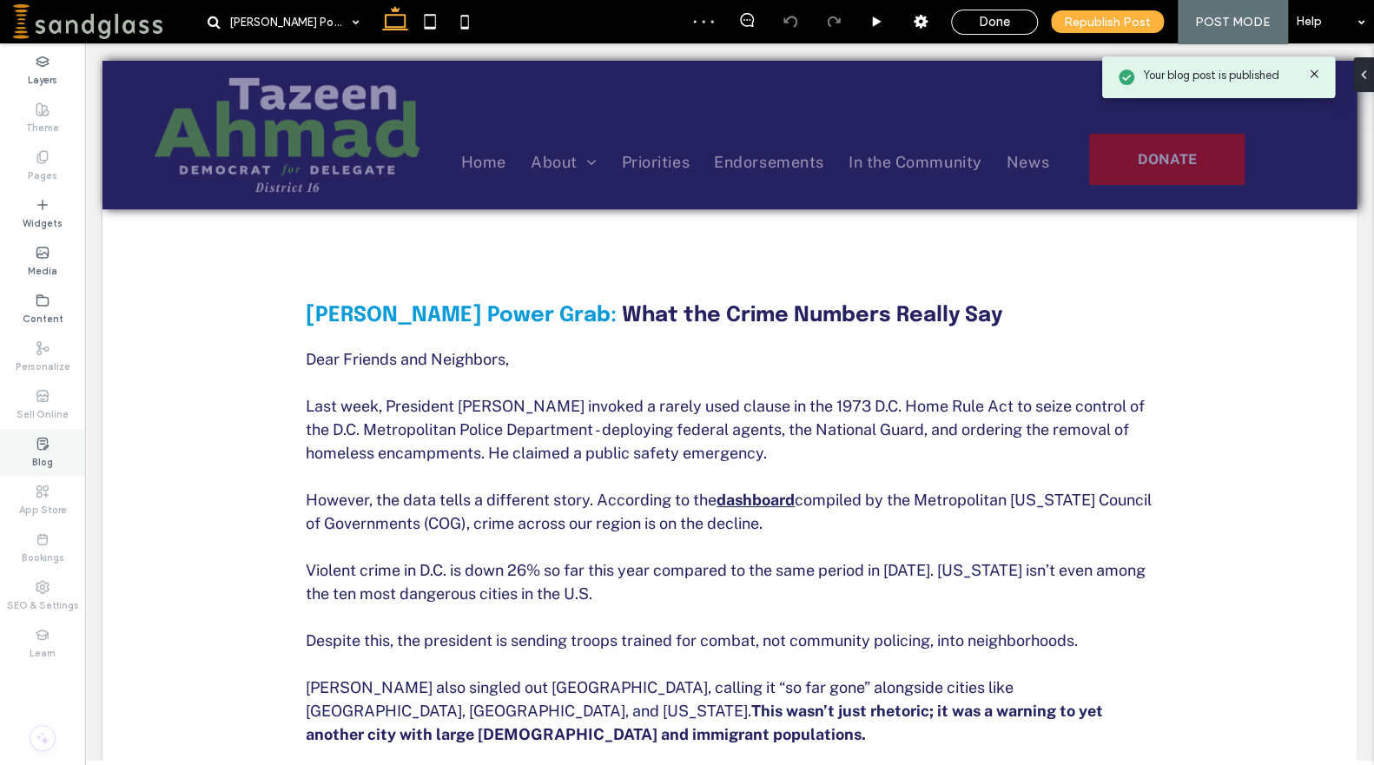
click at [44, 457] on label "Blog" at bounding box center [42, 460] width 21 height 19
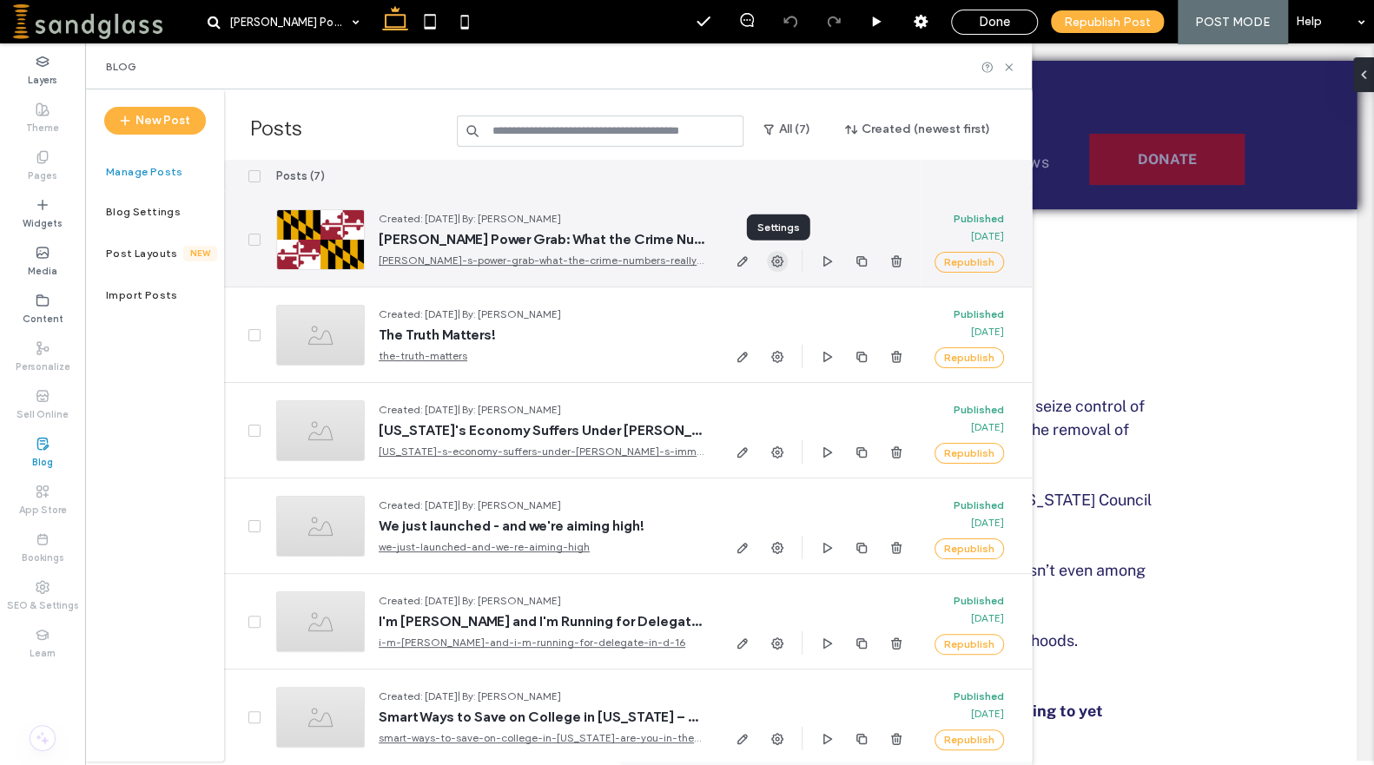
click at [776, 259] on use "button" at bounding box center [777, 261] width 12 height 12
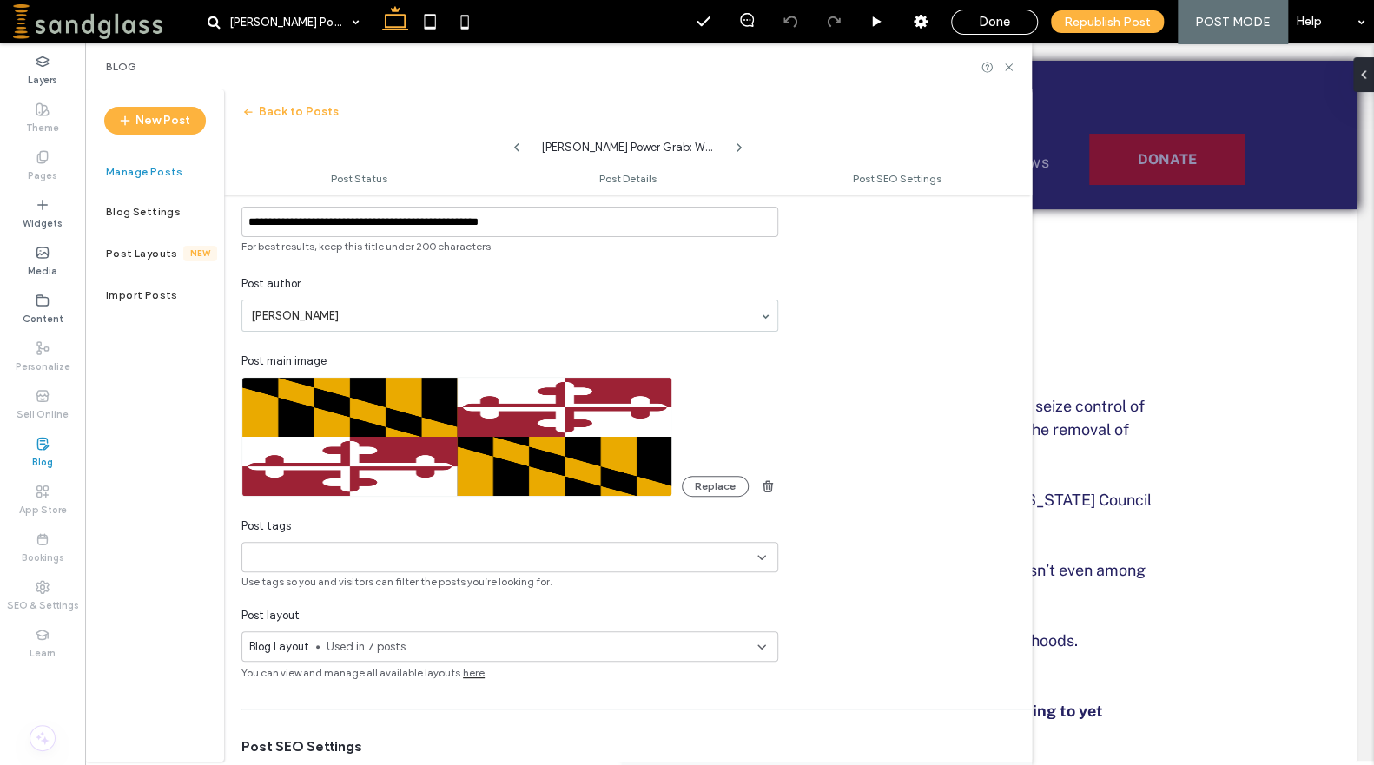
scroll to position [423, 0]
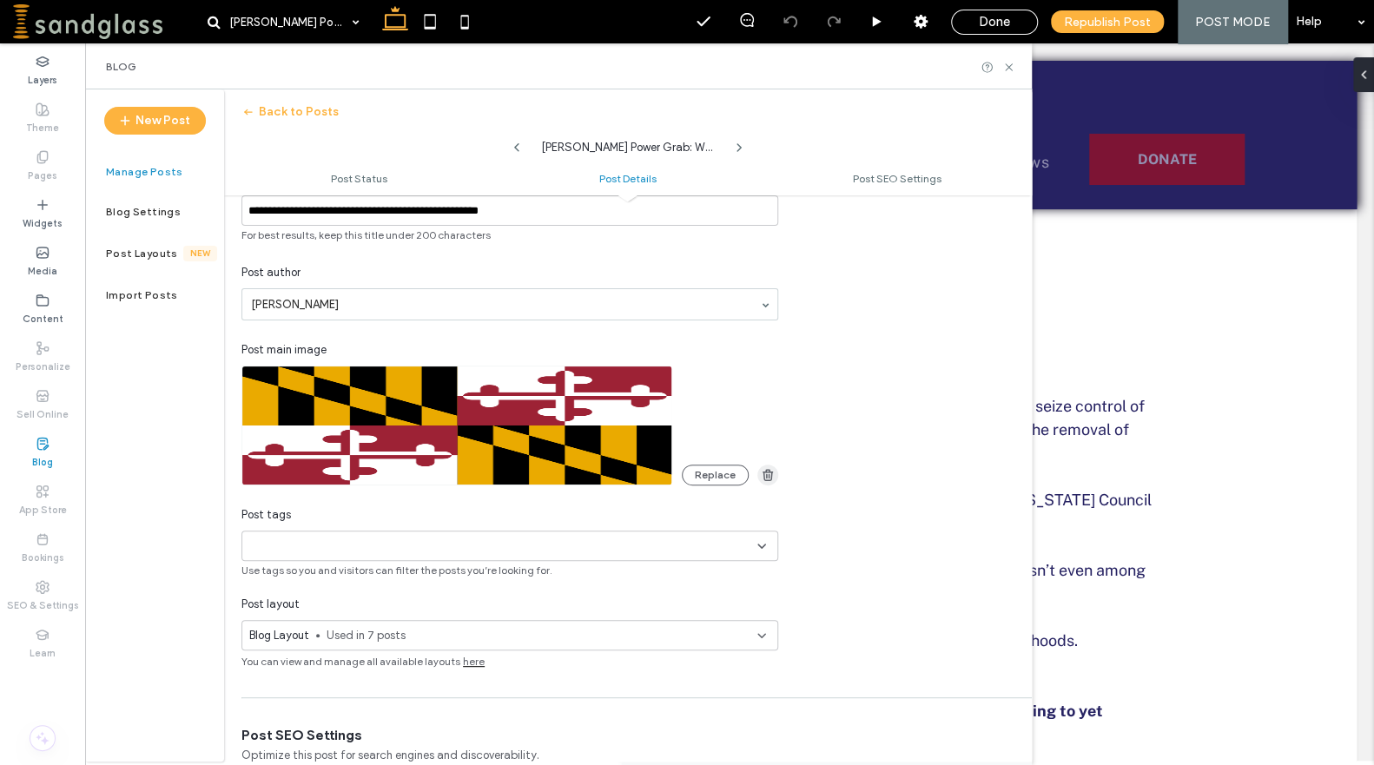
click at [770, 478] on use "button" at bounding box center [768, 474] width 10 height 11
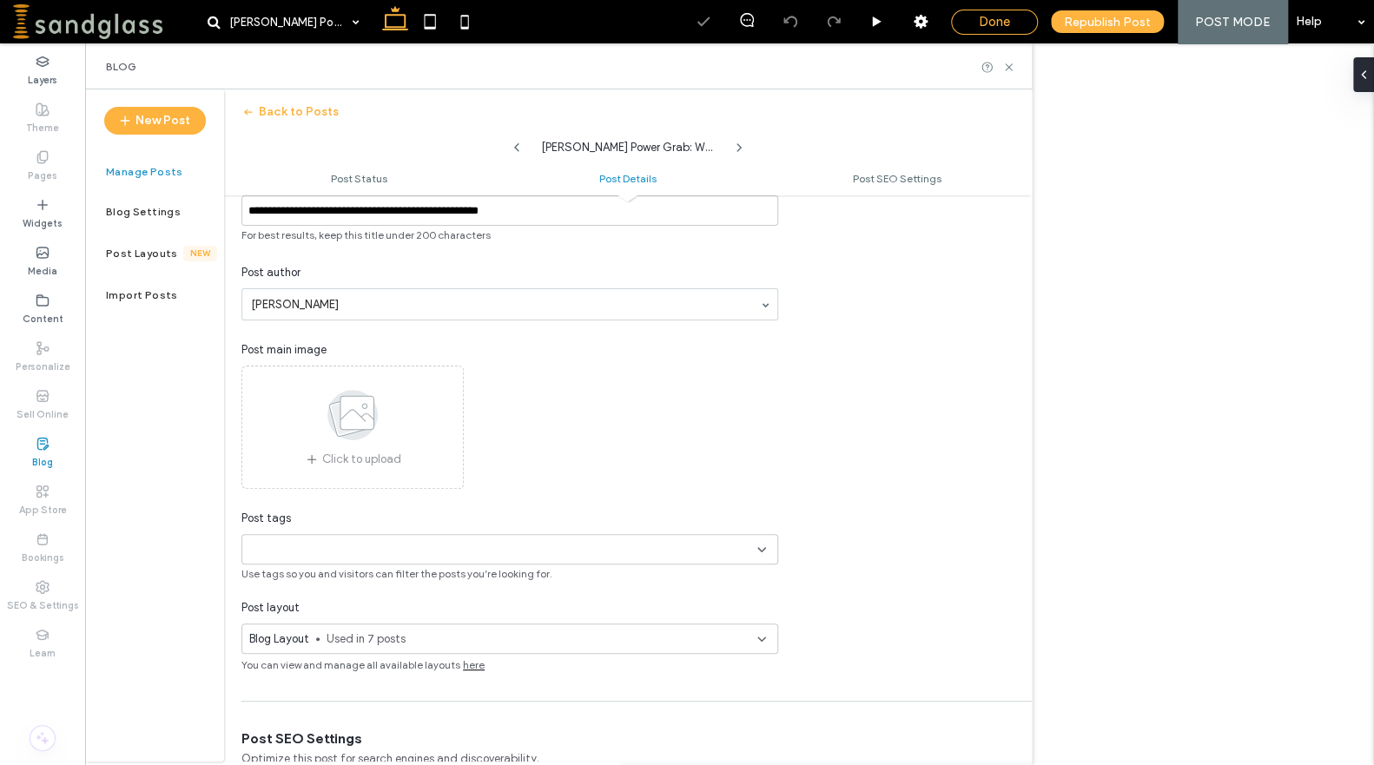
click at [1005, 19] on span "Done" at bounding box center [994, 22] width 31 height 16
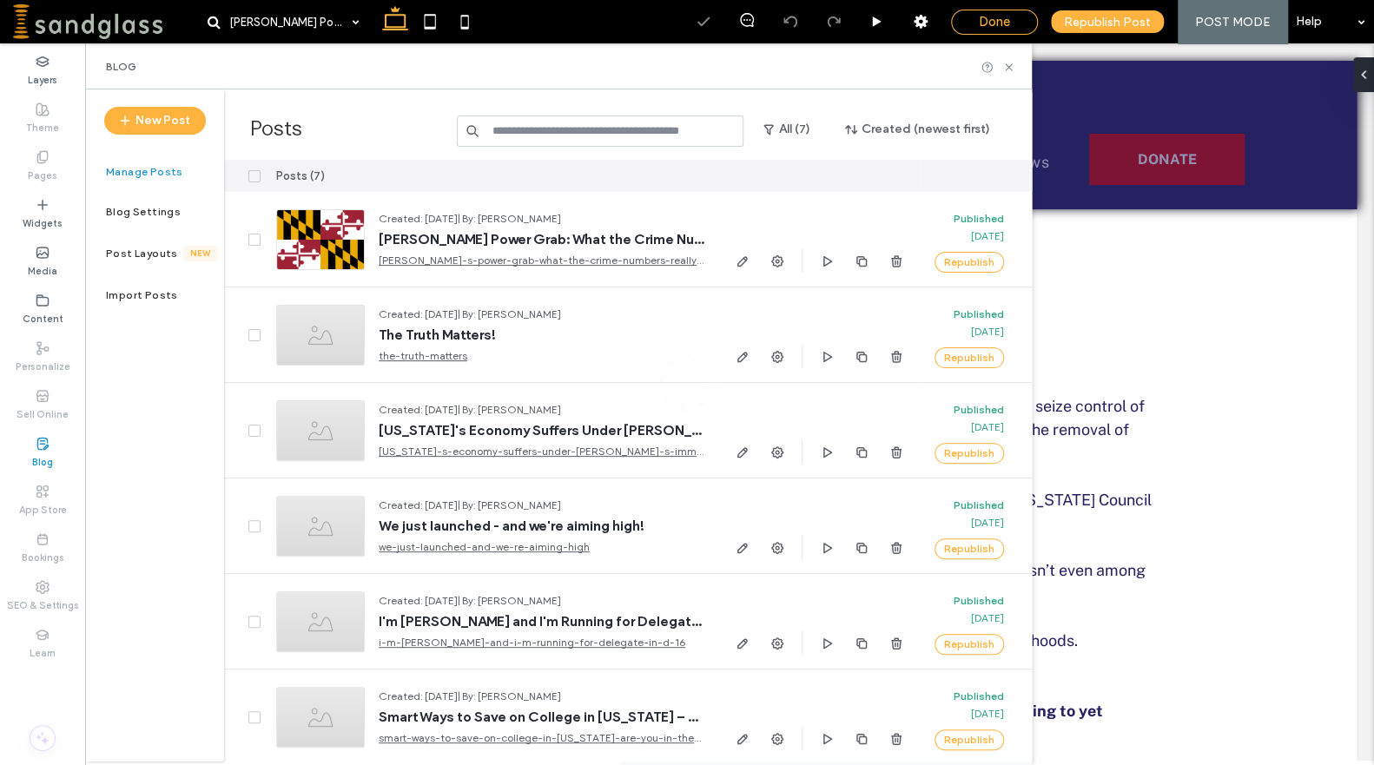
scroll to position [0, 0]
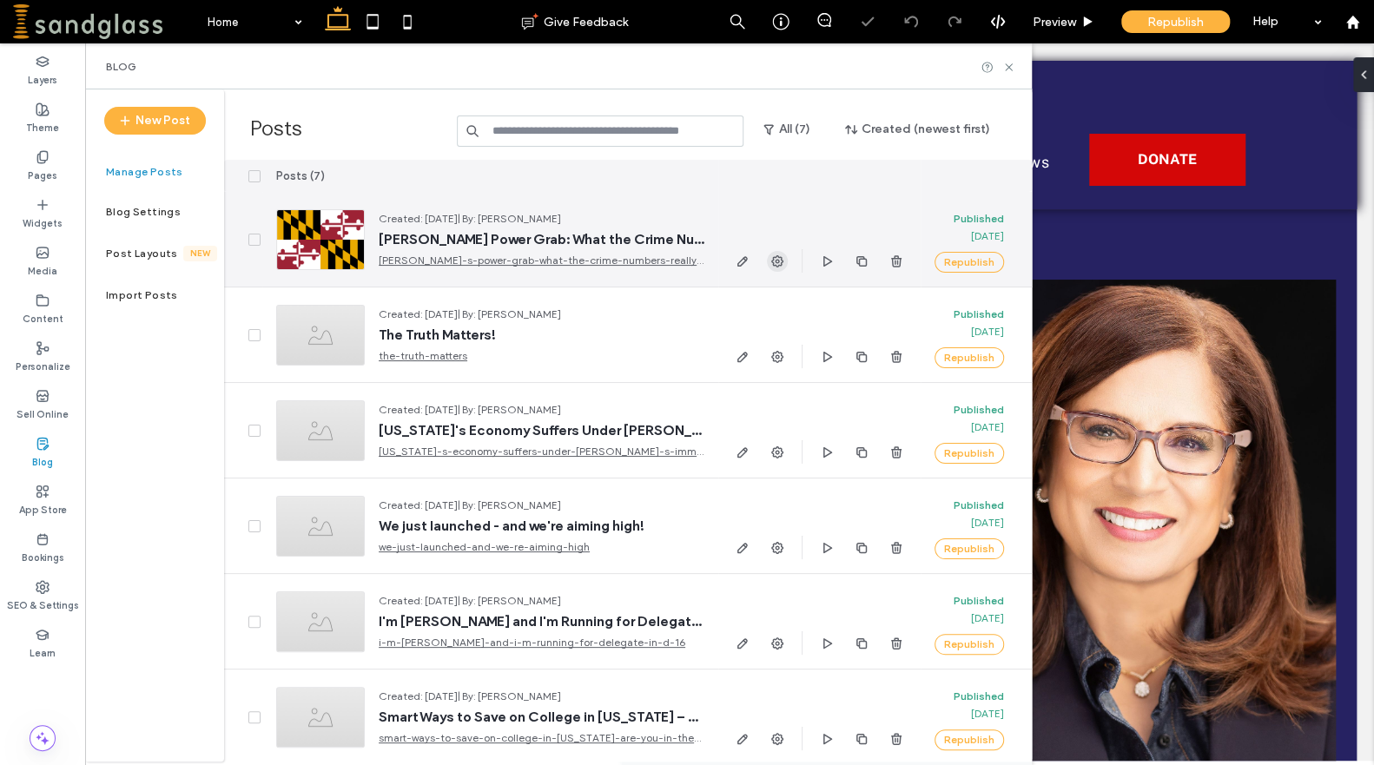
click at [773, 261] on use "button" at bounding box center [777, 261] width 12 height 12
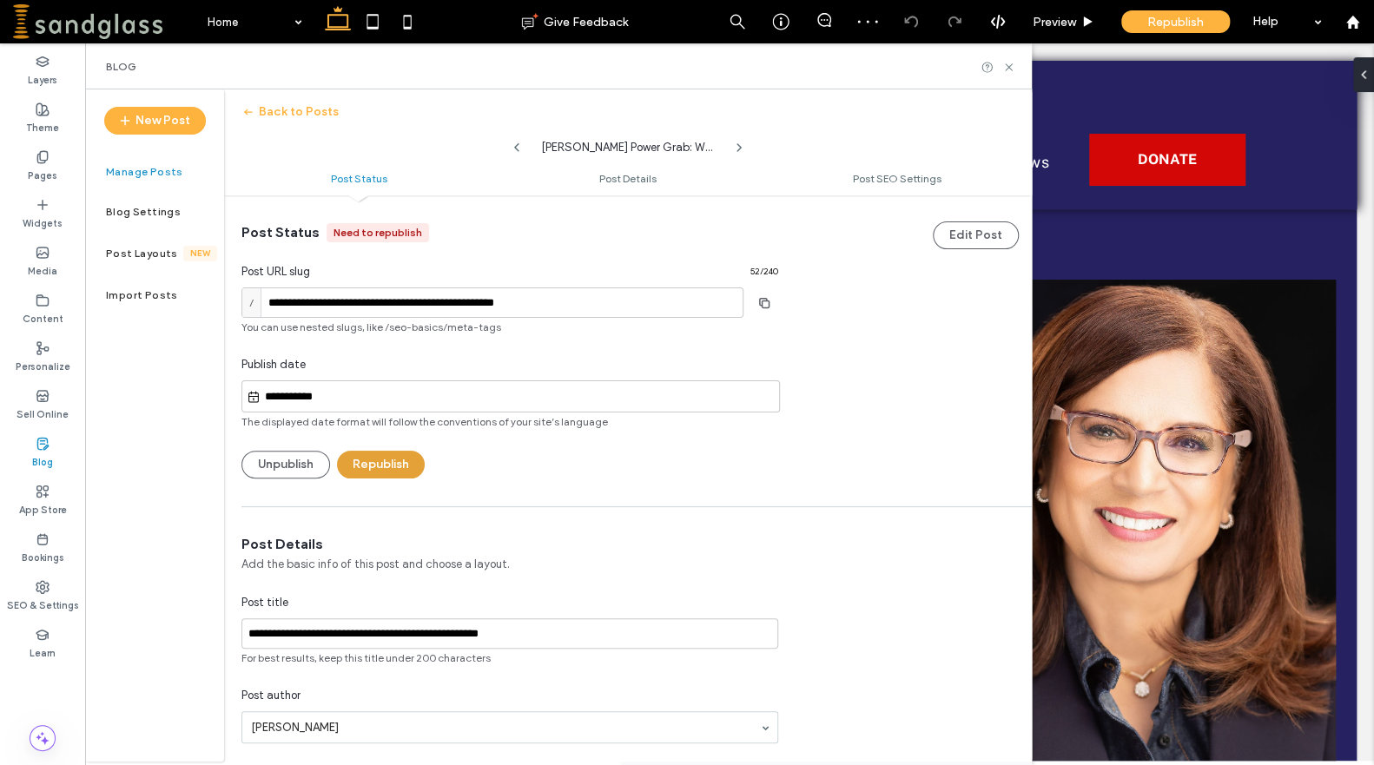
click at [362, 462] on button "Republish" at bounding box center [381, 465] width 88 height 28
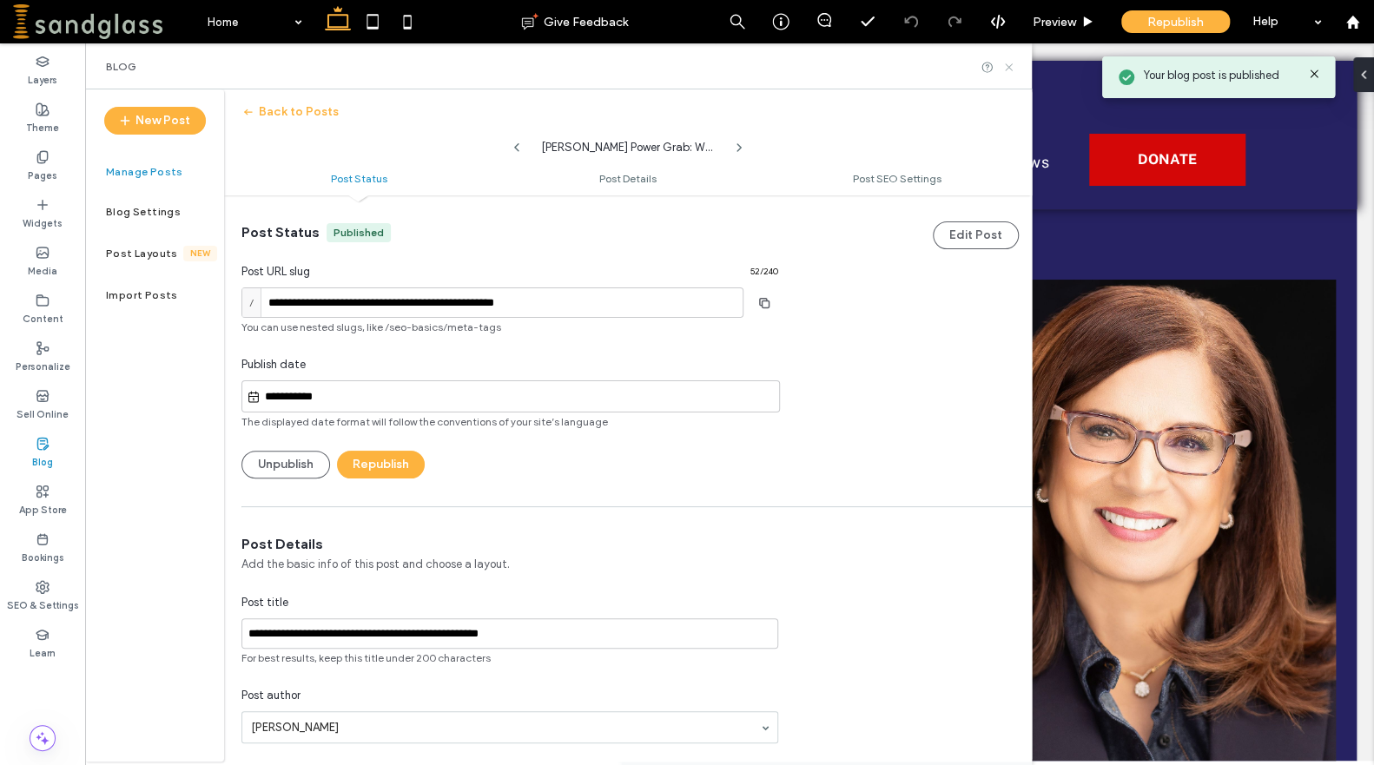
drag, startPoint x: 1012, startPoint y: 70, endPoint x: 927, endPoint y: 24, distance: 96.8
click at [1012, 70] on icon at bounding box center [1008, 67] width 13 height 13
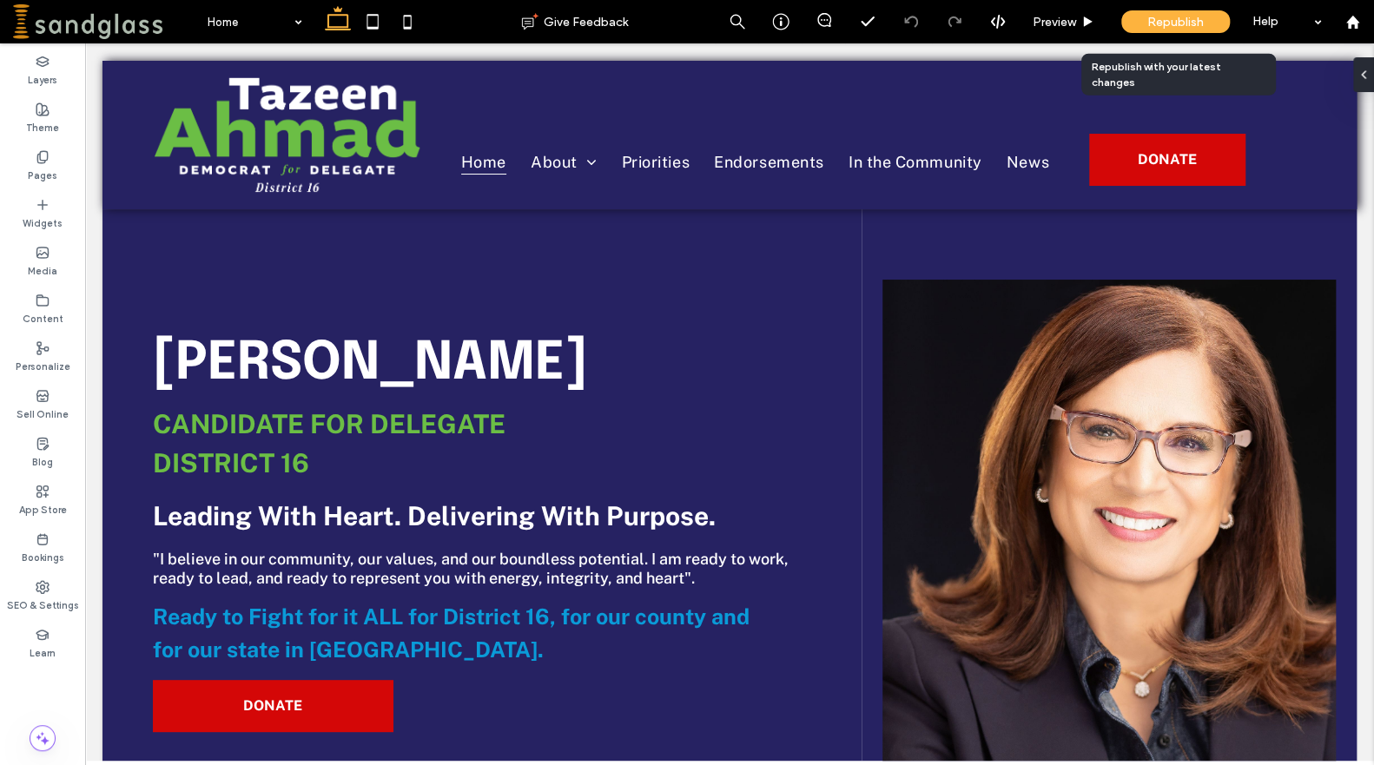
click at [1142, 14] on div "Republish" at bounding box center [1175, 21] width 109 height 23
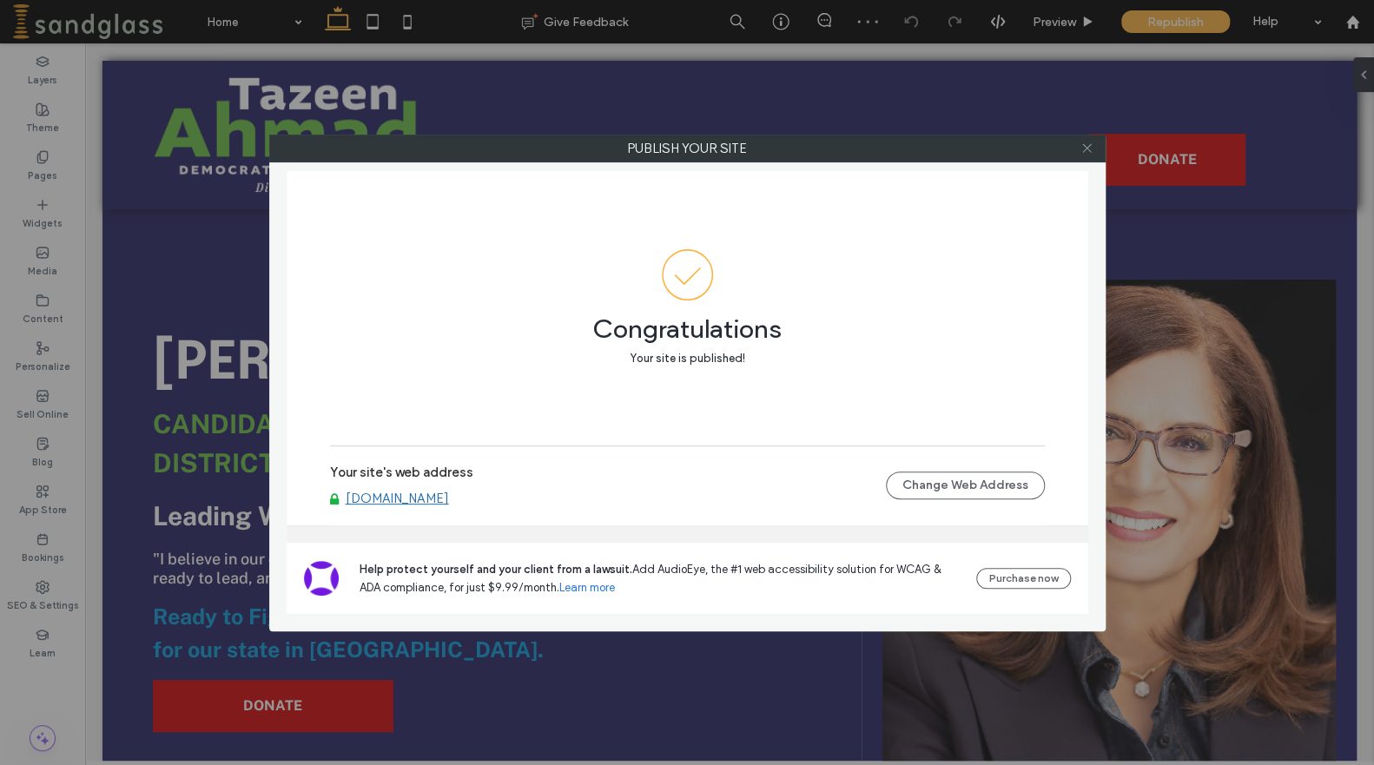
click at [1088, 148] on icon at bounding box center [1086, 148] width 13 height 13
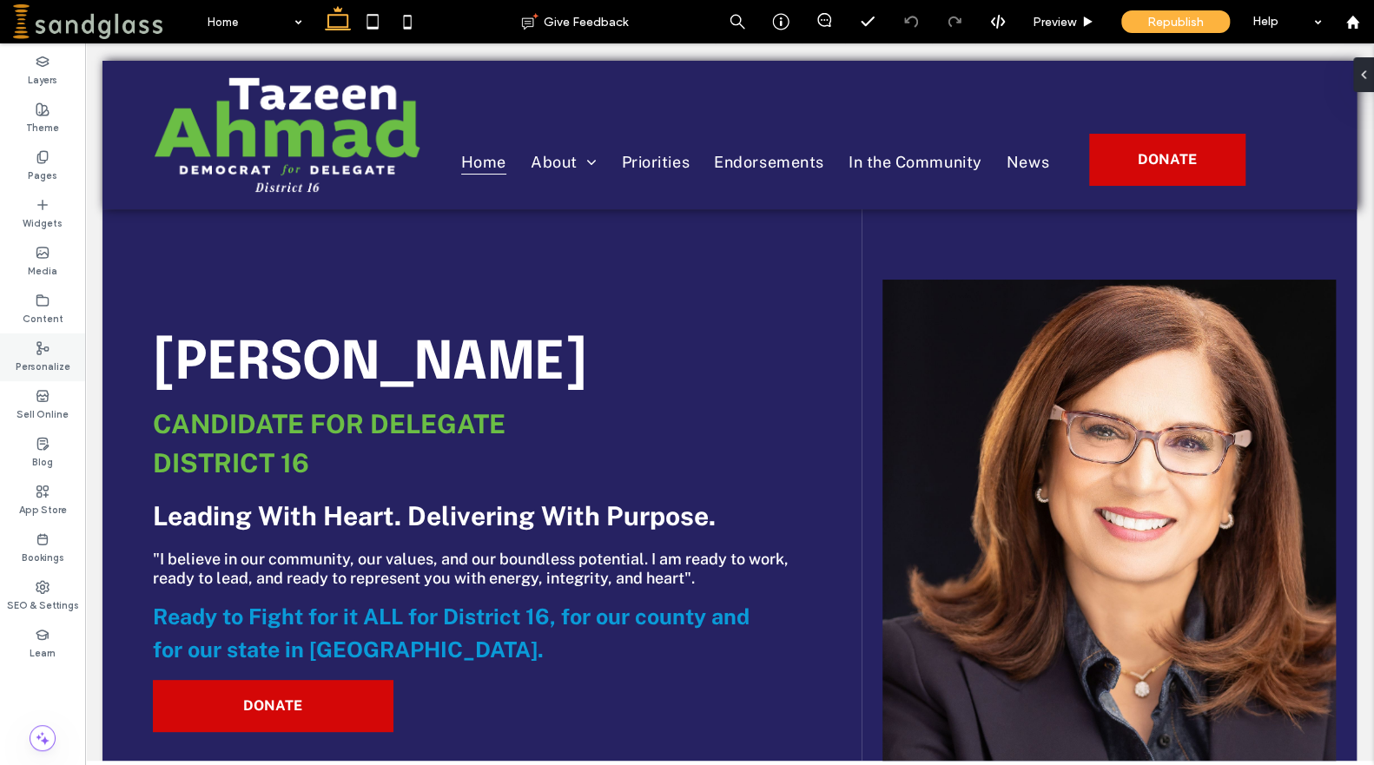
click at [52, 360] on label "Personalize" at bounding box center [43, 364] width 55 height 19
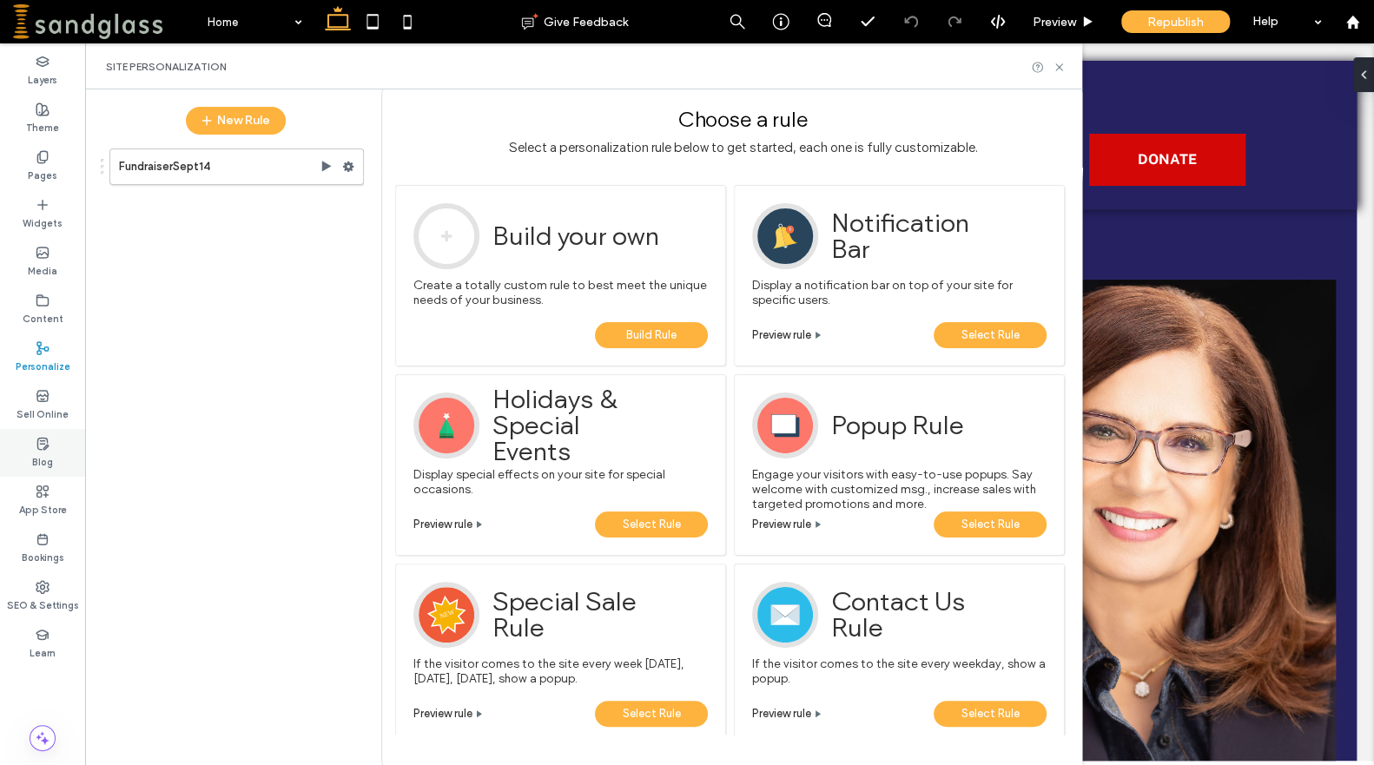
click at [54, 451] on div "Blog" at bounding box center [42, 453] width 85 height 48
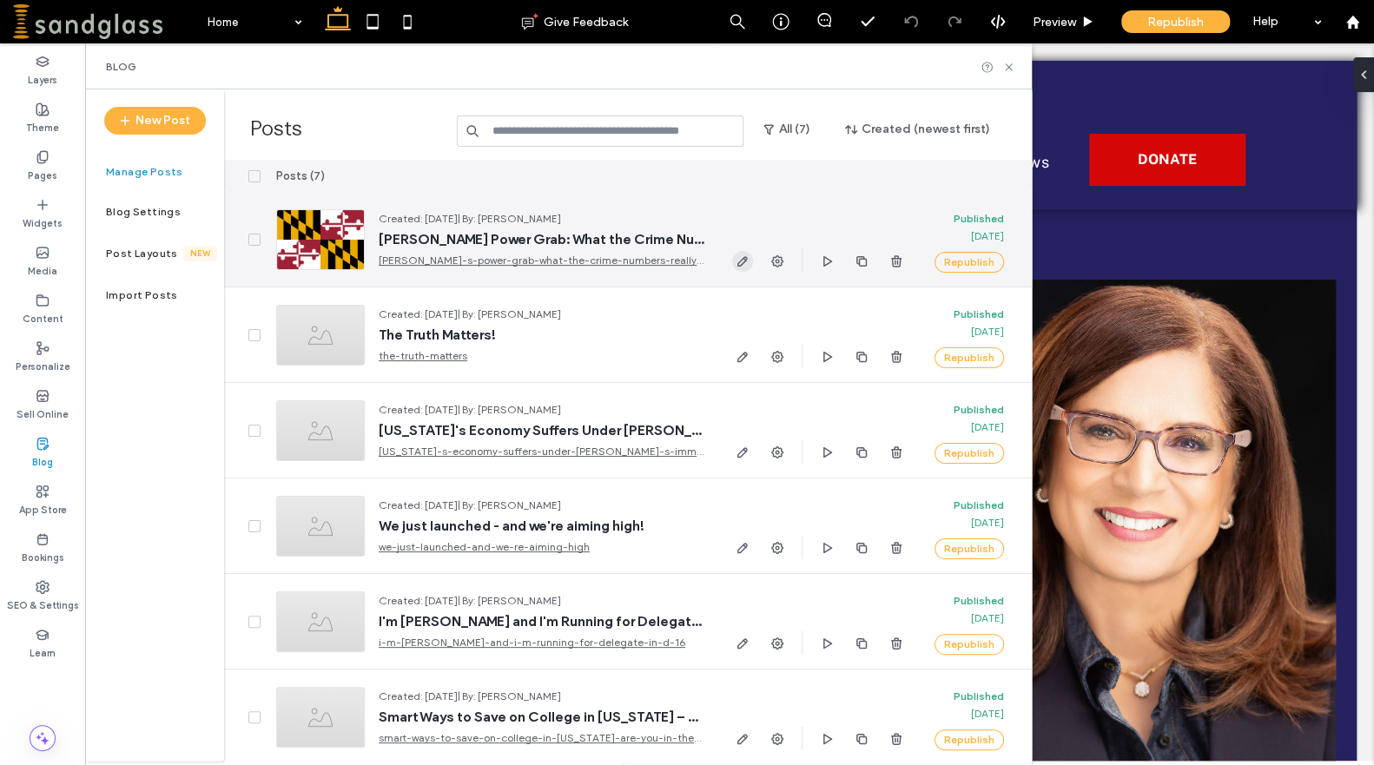
click at [747, 255] on icon "button" at bounding box center [743, 261] width 14 height 14
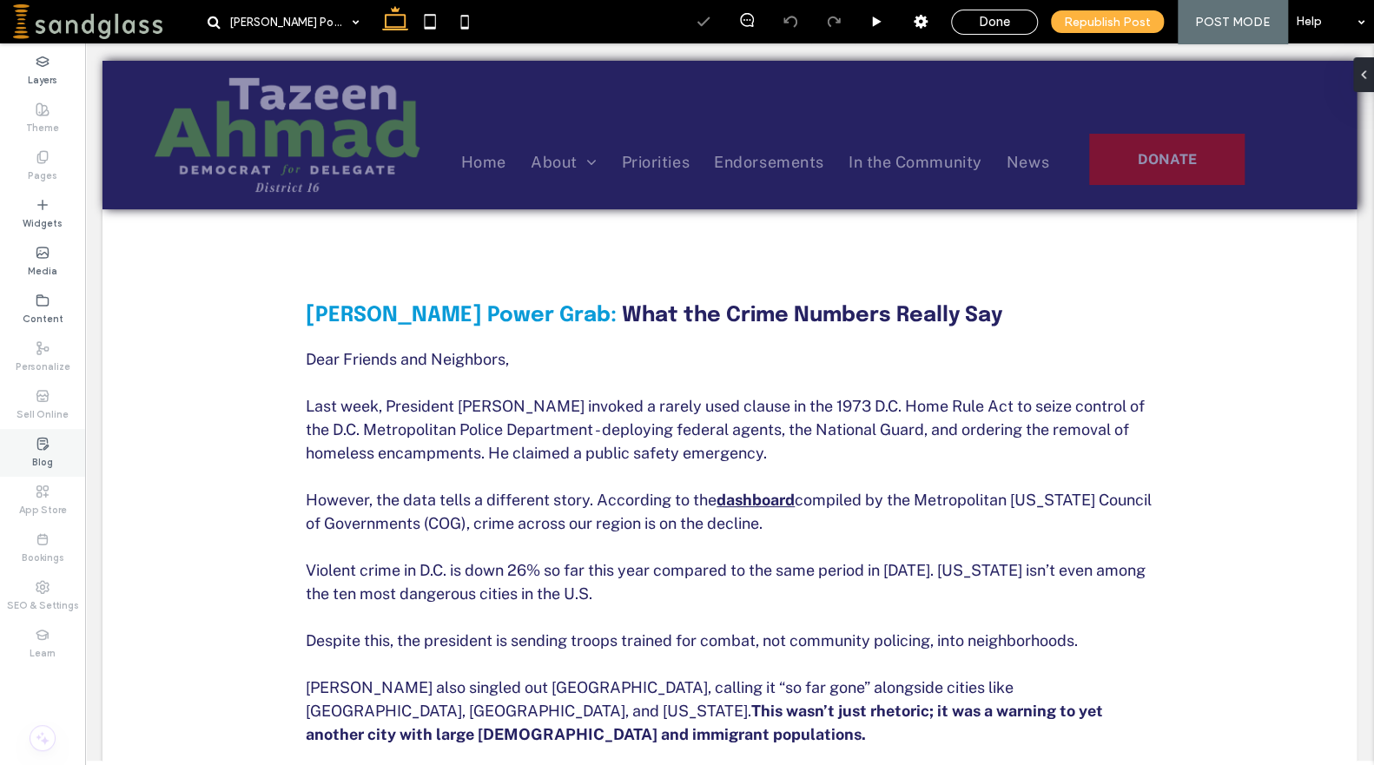
click at [43, 456] on label "Blog" at bounding box center [42, 460] width 21 height 19
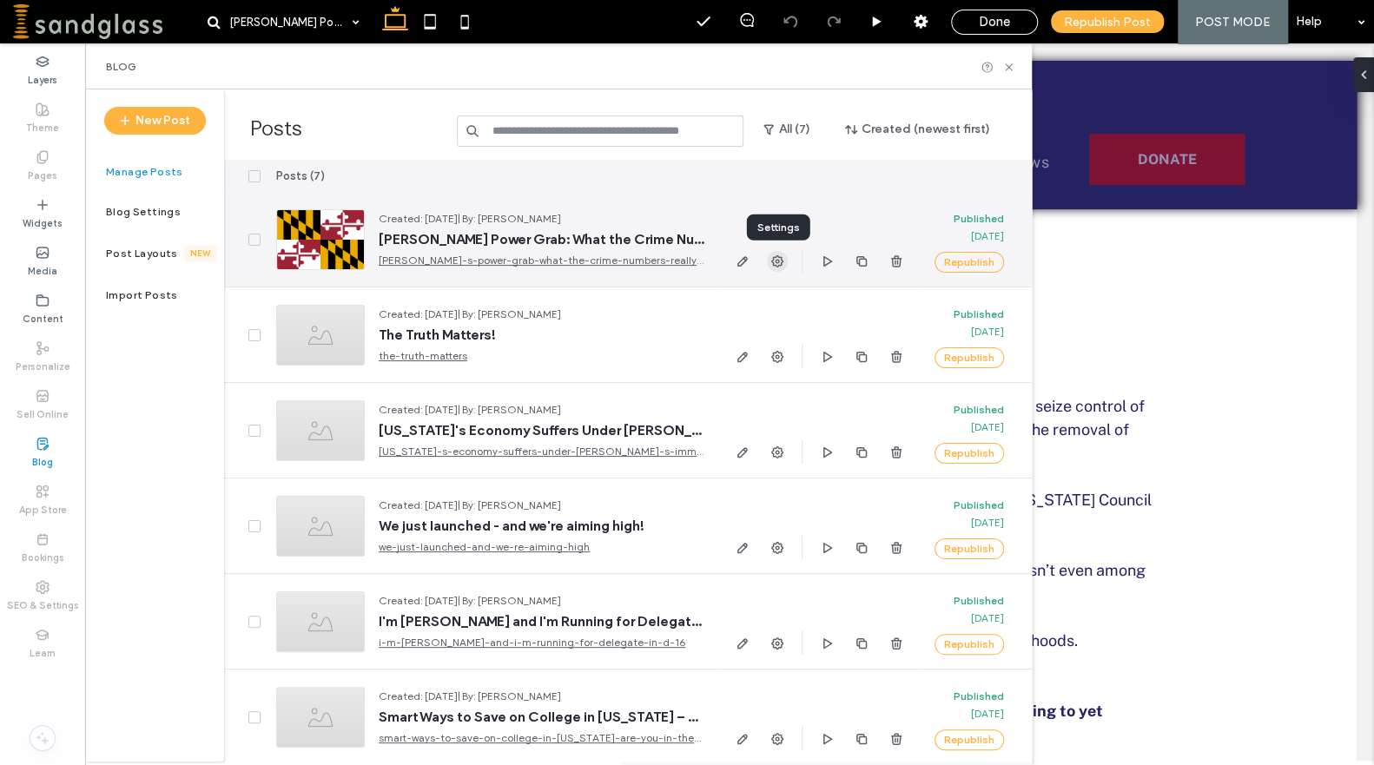
click at [778, 262] on use "button" at bounding box center [777, 261] width 12 height 12
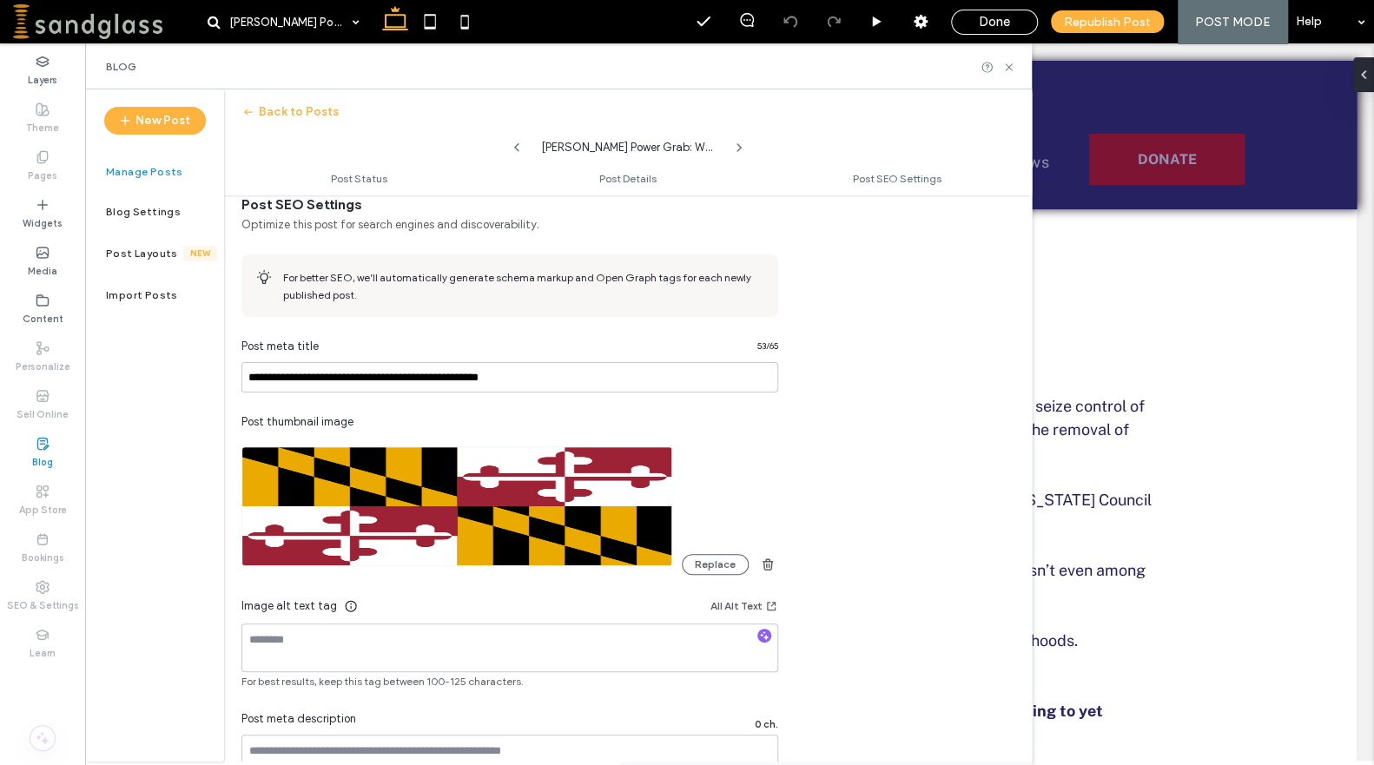
scroll to position [918, 0]
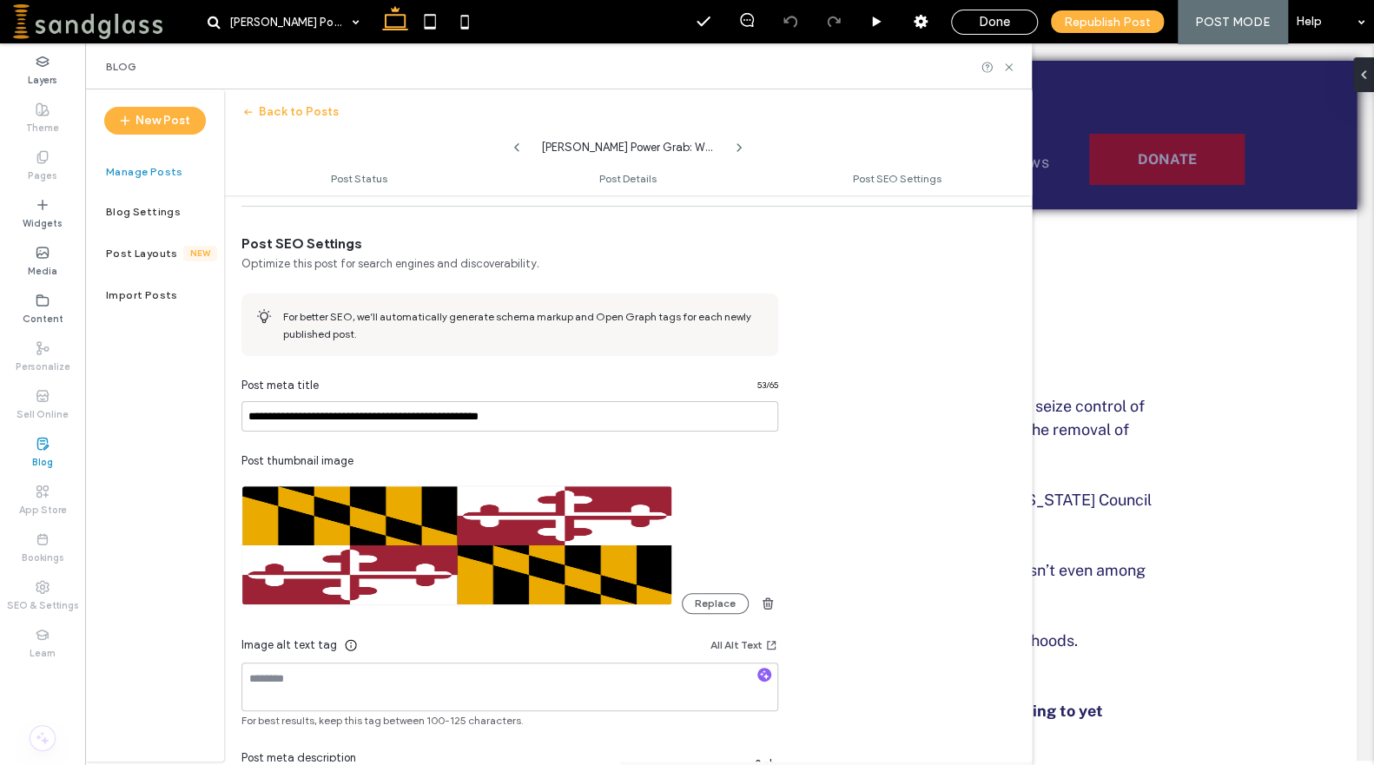
click at [769, 604] on use "button" at bounding box center [768, 603] width 10 height 11
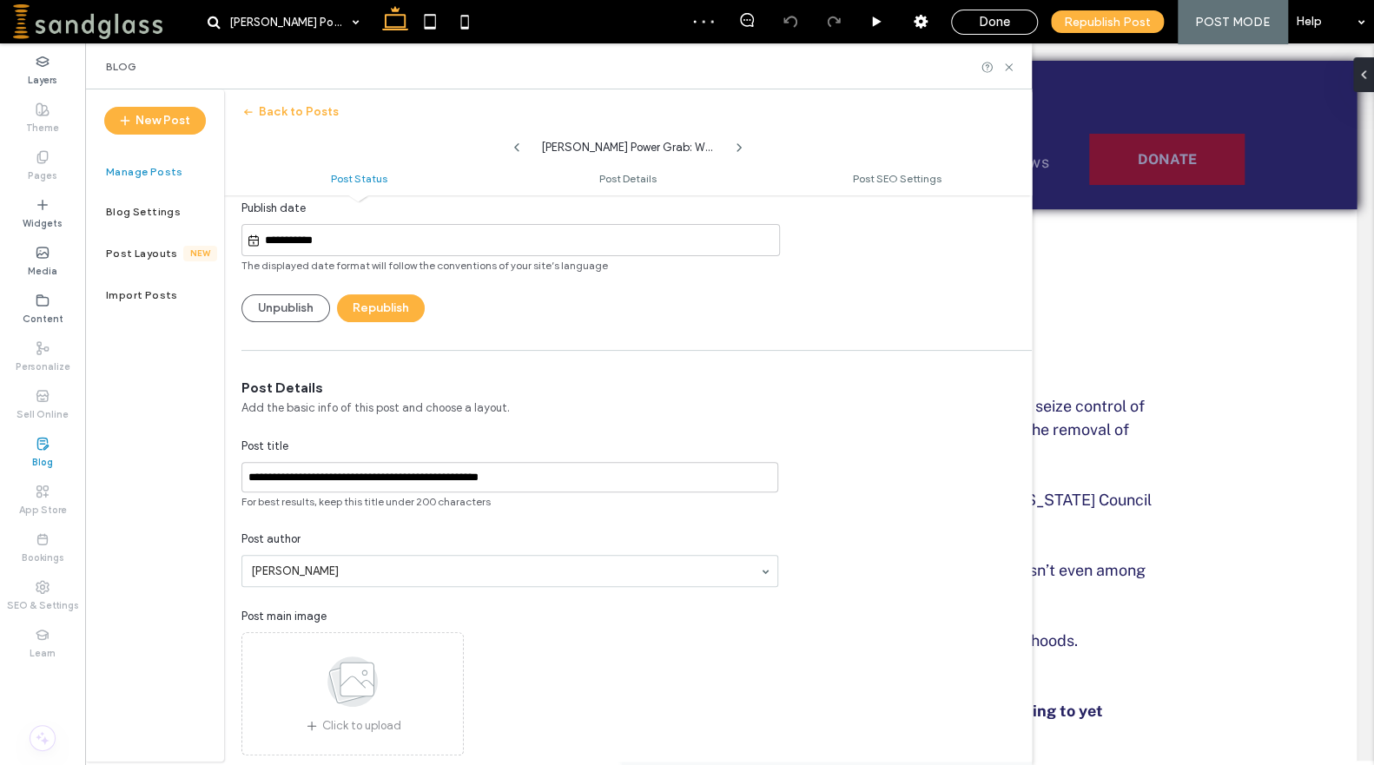
scroll to position [85, 0]
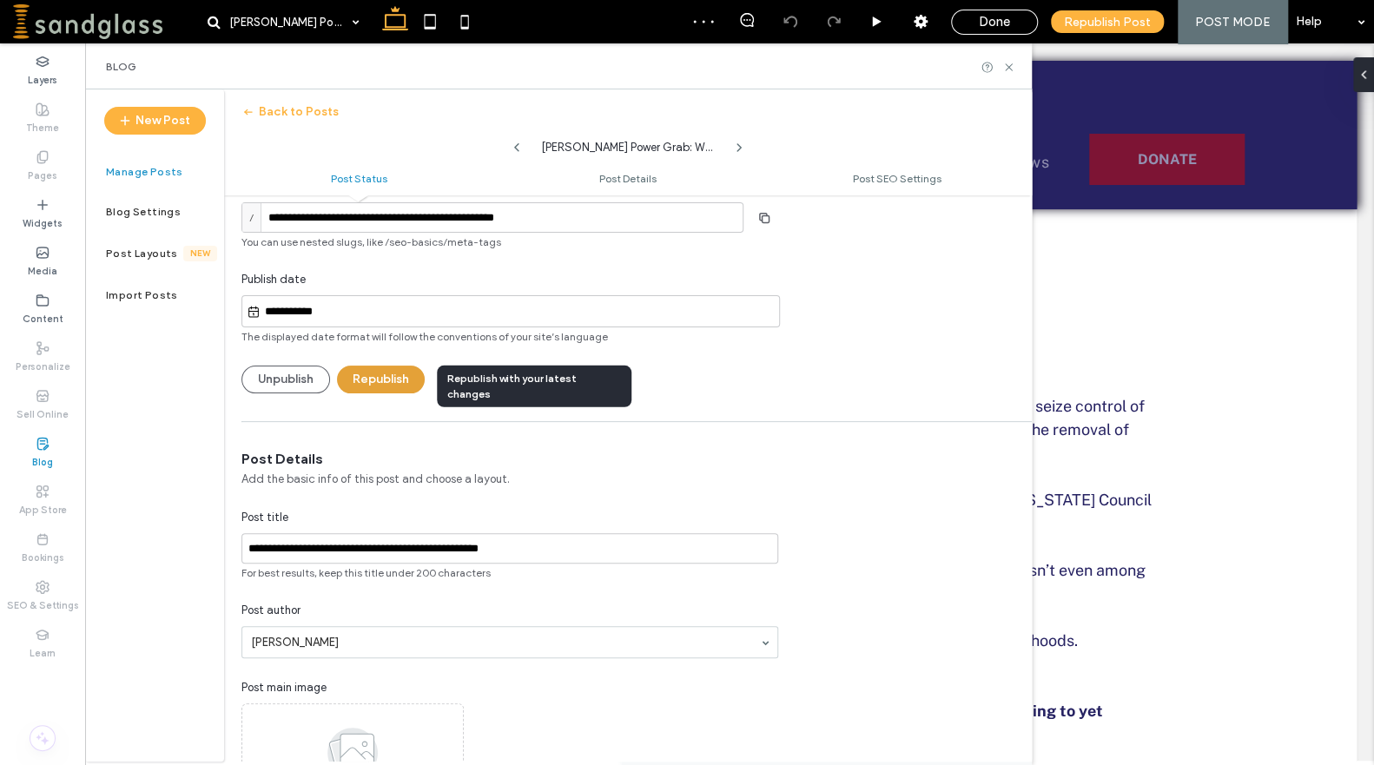
click at [398, 372] on button "Republish" at bounding box center [381, 380] width 88 height 28
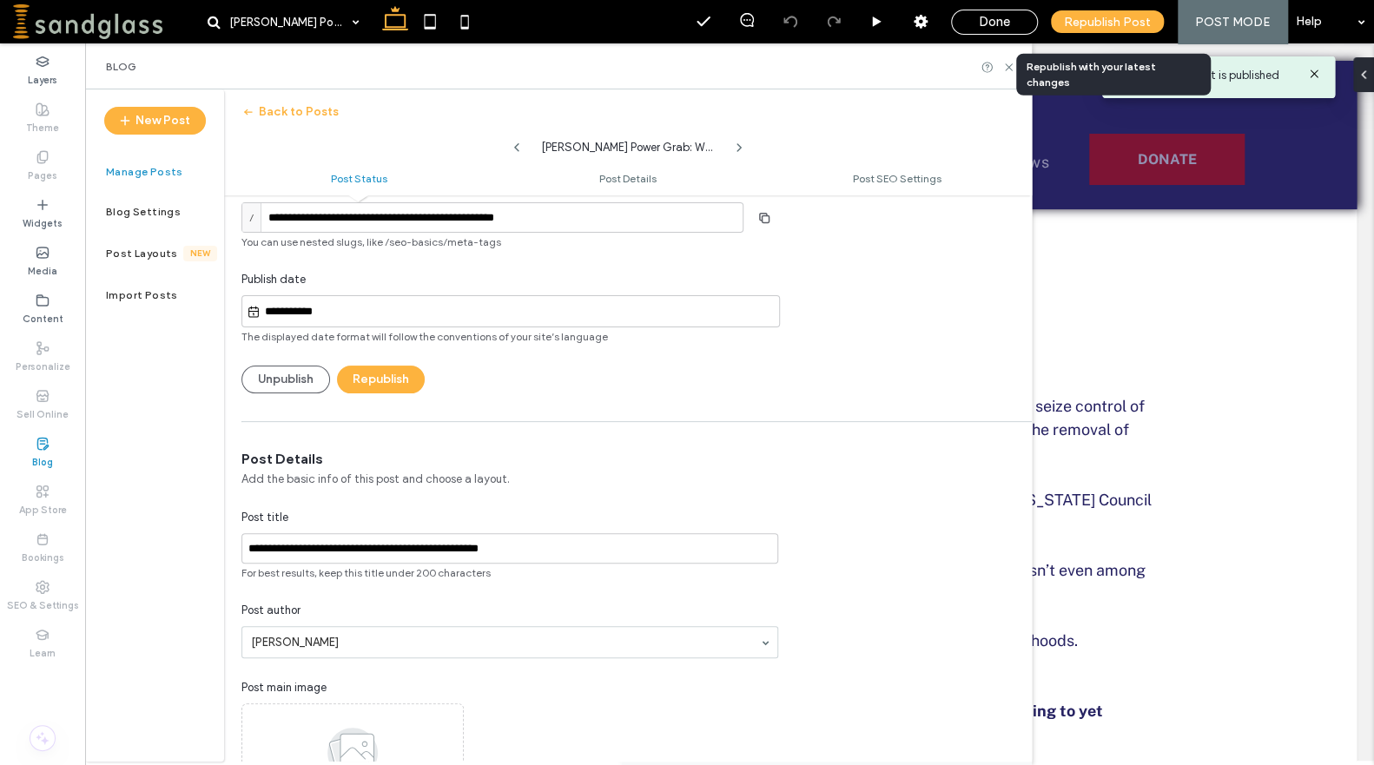
click at [1107, 23] on span "Republish Post" at bounding box center [1107, 22] width 87 height 15
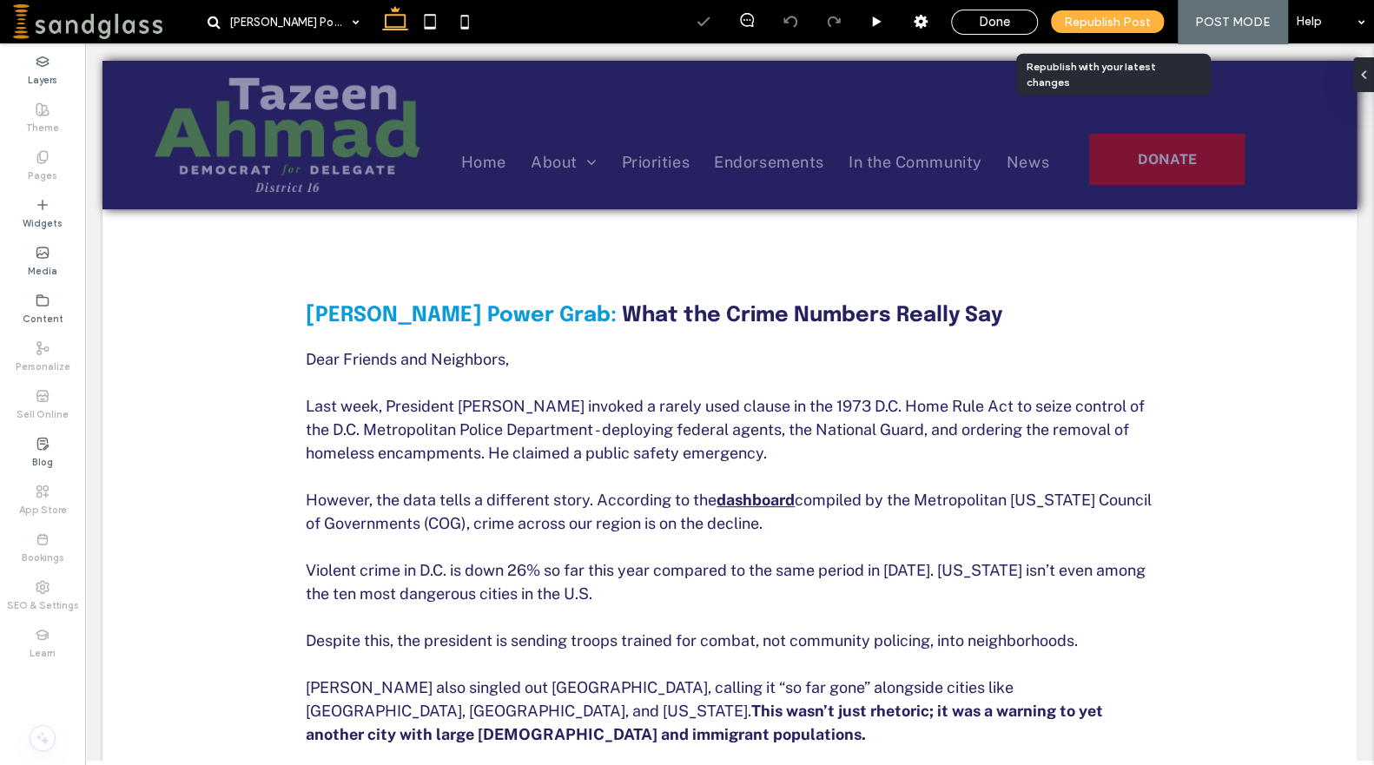
click at [1107, 23] on span "Republish Post" at bounding box center [1107, 22] width 87 height 15
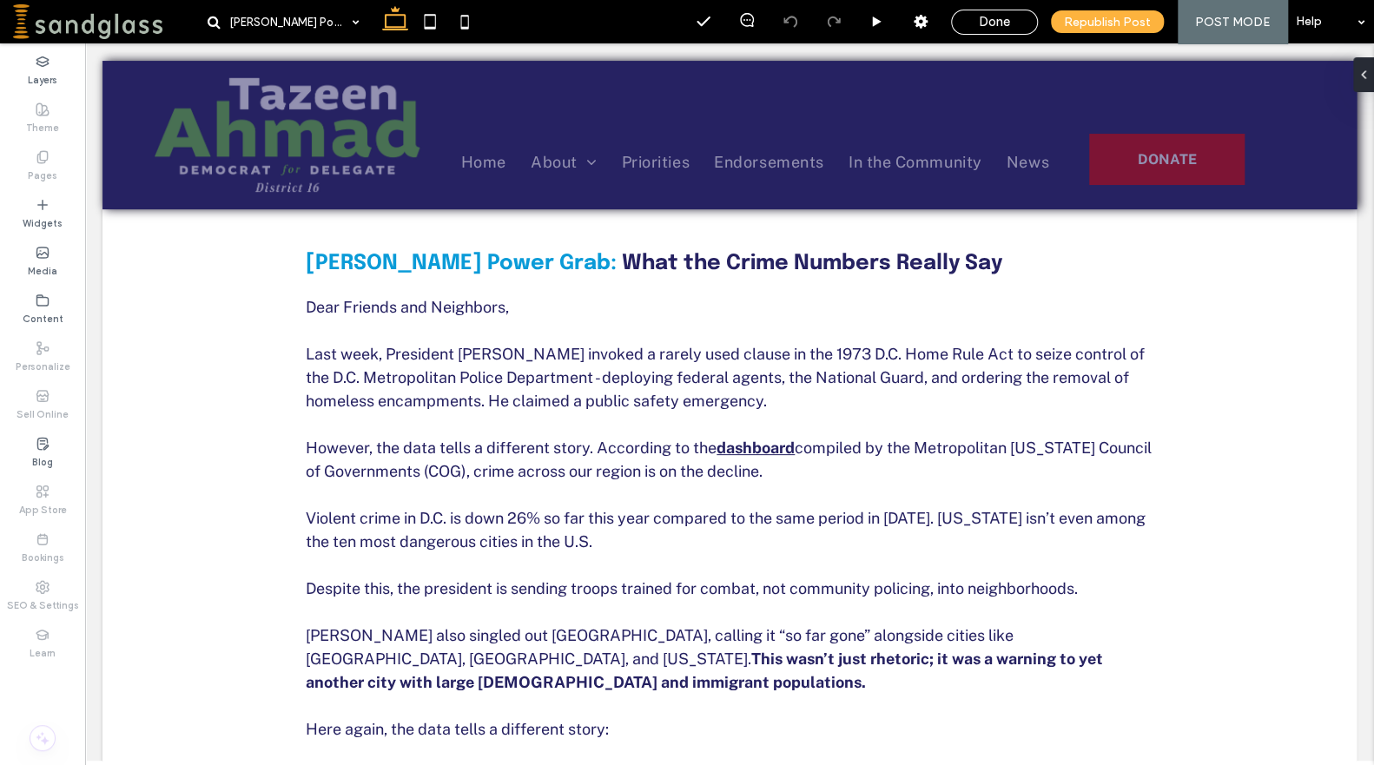
scroll to position [0, 0]
